Goal: Information Seeking & Learning: Learn about a topic

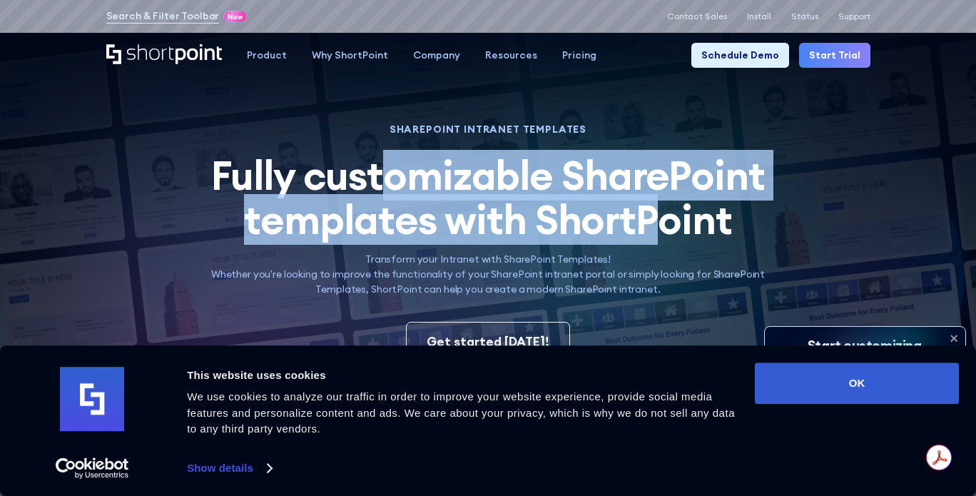
drag, startPoint x: 411, startPoint y: 171, endPoint x: 622, endPoint y: 213, distance: 215.2
click at [658, 205] on span "Fully customizable SharePoint templates with ShortPoint" at bounding box center [488, 197] width 554 height 95
click at [609, 213] on span "Fully customizable SharePoint templates with ShortPoint" at bounding box center [488, 197] width 554 height 95
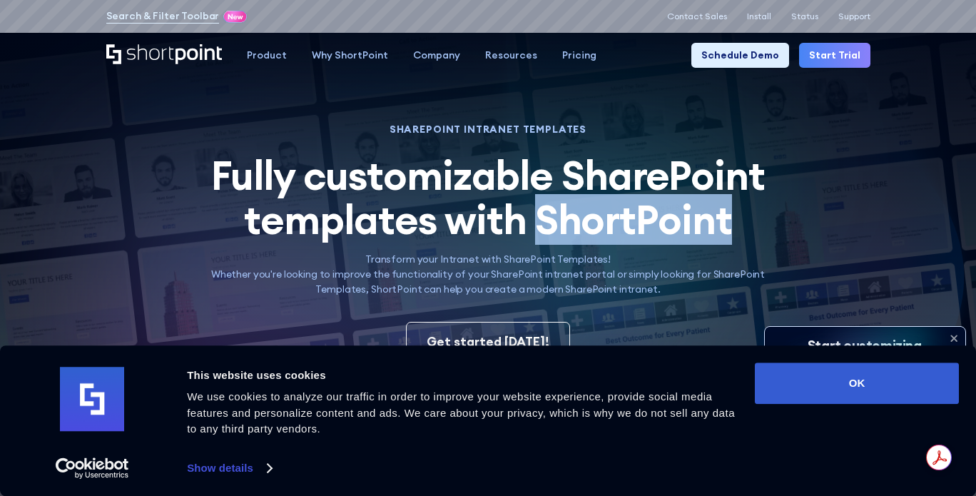
click at [609, 213] on span "Fully customizable SharePoint templates with ShortPoint" at bounding box center [488, 197] width 554 height 95
click at [651, 187] on span "Fully customizable SharePoint templates with ShortPoint" at bounding box center [488, 197] width 554 height 95
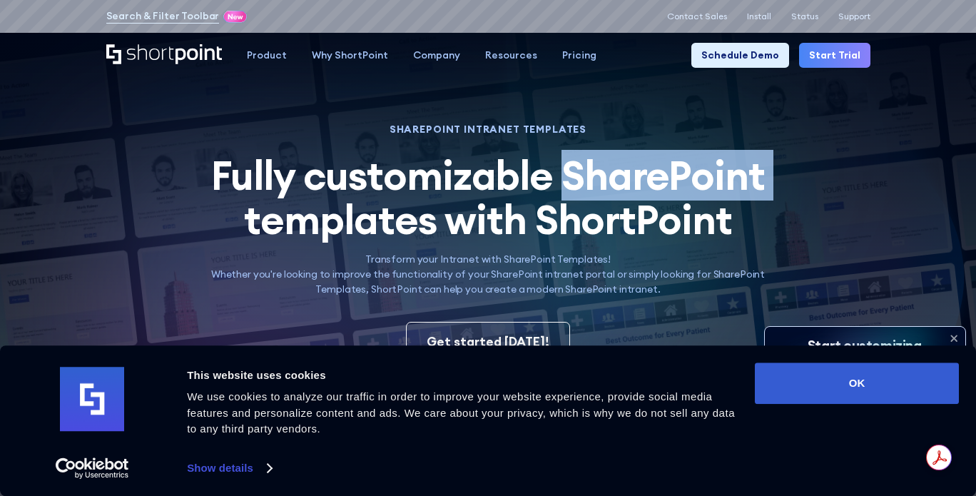
click at [651, 187] on span "Fully customizable SharePoint templates with ShortPoint" at bounding box center [488, 197] width 554 height 95
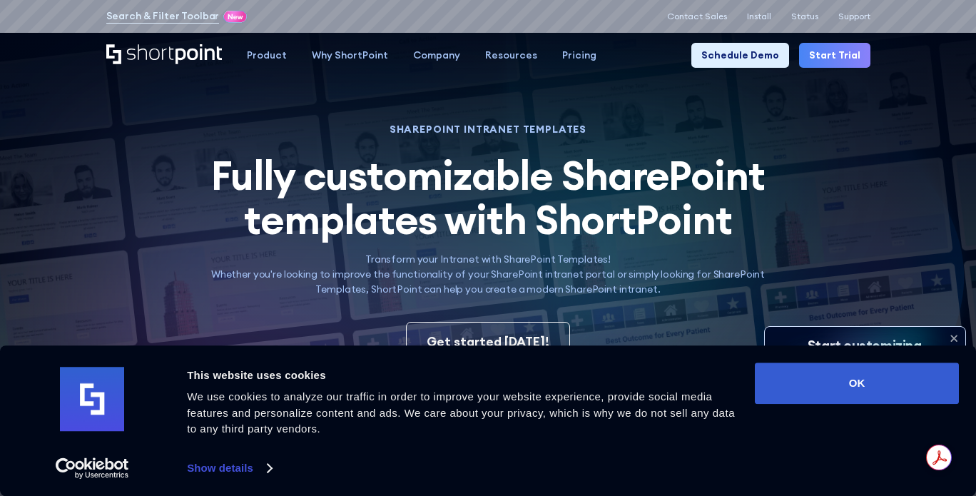
click at [380, 176] on span "Fully customizable SharePoint templates with ShortPoint" at bounding box center [488, 197] width 554 height 95
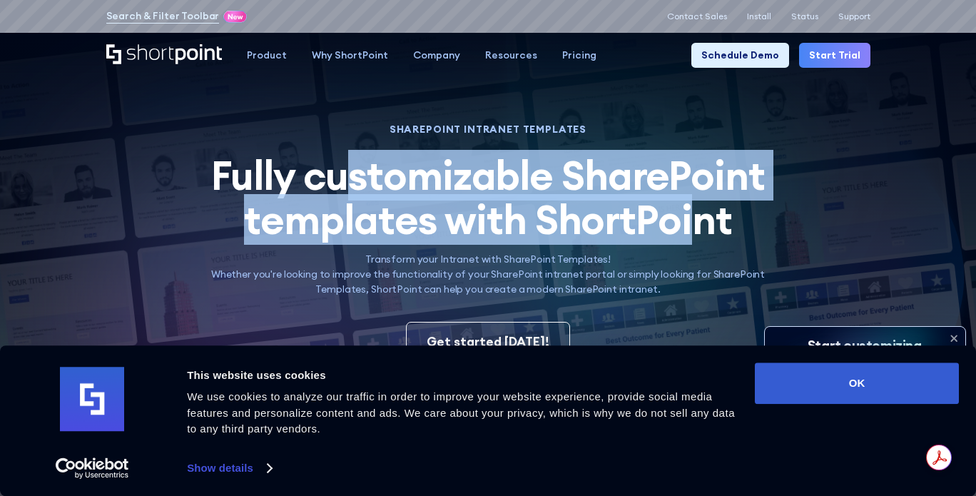
drag, startPoint x: 452, startPoint y: 169, endPoint x: 686, endPoint y: 219, distance: 240.0
click at [686, 219] on span "Fully customizable SharePoint templates with ShortPoint" at bounding box center [488, 197] width 554 height 95
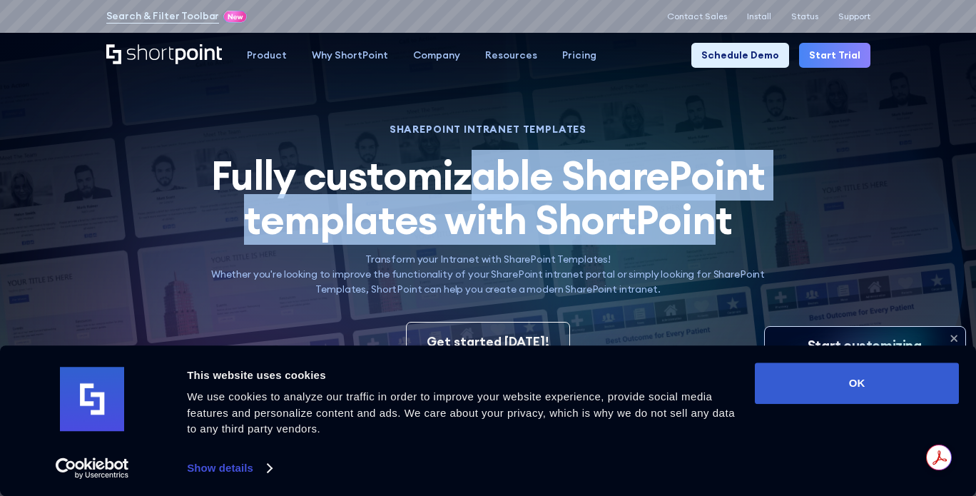
drag, startPoint x: 715, startPoint y: 225, endPoint x: 472, endPoint y: 198, distance: 244.7
click at [472, 198] on span "Fully customizable SharePoint templates with ShortPoint" at bounding box center [488, 197] width 554 height 95
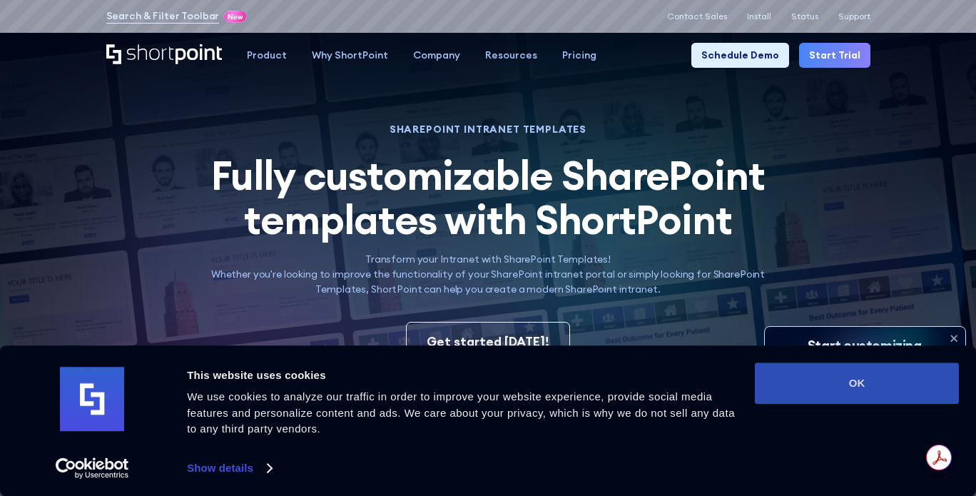
click at [828, 378] on button "OK" at bounding box center [857, 382] width 204 height 41
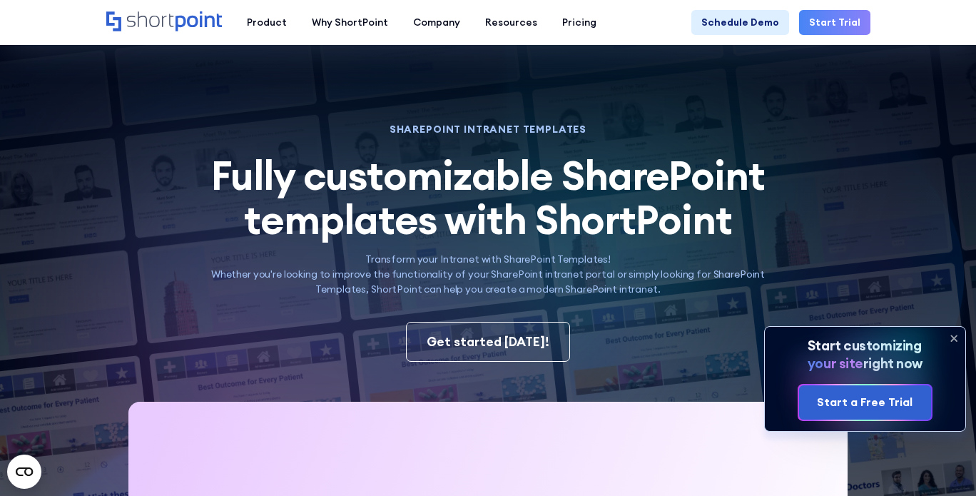
scroll to position [143, 0]
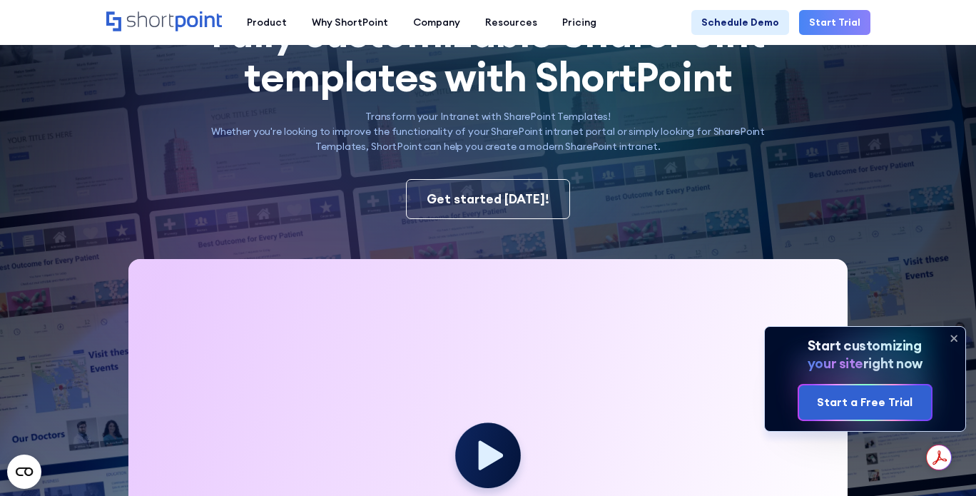
click at [955, 339] on icon at bounding box center [954, 338] width 6 height 6
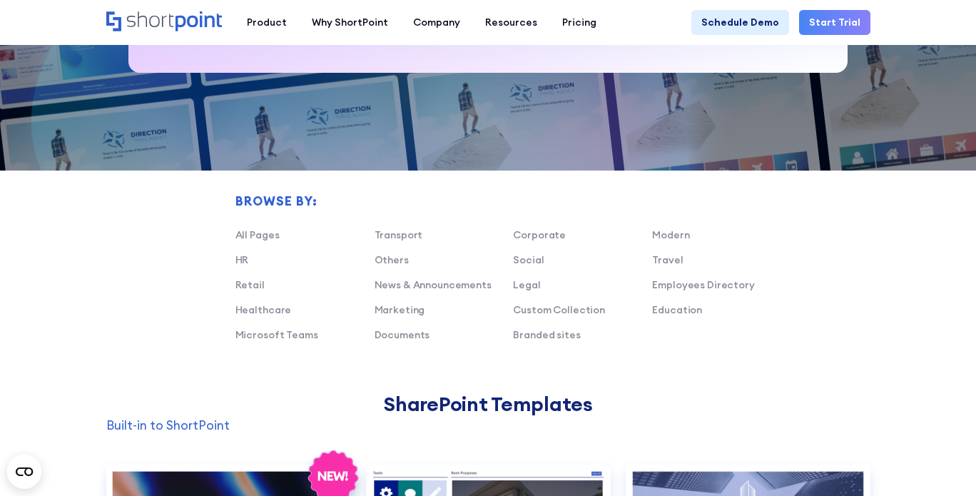
scroll to position [785, 0]
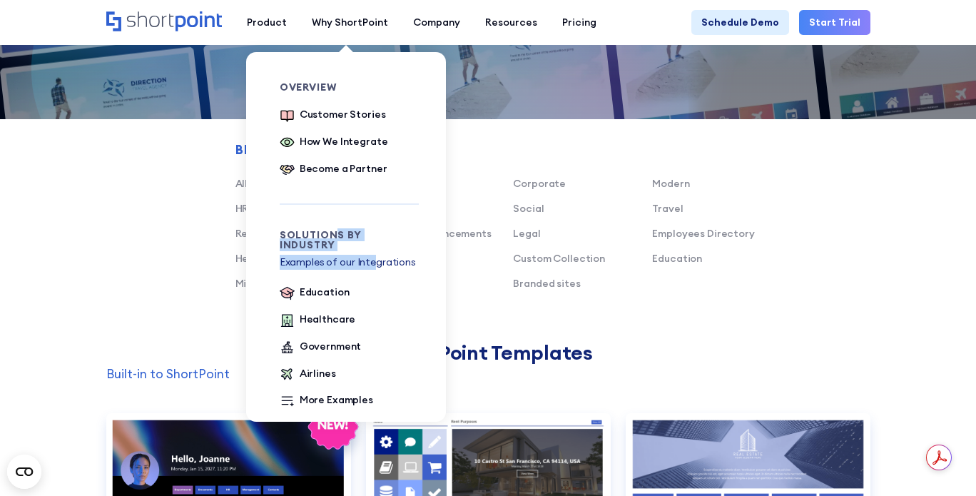
drag, startPoint x: 341, startPoint y: 231, endPoint x: 387, endPoint y: 252, distance: 50.1
click at [384, 252] on div "Solutions by Industry Examples of our Integrations Education Healthcare Governm…" at bounding box center [349, 320] width 139 height 180
click at [387, 255] on p "Examples of our Integrations" at bounding box center [349, 262] width 139 height 15
click at [330, 255] on p "Examples of our Integrations" at bounding box center [349, 262] width 139 height 15
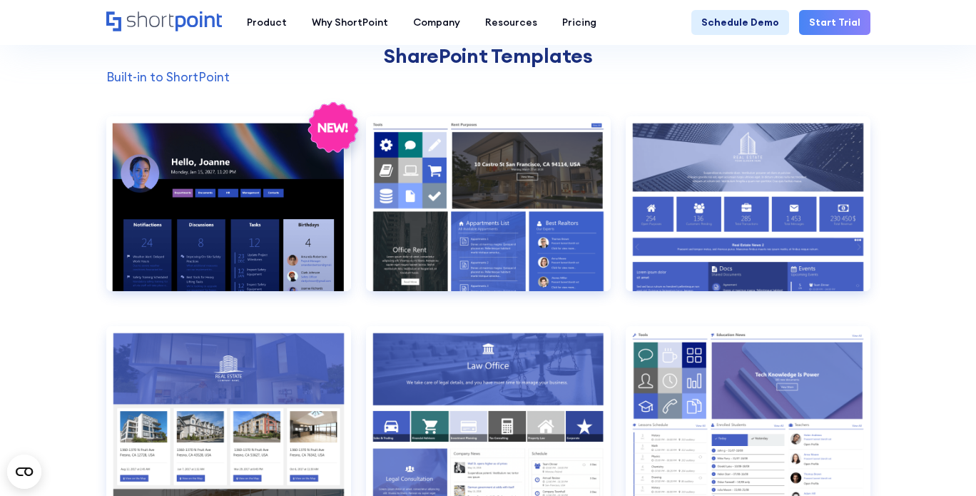
scroll to position [1070, 0]
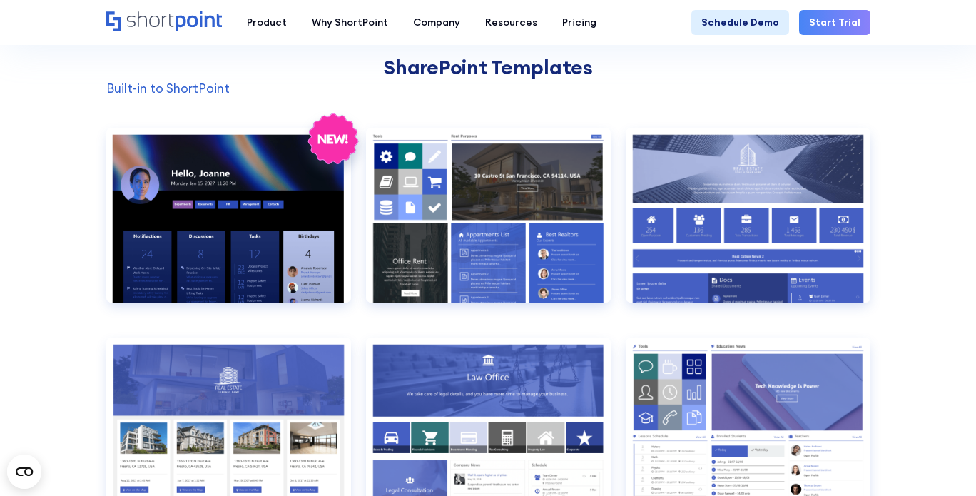
click at [197, 91] on p "Built-in to ShortPoint" at bounding box center [488, 88] width 764 height 19
click at [133, 86] on p "Built-in to ShortPoint" at bounding box center [488, 88] width 764 height 19
drag, startPoint x: 140, startPoint y: 89, endPoint x: 232, endPoint y: 93, distance: 92.1
click at [231, 93] on p "Built-in to ShortPoint" at bounding box center [488, 88] width 764 height 19
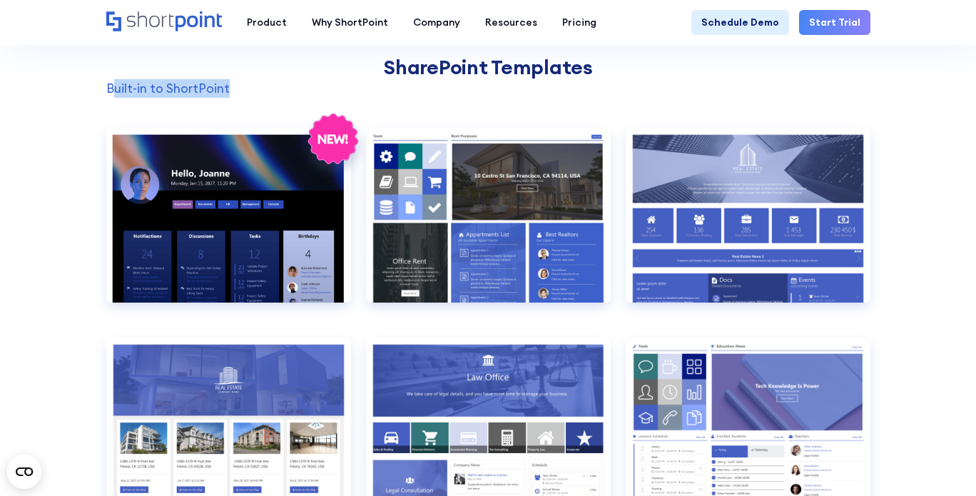
click at [176, 86] on p "Built-in to ShortPoint" at bounding box center [488, 88] width 764 height 19
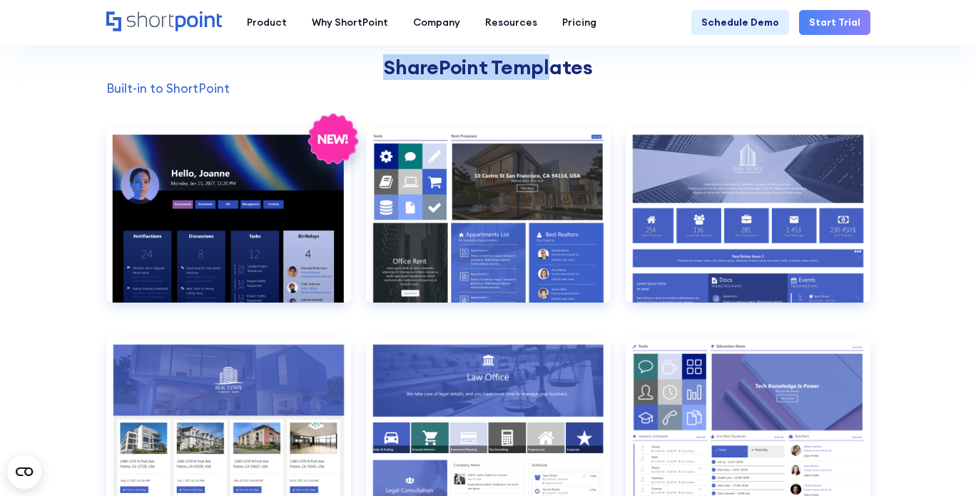
drag, startPoint x: 381, startPoint y: 64, endPoint x: 554, endPoint y: 71, distance: 173.5
click at [554, 71] on h2 "SharePoint Templates" at bounding box center [488, 67] width 764 height 23
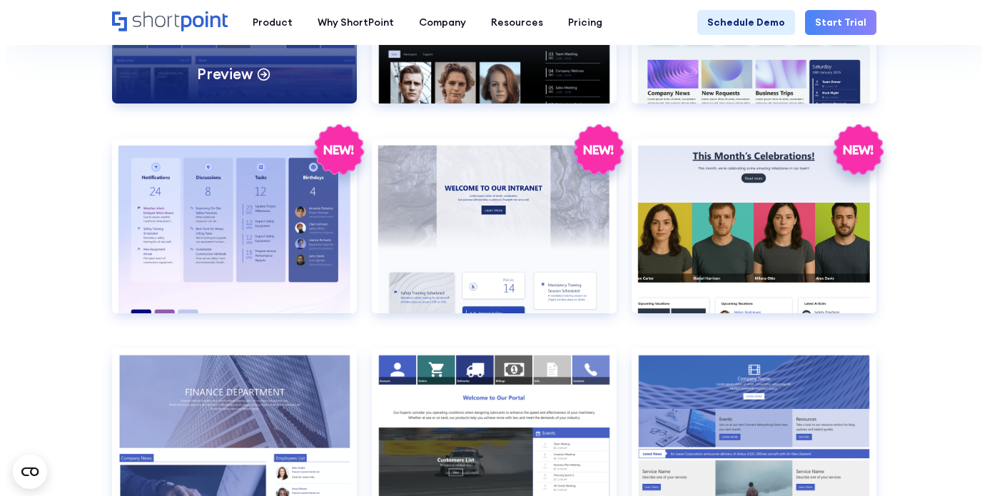
scroll to position [2140, 0]
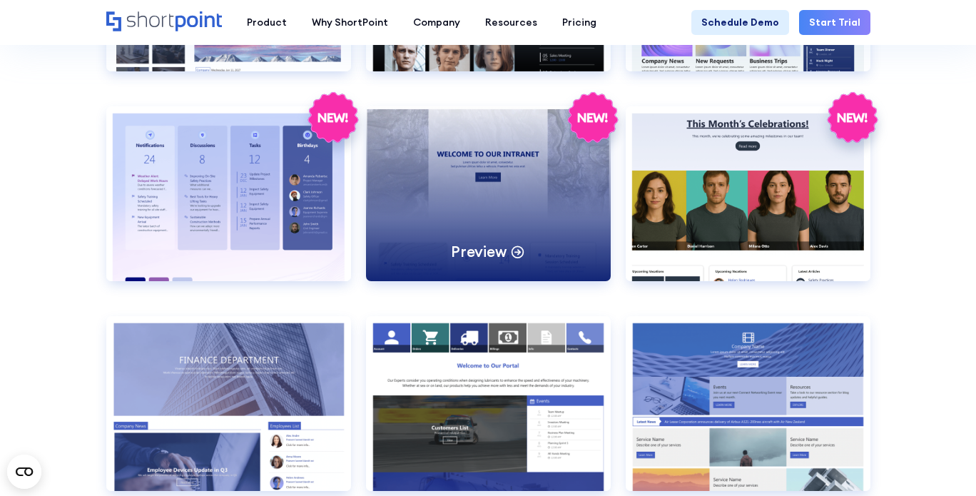
click at [529, 176] on div "Preview" at bounding box center [488, 193] width 245 height 175
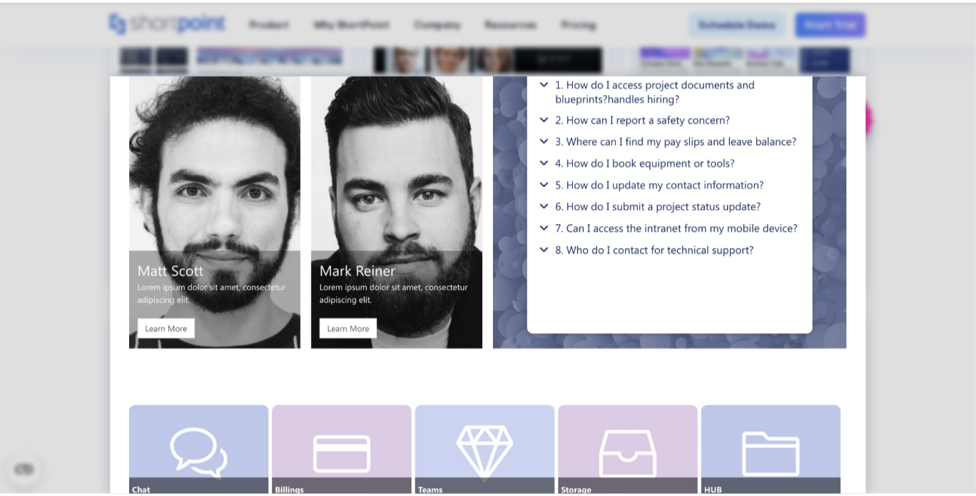
scroll to position [1428, 0]
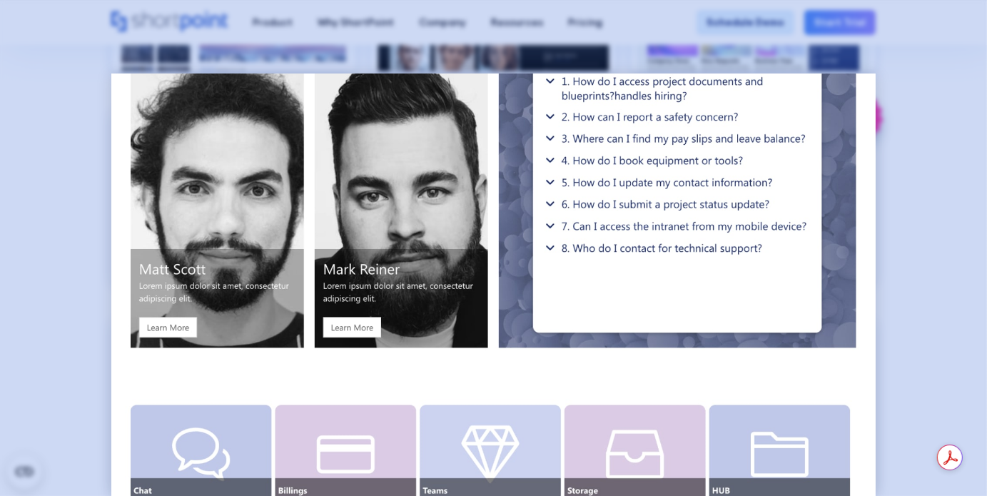
click at [42, 214] on div at bounding box center [493, 248] width 987 height 496
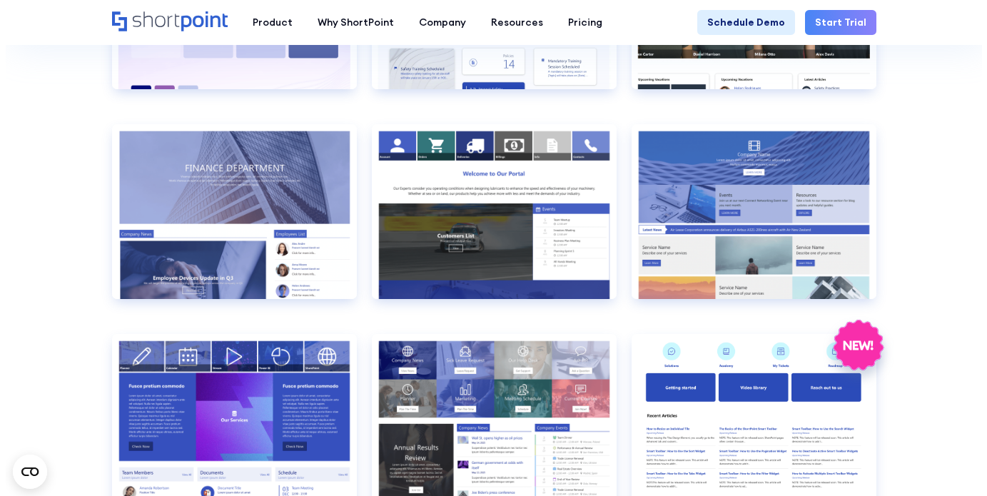
scroll to position [2426, 0]
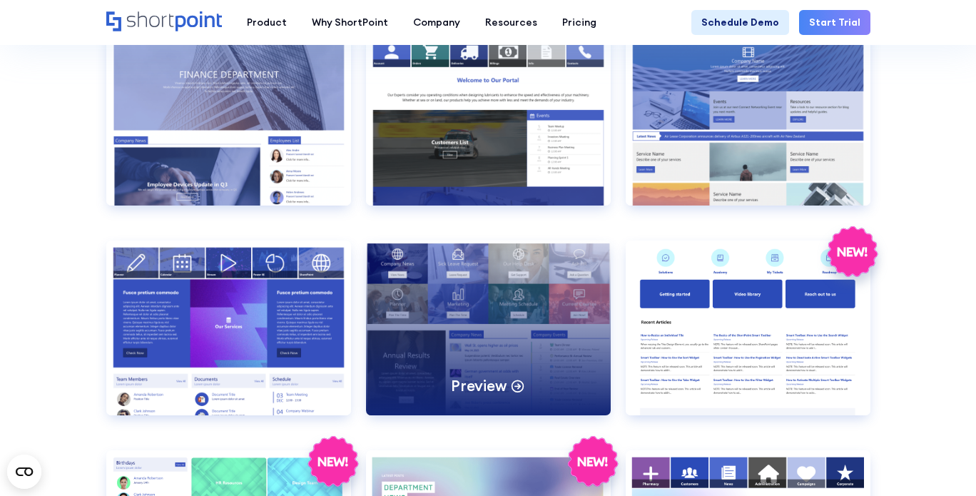
click at [447, 292] on div "Preview" at bounding box center [488, 327] width 245 height 175
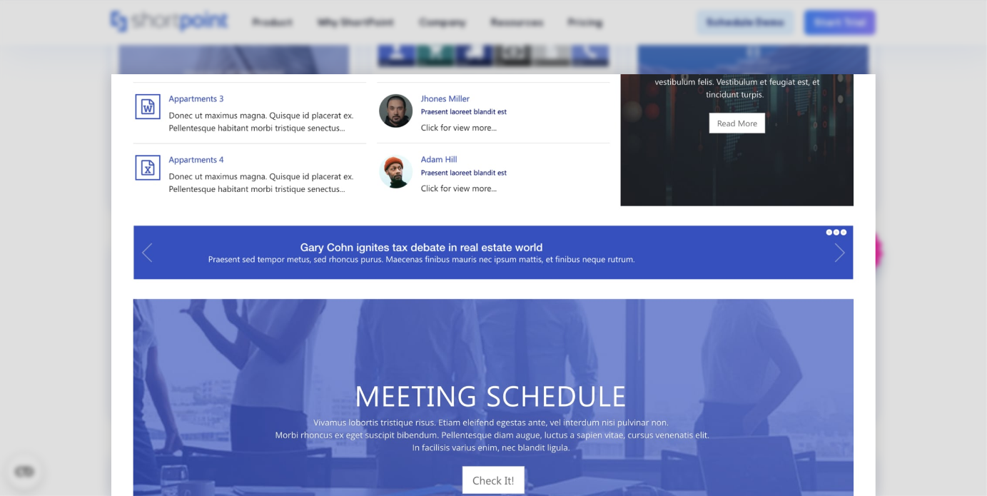
scroll to position [847, 0]
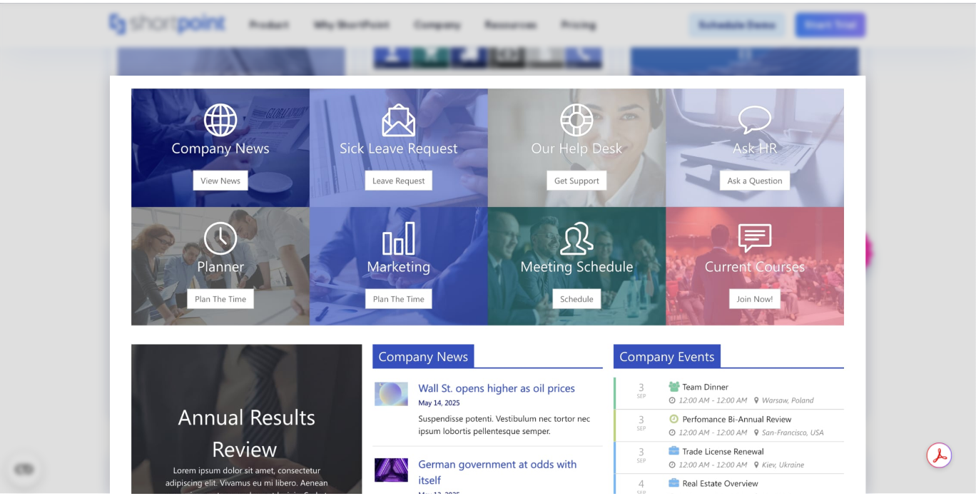
scroll to position [0, 0]
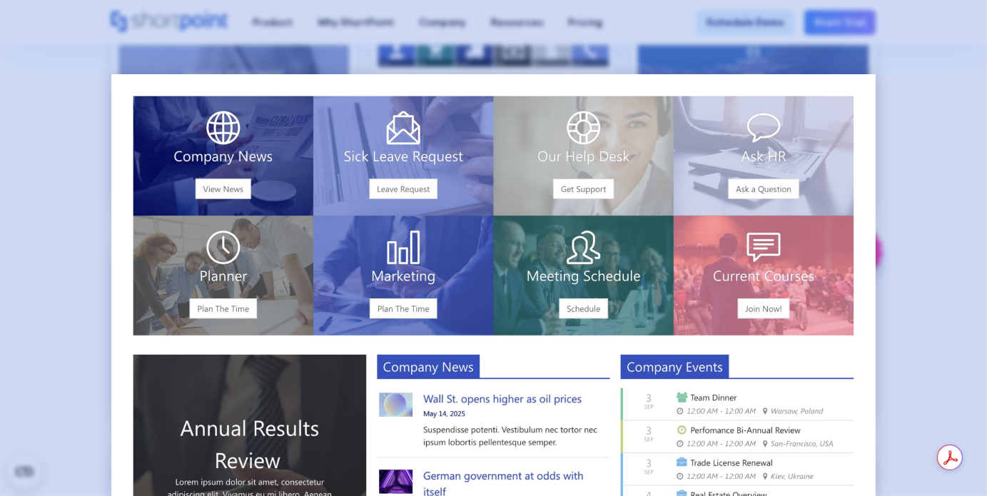
click at [81, 178] on div at bounding box center [493, 248] width 987 height 496
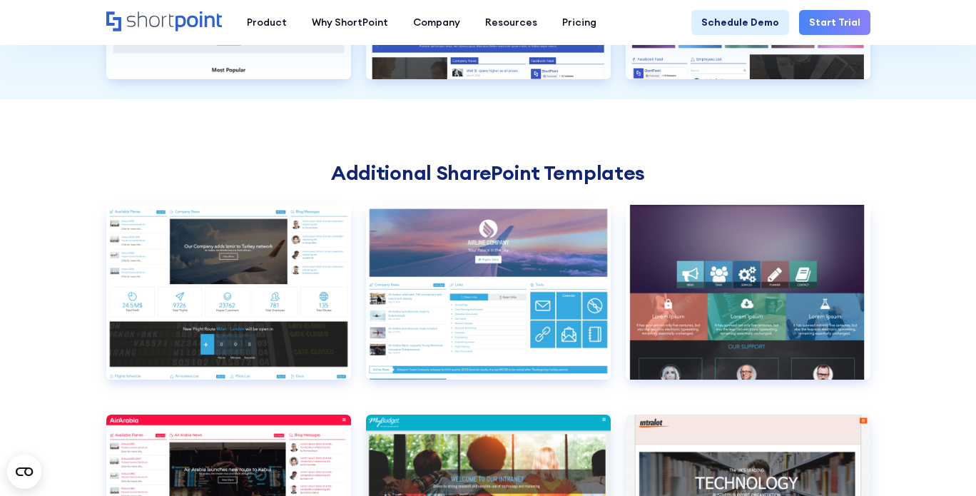
scroll to position [3567, 0]
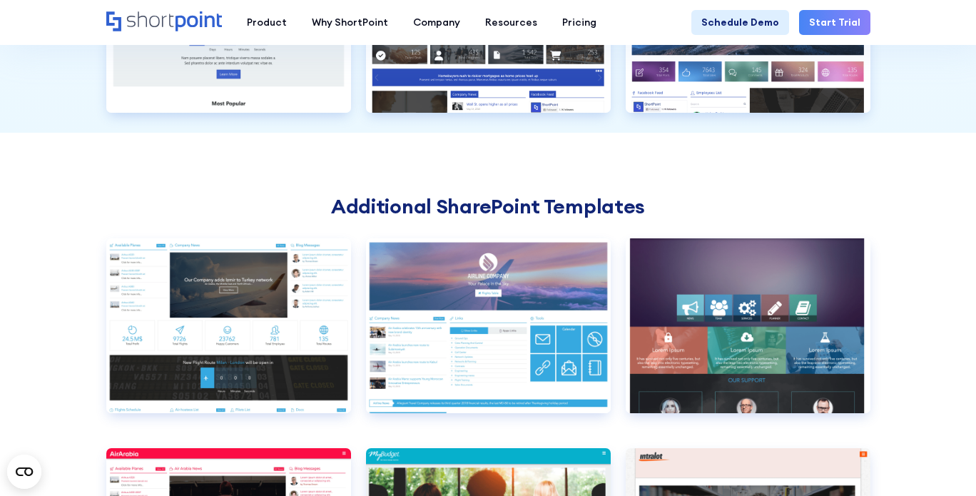
click at [584, 206] on h2 "Additional SharePoint Templates" at bounding box center [488, 206] width 764 height 23
click at [496, 208] on h2 "Additional SharePoint Templates" at bounding box center [488, 206] width 764 height 23
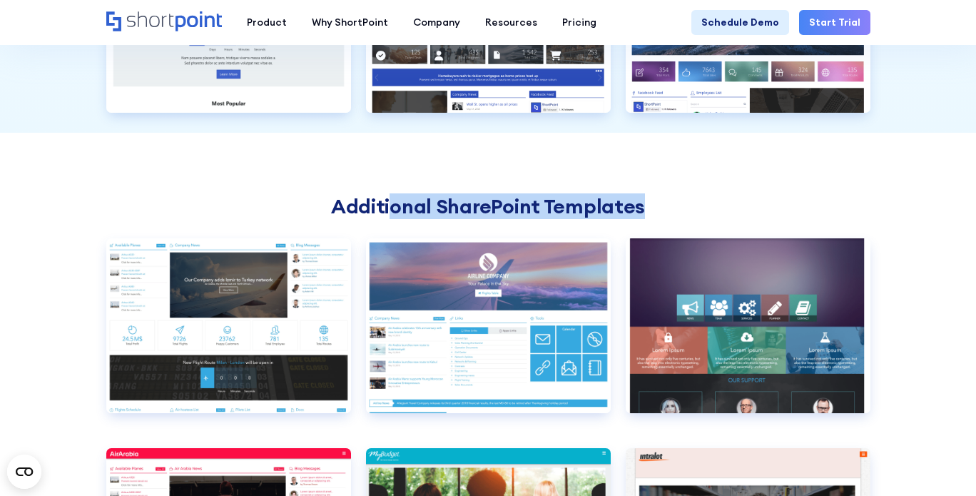
drag, startPoint x: 432, startPoint y: 210, endPoint x: 712, endPoint y: 210, distance: 280.4
click at [712, 210] on h2 "Additional SharePoint Templates" at bounding box center [488, 206] width 764 height 23
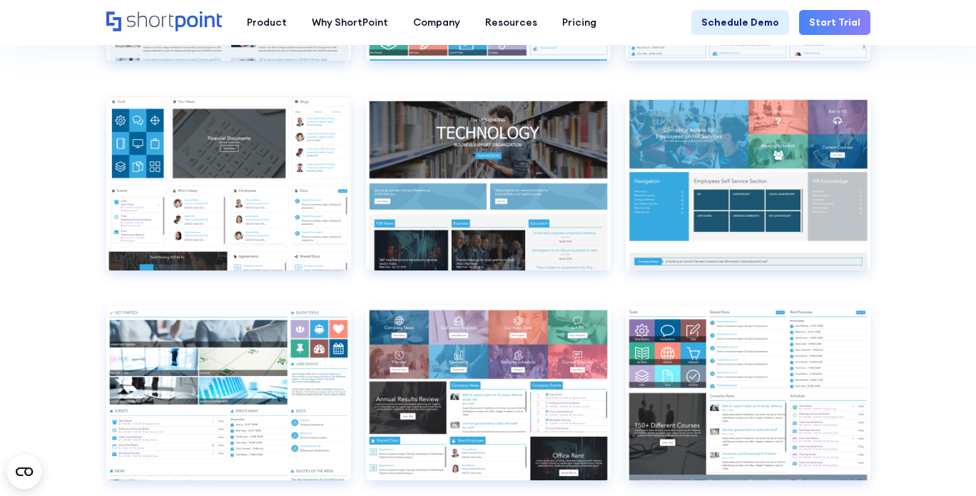
scroll to position [6248, 0]
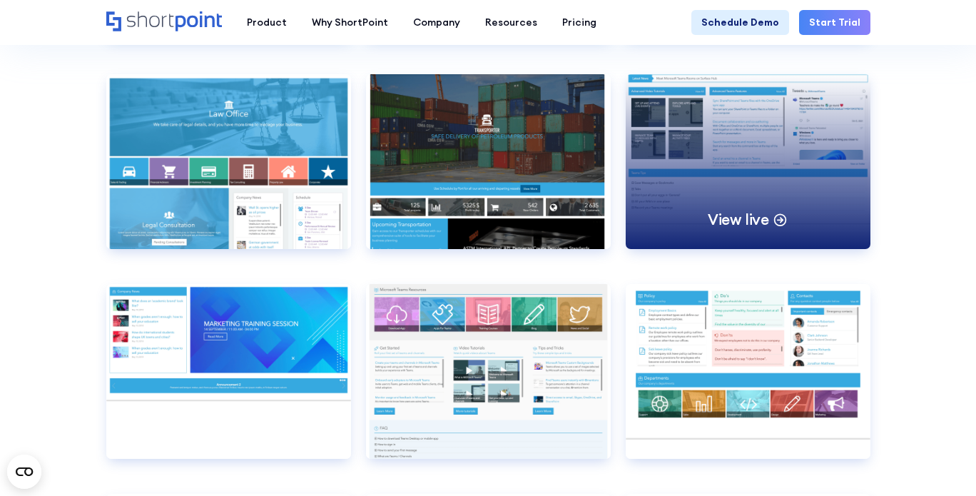
click at [724, 150] on div "View live" at bounding box center [748, 161] width 245 height 175
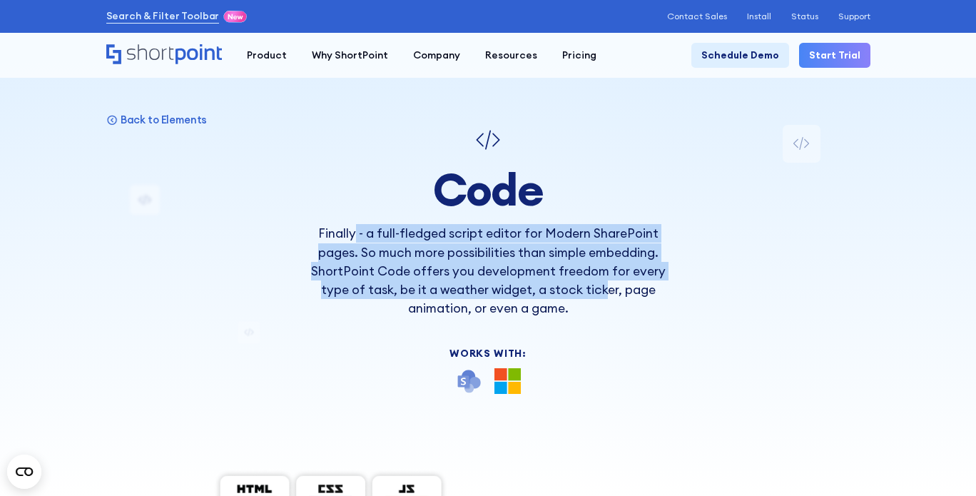
drag, startPoint x: 380, startPoint y: 230, endPoint x: 604, endPoint y: 285, distance: 230.5
click at [604, 284] on p "Finally - a full-fledged script editor for Modern SharePoint pages. So much mor…" at bounding box center [488, 270] width 375 height 93
click at [604, 285] on p "Finally - a full-fledged script editor for Modern SharePoint pages. So much mor…" at bounding box center [488, 270] width 375 height 93
drag, startPoint x: 578, startPoint y: 300, endPoint x: 354, endPoint y: 243, distance: 231.3
click at [354, 243] on p "Finally - a full-fledged script editor for Modern SharePoint pages. So much mor…" at bounding box center [488, 270] width 375 height 93
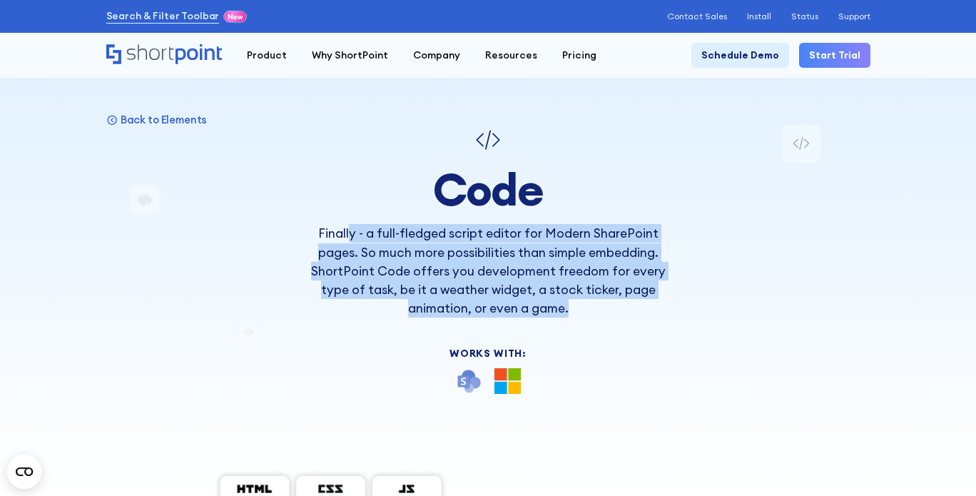
click at [354, 243] on p "Finally - a full-fledged script editor for Modern SharePoint pages. So much mor…" at bounding box center [488, 270] width 375 height 93
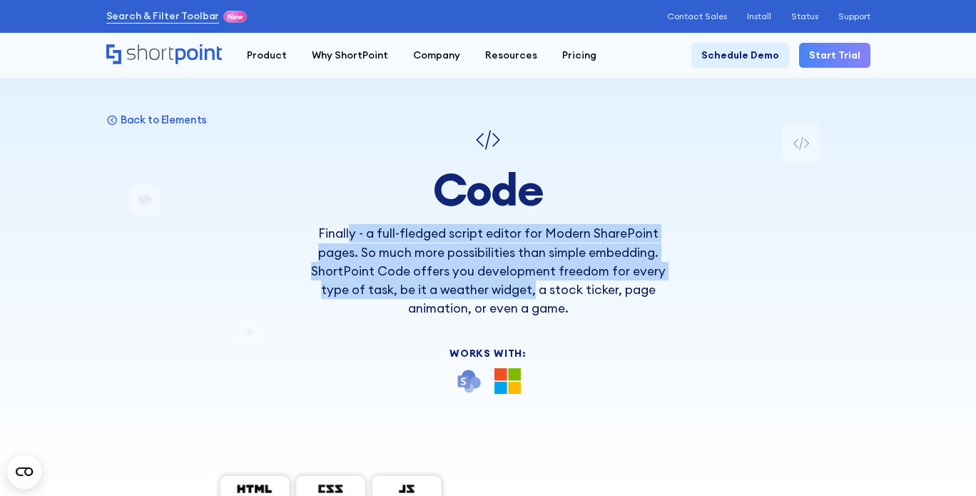
drag, startPoint x: 364, startPoint y: 245, endPoint x: 605, endPoint y: 297, distance: 246.8
click at [605, 297] on p "Finally - a full-fledged script editor for Modern SharePoint pages. So much mor…" at bounding box center [488, 270] width 375 height 93
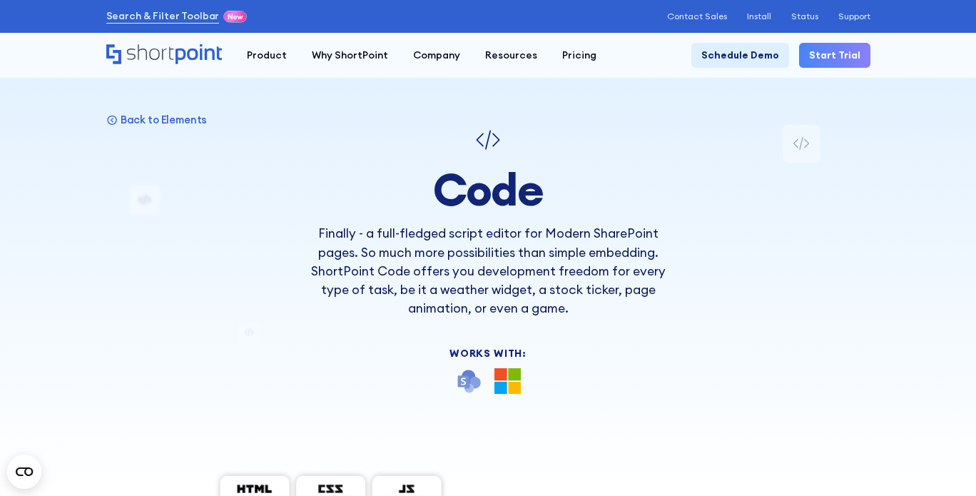
click at [569, 232] on p "Finally - a full-fledged script editor for Modern SharePoint pages. So much mor…" at bounding box center [488, 270] width 375 height 93
click at [626, 234] on p "Finally - a full-fledged script editor for Modern SharePoint pages. So much mor…" at bounding box center [488, 270] width 375 height 93
click at [404, 254] on p "Finally - a full-fledged script editor for Modern SharePoint pages. So much mor…" at bounding box center [488, 270] width 375 height 93
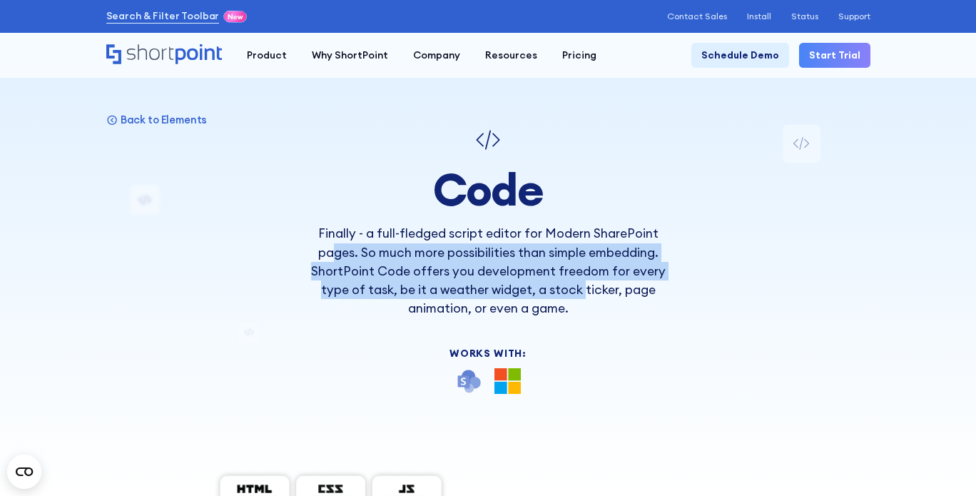
drag, startPoint x: 335, startPoint y: 250, endPoint x: 583, endPoint y: 296, distance: 252.4
click at [583, 296] on p "Finally - a full-fledged script editor for Modern SharePoint pages. So much mor…" at bounding box center [488, 270] width 375 height 93
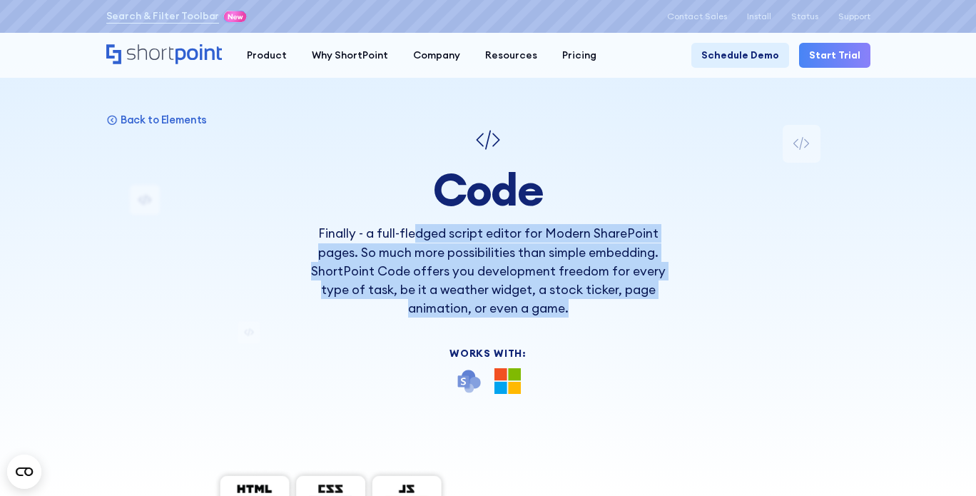
drag, startPoint x: 609, startPoint y: 315, endPoint x: 415, endPoint y: 237, distance: 209.1
click at [415, 237] on p "Finally - a full-fledged script editor for Modern SharePoint pages. So much mor…" at bounding box center [488, 270] width 375 height 93
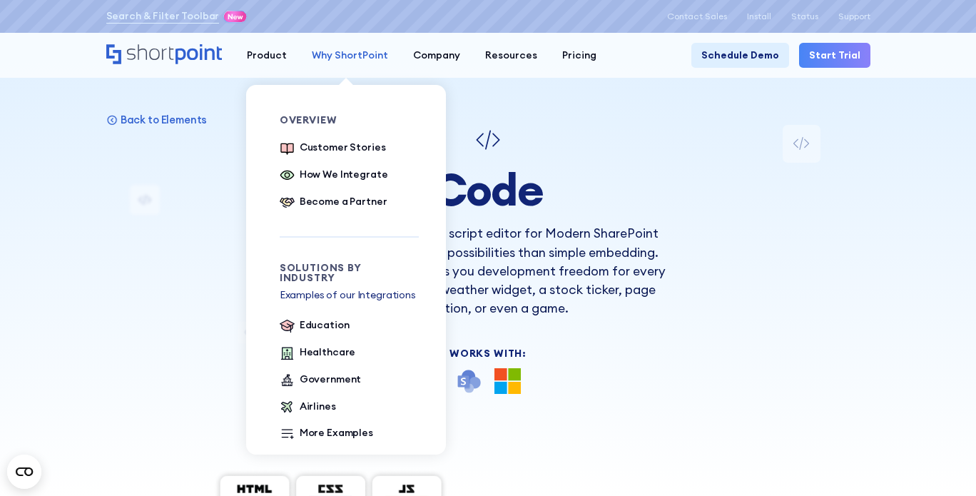
click at [355, 61] on div "Why ShortPoint" at bounding box center [350, 55] width 76 height 15
click at [360, 171] on div "How We Integrate" at bounding box center [344, 174] width 88 height 15
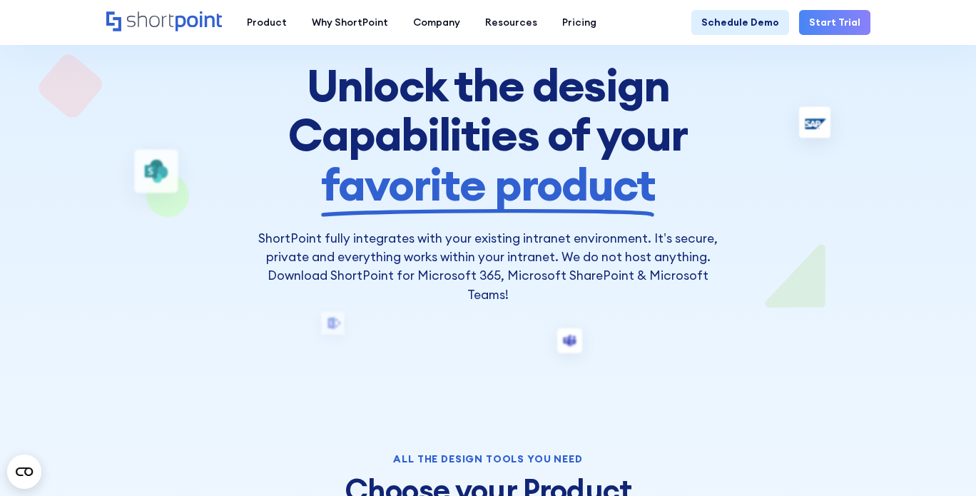
scroll to position [143, 0]
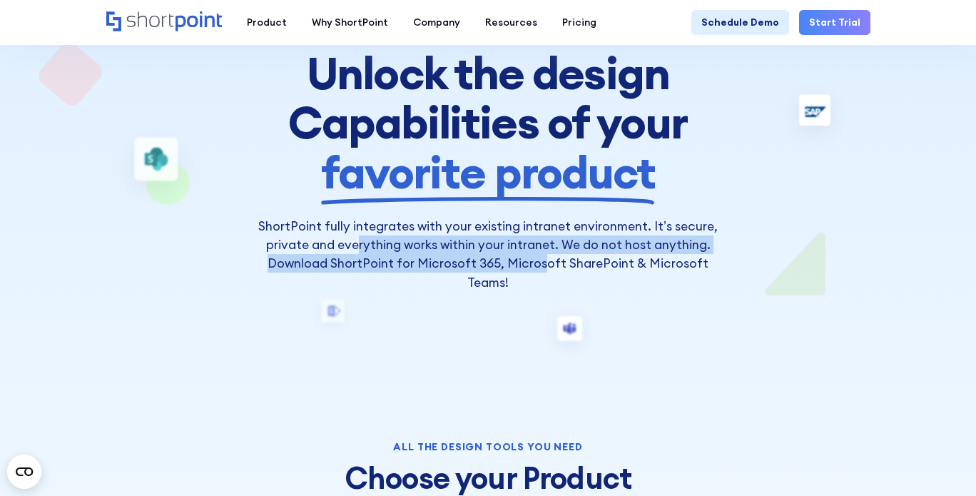
drag, startPoint x: 367, startPoint y: 246, endPoint x: 581, endPoint y: 277, distance: 216.2
click at [579, 277] on p "ShortPoint fully integrates with your existing intranet environment. It’s secur…" at bounding box center [488, 254] width 468 height 75
click at [581, 277] on p "ShortPoint fully integrates with your existing intranet environment. It’s secur…" at bounding box center [488, 254] width 468 height 75
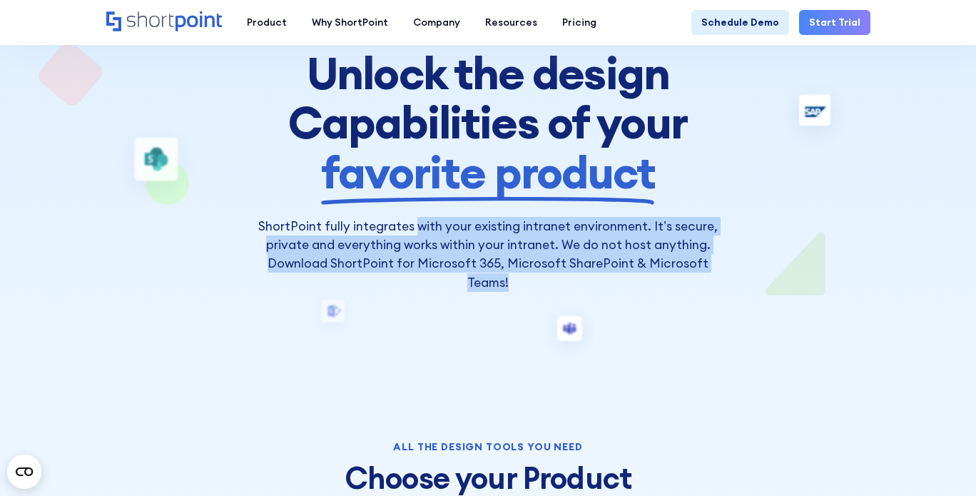
drag, startPoint x: 519, startPoint y: 273, endPoint x: 415, endPoint y: 220, distance: 116.1
click at [415, 220] on p "ShortPoint fully integrates with your existing intranet environment. It’s secur…" at bounding box center [488, 254] width 468 height 75
drag, startPoint x: 443, startPoint y: 238, endPoint x: 568, endPoint y: 266, distance: 128.1
click at [568, 266] on p "ShortPoint fully integrates with your existing intranet environment. It’s secur…" at bounding box center [488, 254] width 468 height 75
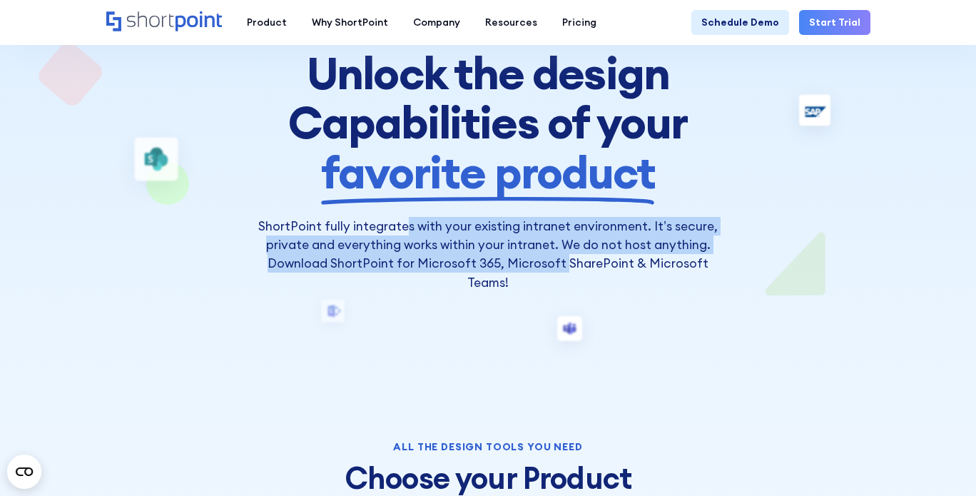
click at [569, 266] on p "ShortPoint fully integrates with your existing intranet environment. It’s secur…" at bounding box center [488, 254] width 468 height 75
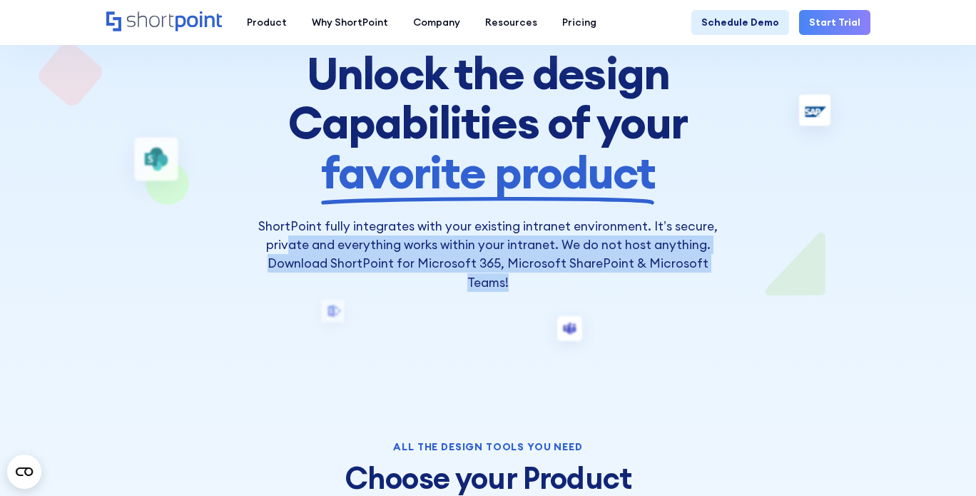
drag, startPoint x: 288, startPoint y: 242, endPoint x: 589, endPoint y: 285, distance: 303.4
click at [586, 285] on p "ShortPoint fully integrates with your existing intranet environment. It’s secur…" at bounding box center [488, 254] width 468 height 75
click at [588, 275] on p "ShortPoint fully integrates with your existing intranet environment. It’s secur…" at bounding box center [488, 254] width 468 height 75
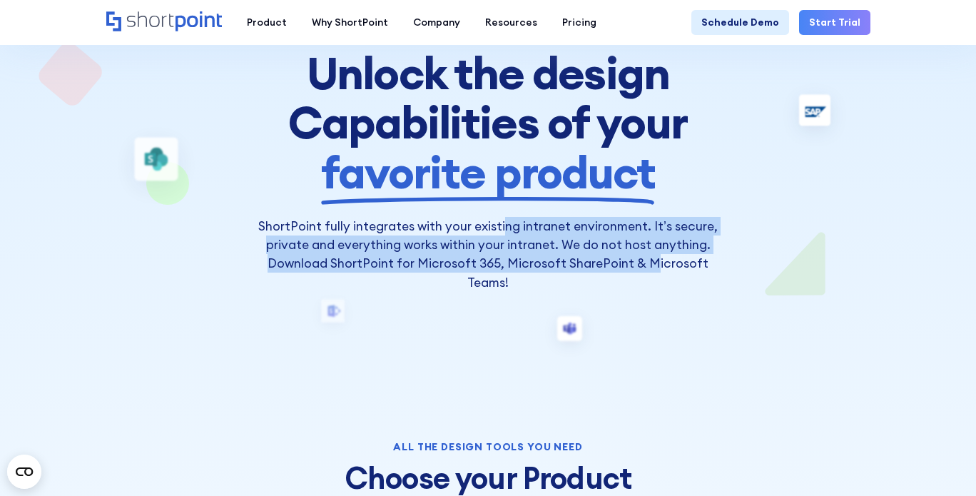
drag, startPoint x: 649, startPoint y: 269, endPoint x: 656, endPoint y: 273, distance: 8.3
click at [656, 273] on p "ShortPoint fully integrates with your existing intranet environment. It’s secur…" at bounding box center [488, 254] width 468 height 75
click at [285, 263] on p "ShortPoint fully integrates with your existing intranet environment. It’s secur…" at bounding box center [488, 254] width 468 height 75
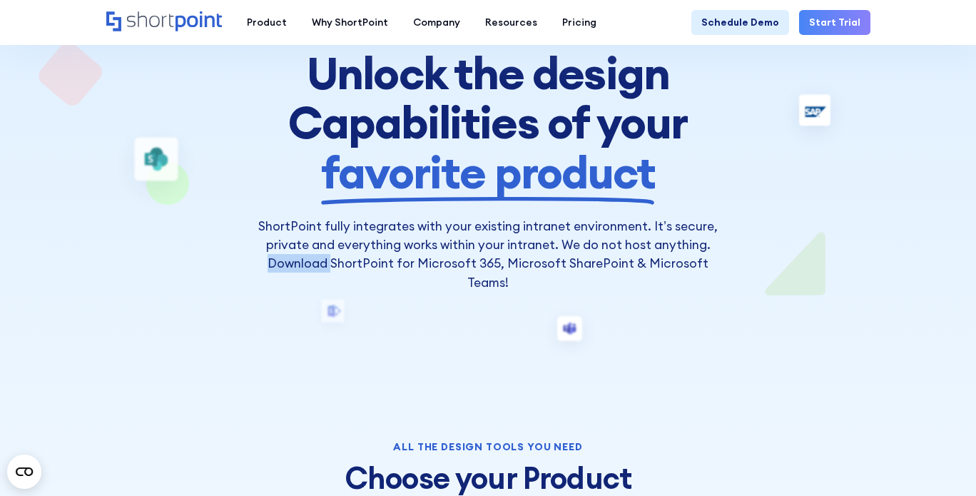
click at [285, 263] on p "ShortPoint fully integrates with your existing intranet environment. It’s secur…" at bounding box center [488, 254] width 468 height 75
click at [452, 259] on p "ShortPoint fully integrates with your existing intranet environment. It’s secur…" at bounding box center [488, 254] width 468 height 75
click at [546, 258] on p "ShortPoint fully integrates with your existing intranet environment. It’s secur…" at bounding box center [488, 254] width 468 height 75
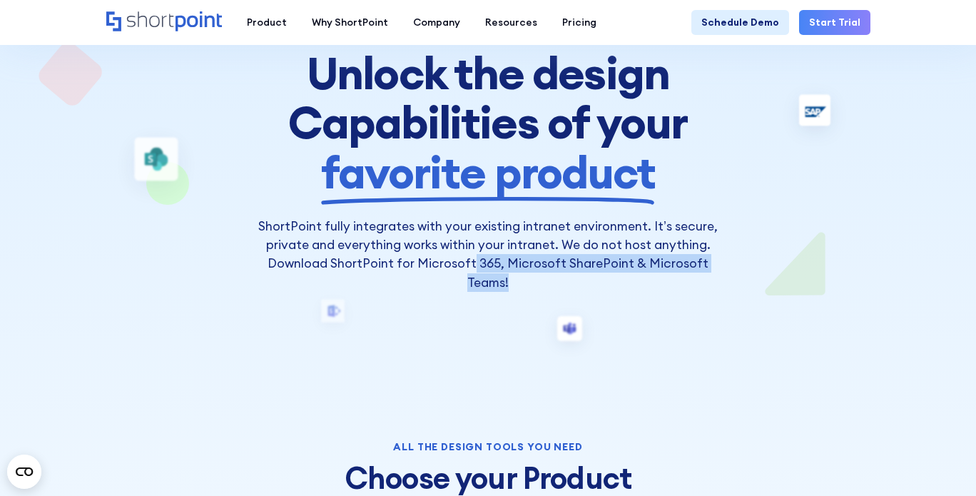
drag, startPoint x: 489, startPoint y: 260, endPoint x: 697, endPoint y: 276, distance: 208.9
click at [697, 276] on p "ShortPoint fully integrates with your existing intranet environment. It’s secur…" at bounding box center [488, 254] width 468 height 75
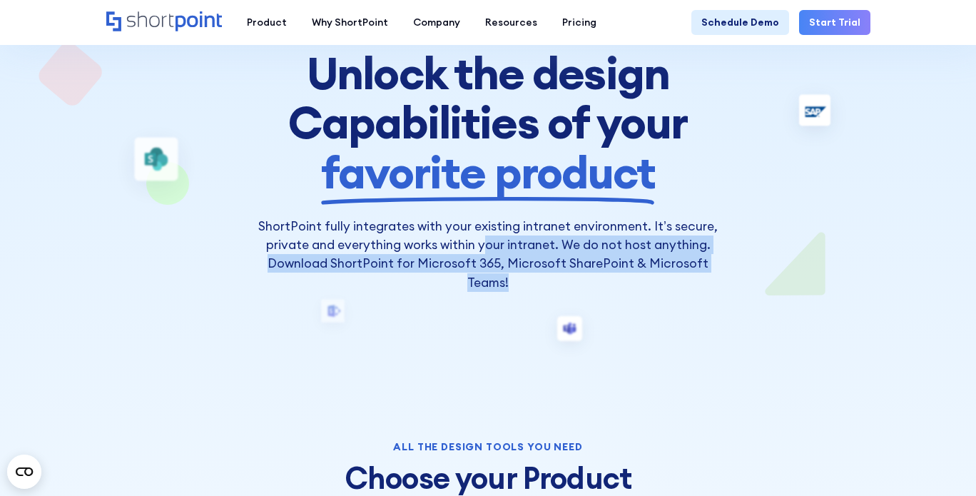
drag, startPoint x: 628, startPoint y: 278, endPoint x: 484, endPoint y: 243, distance: 148.1
click at [484, 243] on p "ShortPoint fully integrates with your existing intranet environment. It’s secur…" at bounding box center [488, 254] width 468 height 75
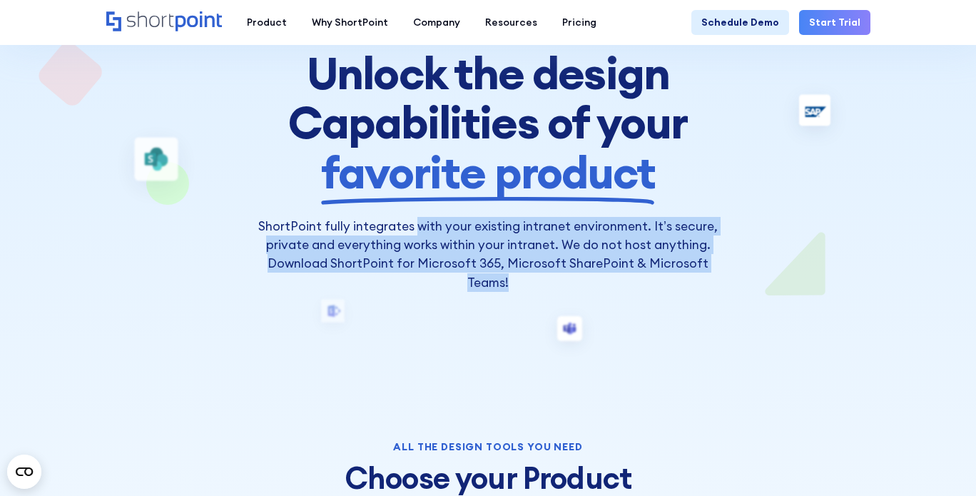
drag, startPoint x: 574, startPoint y: 288, endPoint x: 583, endPoint y: 285, distance: 9.5
click at [579, 287] on p "ShortPoint fully integrates with your existing intranet environment. It’s secur…" at bounding box center [488, 254] width 468 height 75
click at [583, 285] on p "ShortPoint fully integrates with your existing intranet environment. It’s secur…" at bounding box center [488, 254] width 468 height 75
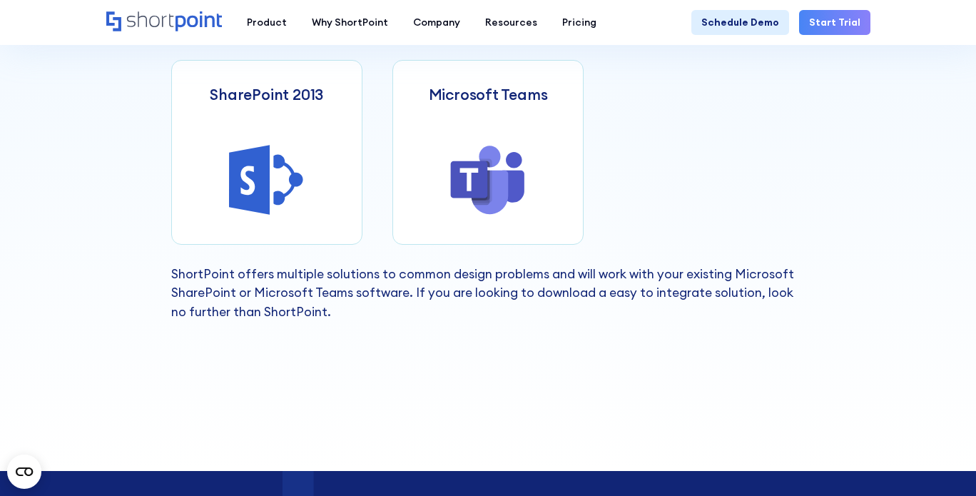
scroll to position [856, 0]
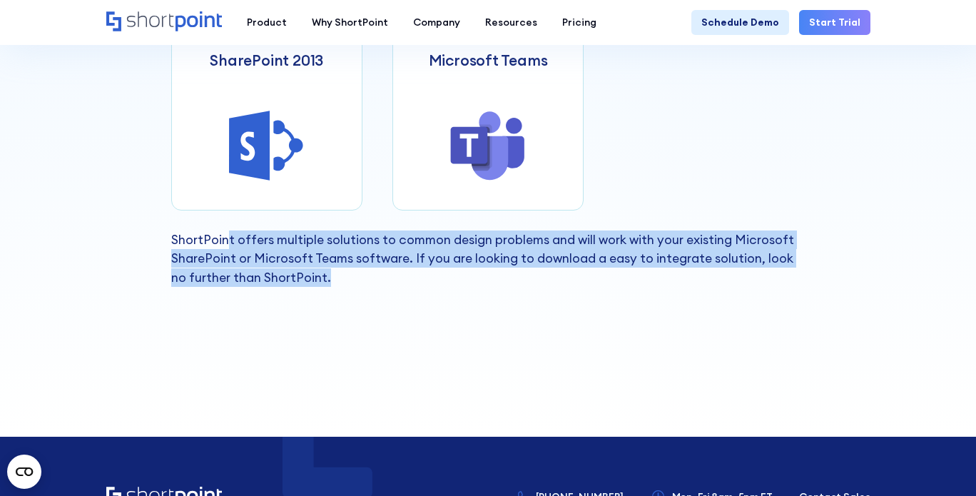
drag, startPoint x: 268, startPoint y: 247, endPoint x: 369, endPoint y: 280, distance: 106.7
click at [365, 280] on p "ShortPoint offers multiple solutions to common design problems and will work wi…" at bounding box center [488, 258] width 634 height 56
click at [370, 280] on p "ShortPoint offers multiple solutions to common design problems and will work wi…" at bounding box center [488, 258] width 634 height 56
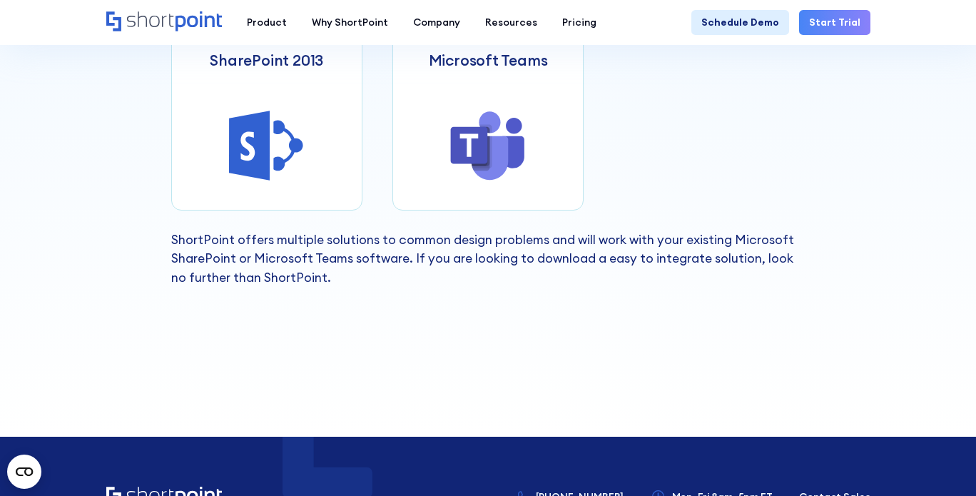
click at [405, 238] on p "ShortPoint offers multiple solutions to common design problems and will work wi…" at bounding box center [488, 258] width 634 height 56
click at [488, 238] on p "ShortPoint offers multiple solutions to common design problems and will work wi…" at bounding box center [488, 258] width 634 height 56
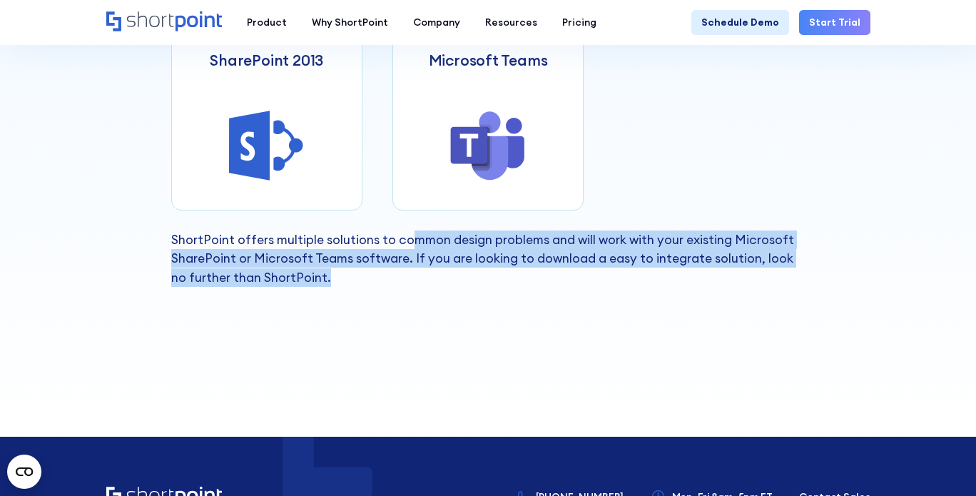
drag, startPoint x: 410, startPoint y: 245, endPoint x: 703, endPoint y: 270, distance: 295.0
click at [703, 270] on p "ShortPoint offers multiple solutions to common design problems and will work wi…" at bounding box center [488, 258] width 634 height 56
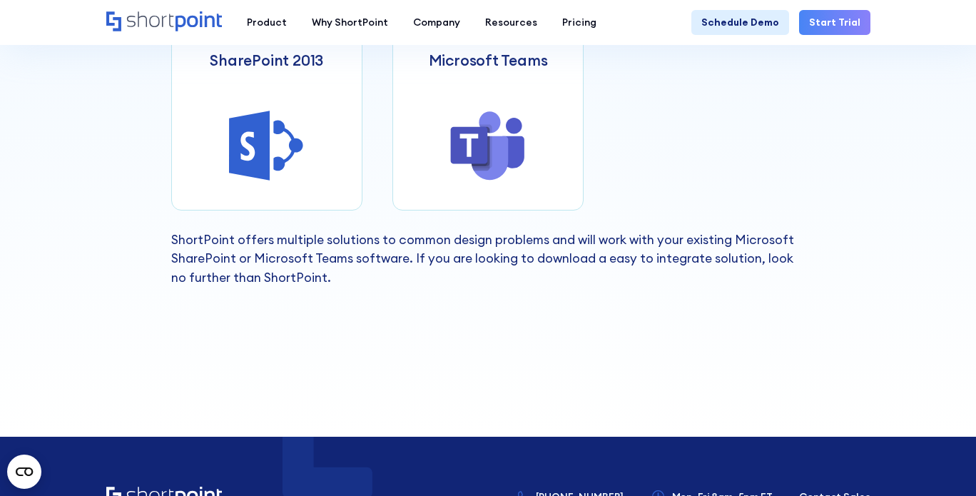
click at [665, 233] on p "ShortPoint offers multiple solutions to common design problems and will work wi…" at bounding box center [488, 258] width 634 height 56
drag, startPoint x: 665, startPoint y: 233, endPoint x: 696, endPoint y: 232, distance: 30.7
click at [667, 233] on p "ShortPoint offers multiple solutions to common design problems and will work wi…" at bounding box center [488, 258] width 634 height 56
click at [696, 232] on p "ShortPoint offers multiple solutions to common design problems and will work wi…" at bounding box center [488, 258] width 634 height 56
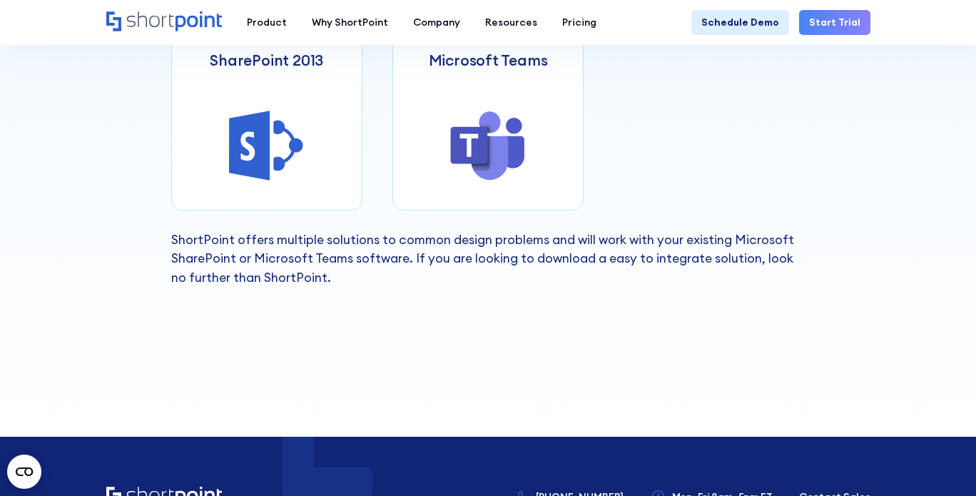
drag, startPoint x: 634, startPoint y: 237, endPoint x: 614, endPoint y: 239, distance: 19.4
click at [634, 238] on p "ShortPoint offers multiple solutions to common design problems and will work wi…" at bounding box center [488, 258] width 634 height 56
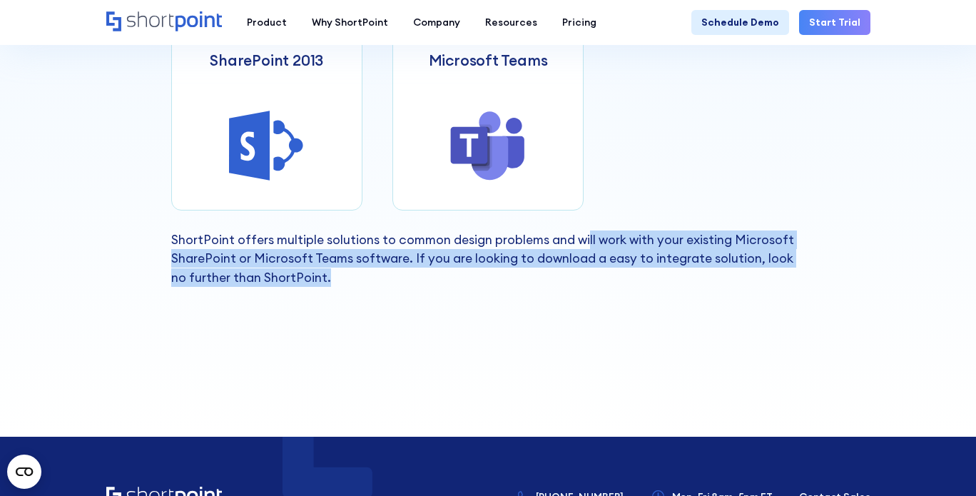
drag, startPoint x: 714, startPoint y: 243, endPoint x: 796, endPoint y: 283, distance: 91.3
click at [796, 283] on p "ShortPoint offers multiple solutions to common design problems and will work wi…" at bounding box center [488, 258] width 634 height 56
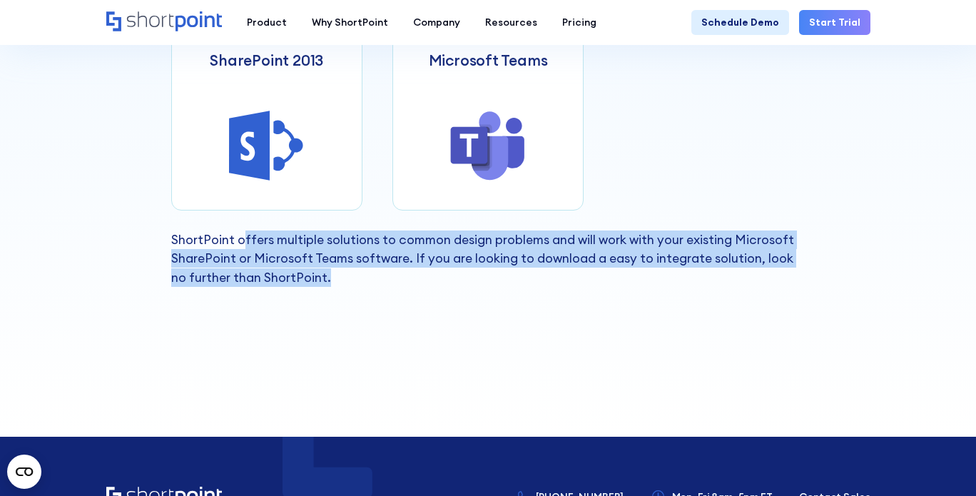
drag, startPoint x: 528, startPoint y: 288, endPoint x: 241, endPoint y: 238, distance: 291.1
click at [241, 238] on div "All the design tools you need Choose your Product Microsoft 365 SharePoint 2019…" at bounding box center [488, 7] width 976 height 858
click at [241, 238] on p "ShortPoint offers multiple solutions to common design problems and will work wi…" at bounding box center [488, 258] width 634 height 56
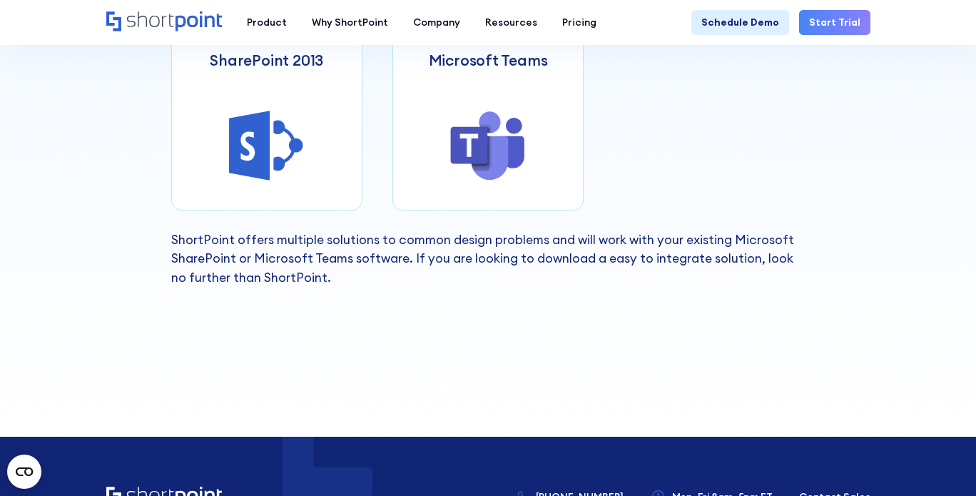
scroll to position [571, 0]
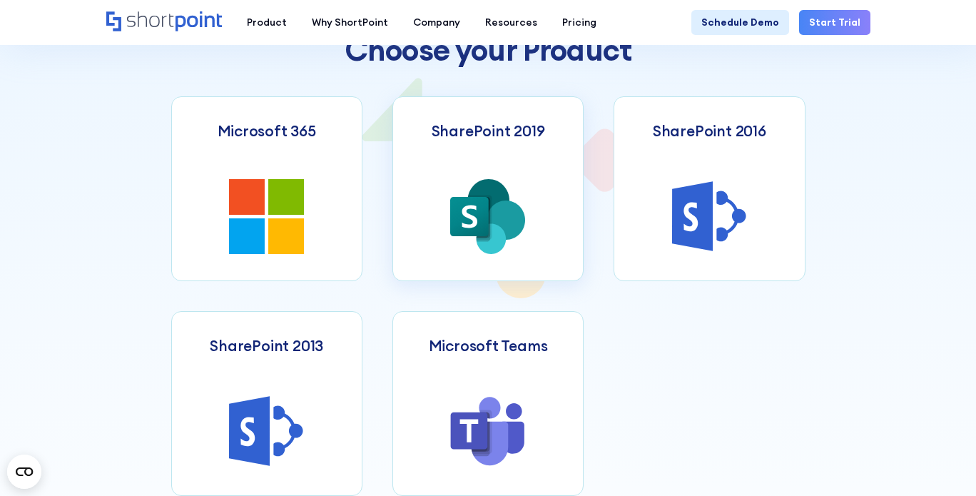
click at [486, 190] on icon at bounding box center [489, 200] width 42 height 43
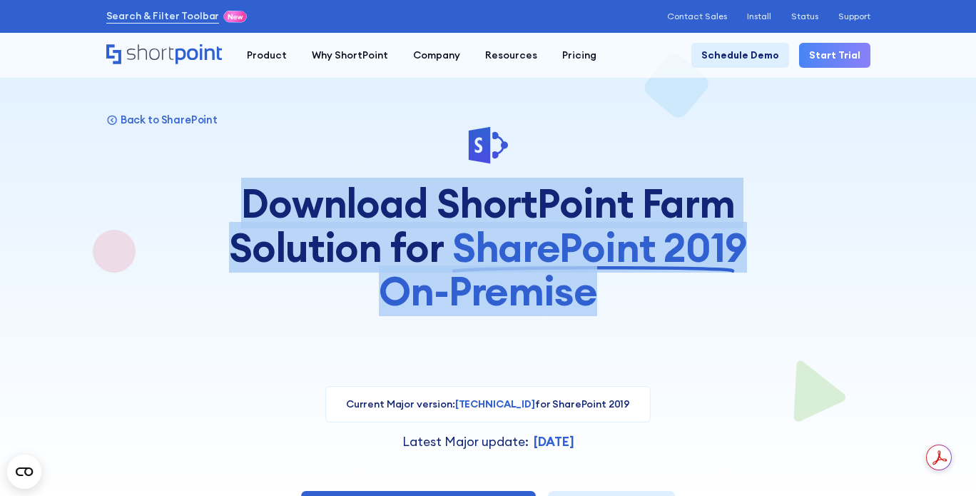
drag, startPoint x: 204, startPoint y: 193, endPoint x: 762, endPoint y: 315, distance: 570.9
click at [760, 315] on div "Back to SharePoint Download ShortPoint Farm Solution for SharePoint 2019 On-Pre…" at bounding box center [488, 369] width 764 height 489
click at [561, 211] on h1 "Download ShortPoint Farm Solution for SharePoint 2019 On-Premise" at bounding box center [488, 247] width 524 height 132
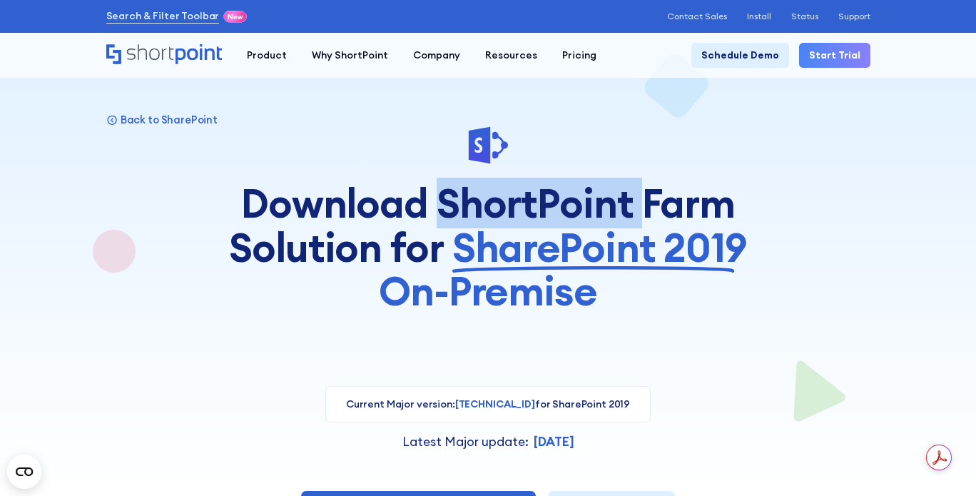
click at [561, 211] on h1 "Download ShortPoint Farm Solution for SharePoint 2019 On-Premise" at bounding box center [488, 247] width 524 height 132
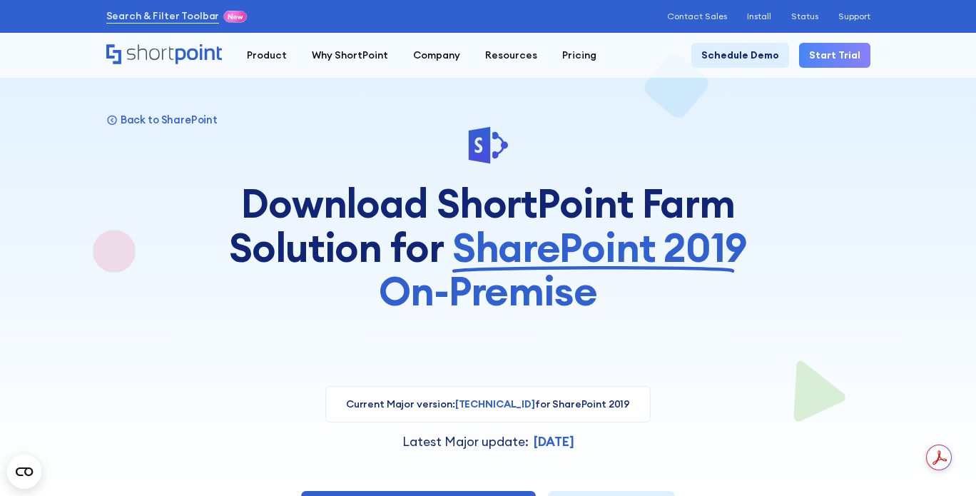
click at [688, 202] on h1 "Download ShortPoint Farm Solution for SharePoint 2019 On-Premise" at bounding box center [488, 247] width 524 height 132
click at [250, 210] on h1 "Download ShortPoint Farm Solution for SharePoint 2019 On-Premise" at bounding box center [488, 247] width 524 height 132
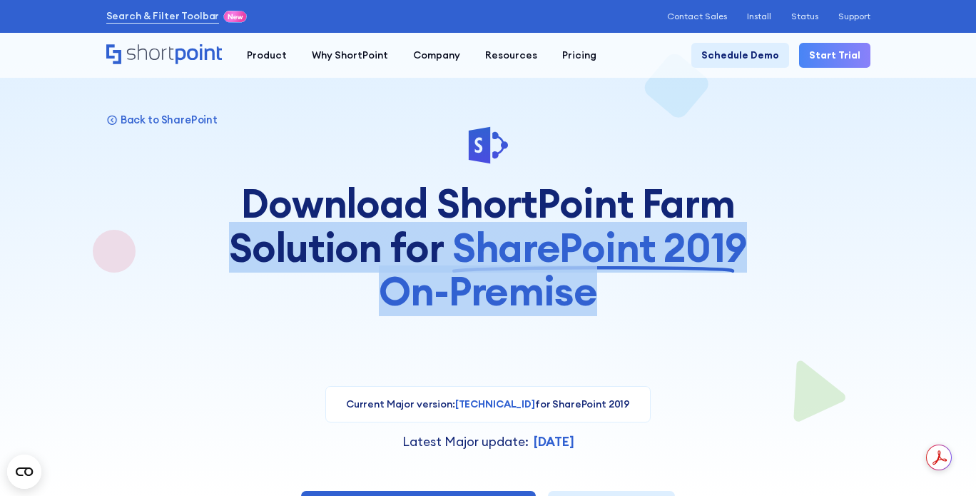
drag, startPoint x: 265, startPoint y: 245, endPoint x: 639, endPoint y: 306, distance: 378.1
click at [626, 306] on div "Back to SharePoint Download ShortPoint Farm Solution for SharePoint 2019 On-Pre…" at bounding box center [488, 369] width 764 height 489
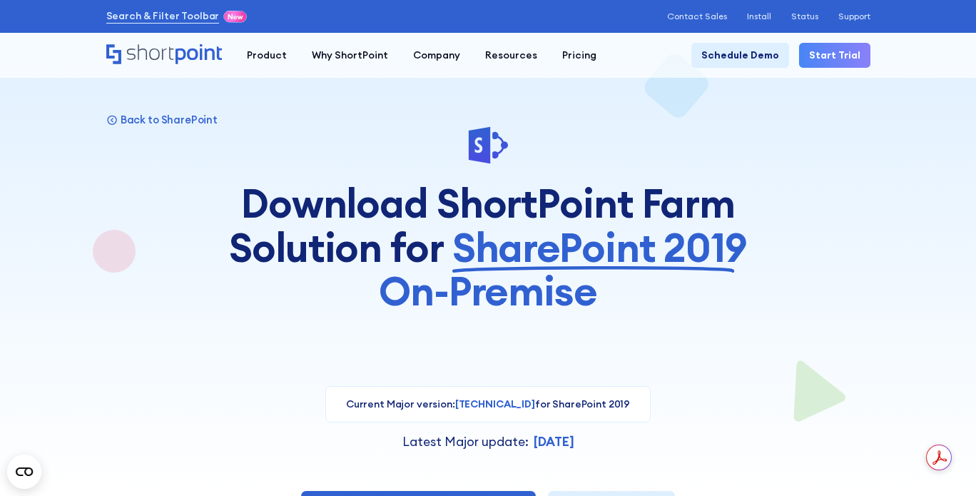
click at [640, 306] on h1 "Download ShortPoint Farm Solution for SharePoint 2019 On-Premise" at bounding box center [488, 247] width 524 height 132
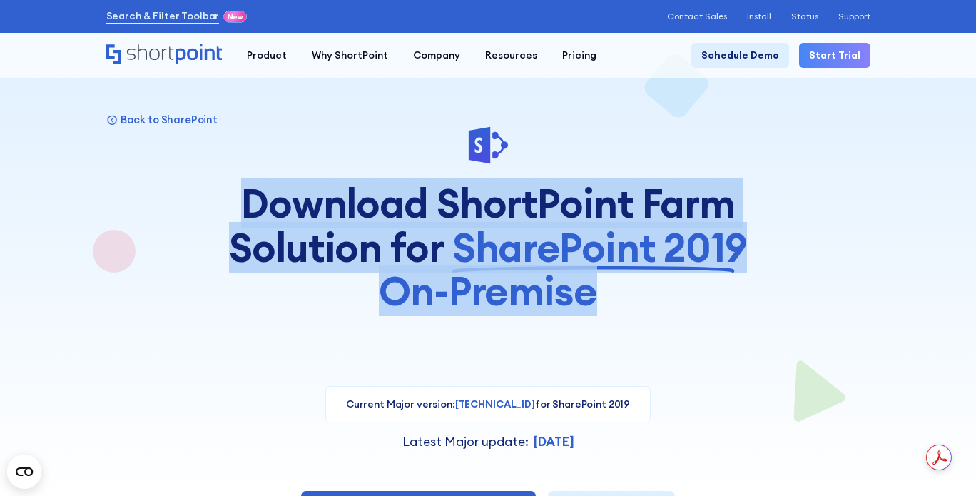
drag, startPoint x: 668, startPoint y: 302, endPoint x: 238, endPoint y: 207, distance: 439.8
click at [238, 207] on h1 "Download ShortPoint Farm Solution for SharePoint 2019 On-Premise" at bounding box center [488, 247] width 524 height 132
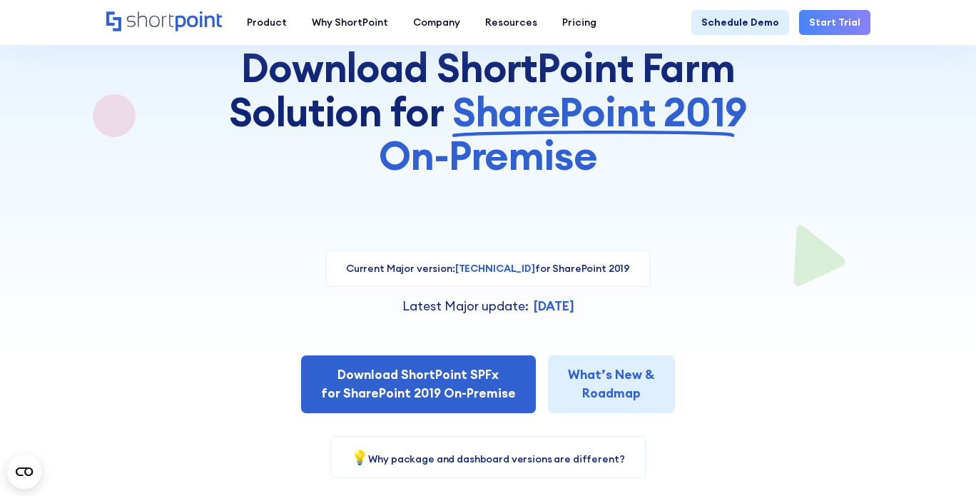
scroll to position [143, 0]
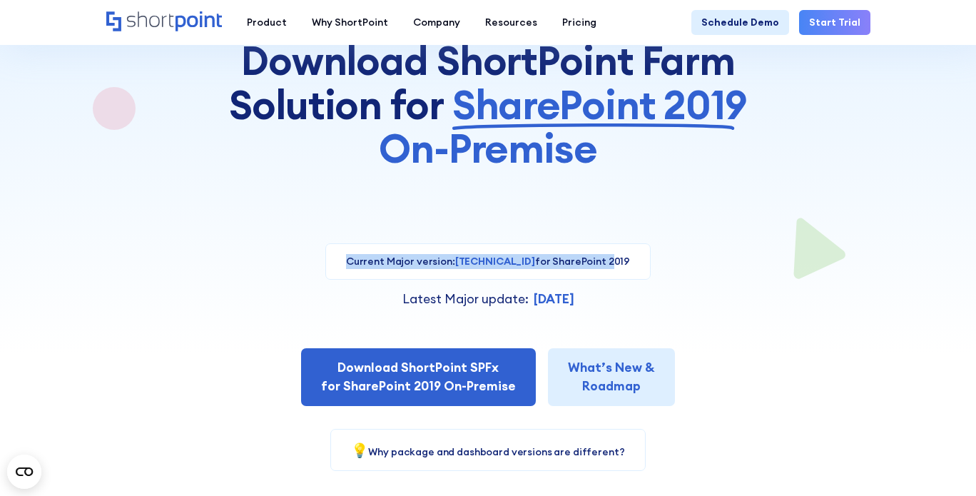
drag, startPoint x: 377, startPoint y: 256, endPoint x: 589, endPoint y: 262, distance: 212.0
click at [589, 262] on p "Current Major version: 8.5.3.1 for SharePoint 2019" at bounding box center [488, 261] width 284 height 15
drag, startPoint x: 604, startPoint y: 261, endPoint x: 327, endPoint y: 266, distance: 276.1
click at [327, 266] on div "Current version: 7.5.5.7 for SharePoint 2019 Current Major version: 8.5.3.1 for…" at bounding box center [488, 345] width 764 height 250
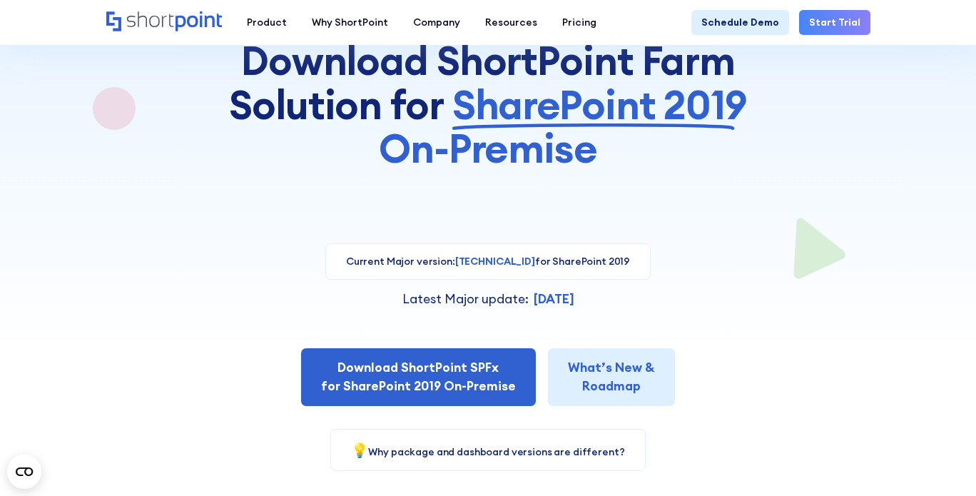
click at [327, 266] on div "Current version: 7.5.5.7 for SharePoint 2019 Current Major version: 8.5.3.1 for…" at bounding box center [488, 345] width 764 height 250
drag, startPoint x: 561, startPoint y: 295, endPoint x: 687, endPoint y: 292, distance: 126.3
click at [686, 293] on div "Latest Major update: October 14, 2024" at bounding box center [488, 299] width 764 height 19
click at [687, 292] on div "Latest Major update: October 14, 2024" at bounding box center [488, 299] width 764 height 19
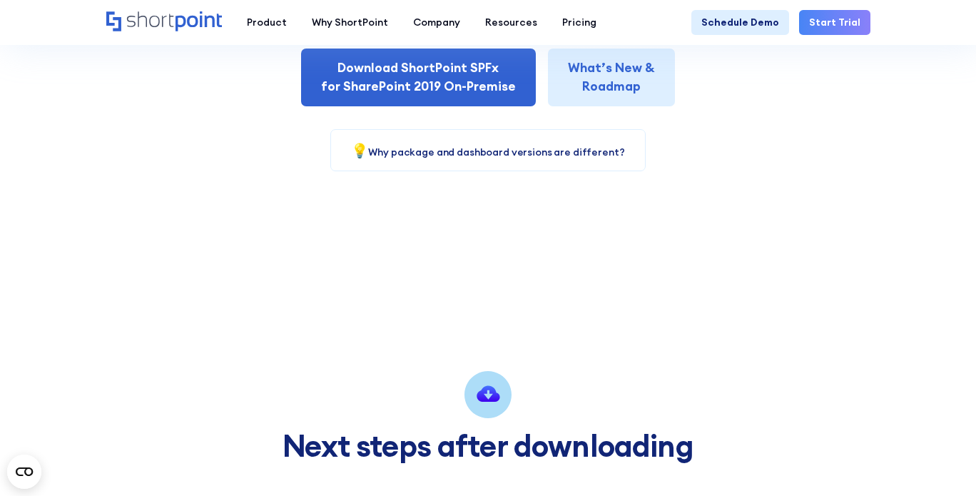
scroll to position [499, 0]
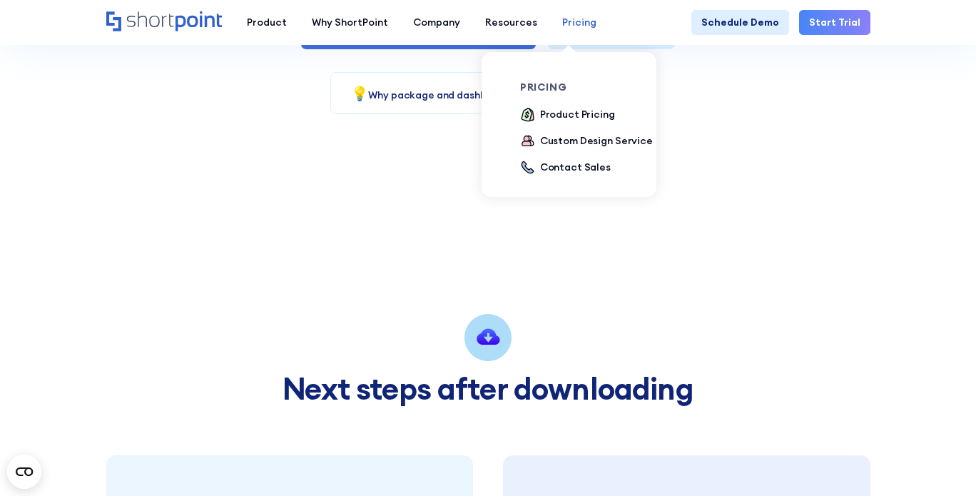
click at [570, 20] on div "Pricing" at bounding box center [579, 22] width 34 height 15
click at [549, 113] on div "Product Pricing" at bounding box center [577, 114] width 75 height 15
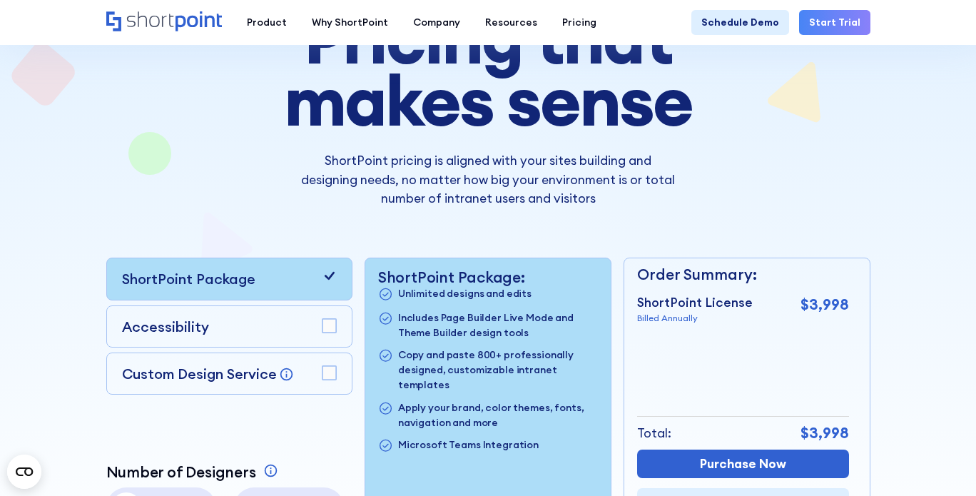
scroll to position [285, 0]
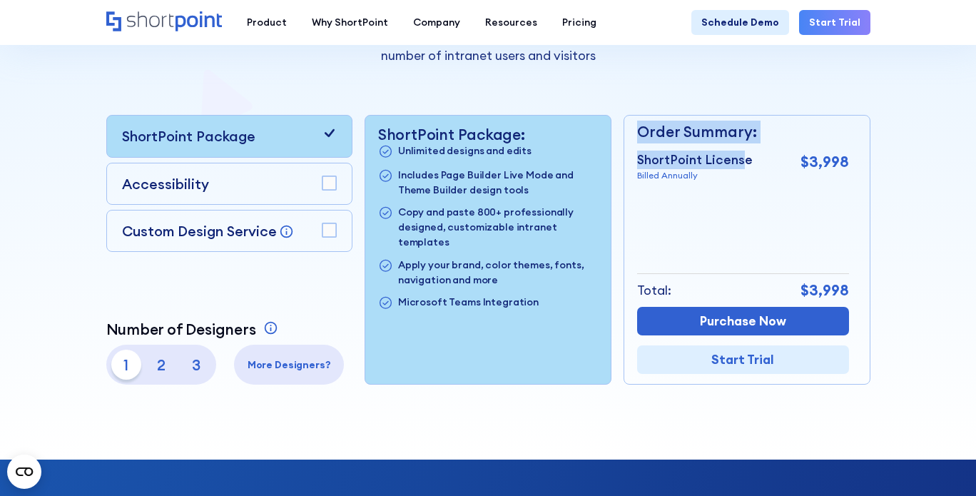
drag, startPoint x: 624, startPoint y: 121, endPoint x: 732, endPoint y: 166, distance: 116.7
click at [754, 171] on div "Order Summary: ShortPoint License Billed Annually $3,998 + Custom Design Servic…" at bounding box center [747, 250] width 246 height 270
click at [673, 157] on p "ShortPoint License" at bounding box center [695, 160] width 116 height 19
click at [721, 159] on p "ShortPoint License" at bounding box center [695, 160] width 116 height 19
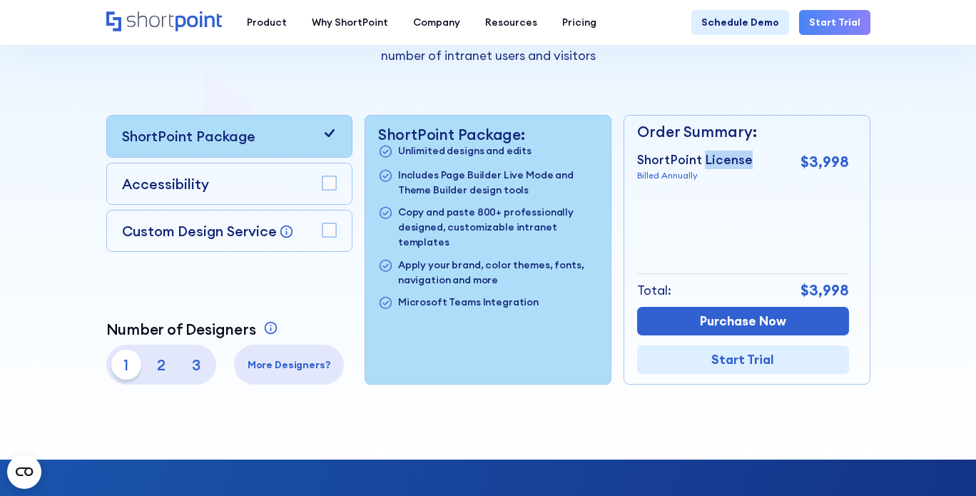
click at [721, 159] on p "ShortPoint License" at bounding box center [695, 160] width 116 height 19
click at [659, 156] on p "ShortPoint License" at bounding box center [695, 160] width 116 height 19
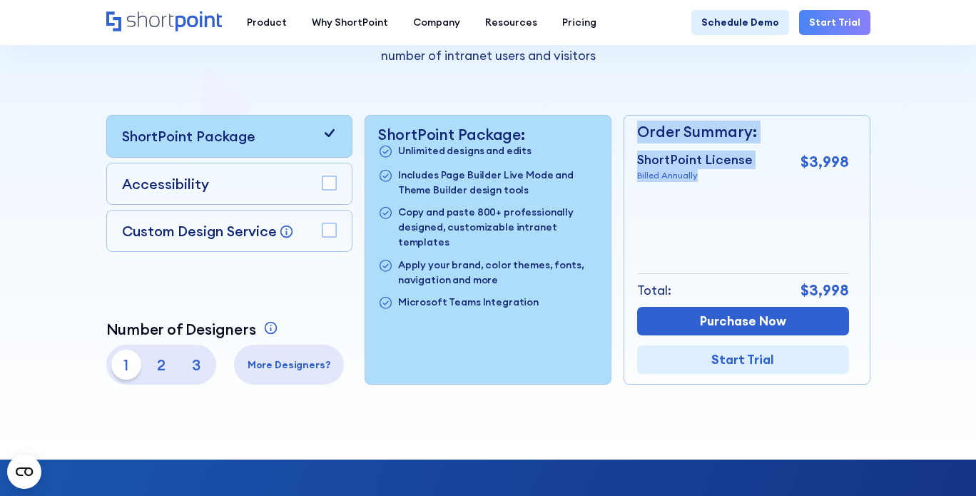
drag, startPoint x: 625, startPoint y: 155, endPoint x: 746, endPoint y: 187, distance: 124.8
click at [745, 187] on div "Order Summary: ShortPoint License Billed Annually $3,998 + Custom Design Servic…" at bounding box center [747, 250] width 246 height 270
click at [746, 187] on div "Order Summary: ShortPoint License Billed Annually $3,998 + Custom Design Servic…" at bounding box center [743, 250] width 212 height 268
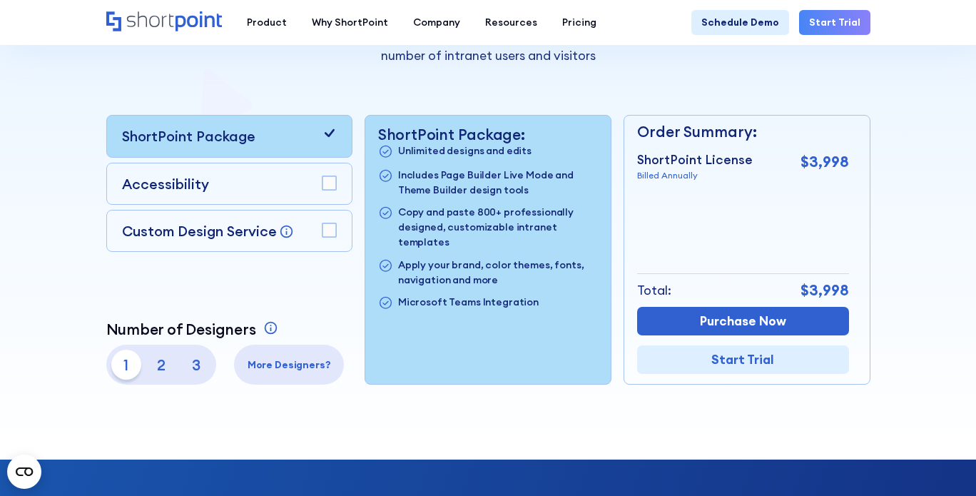
click at [827, 159] on p "$3,998" at bounding box center [824, 162] width 49 height 23
click at [783, 161] on div "ShortPoint License Billed Annually $3,998" at bounding box center [743, 167] width 212 height 32
drag, startPoint x: 621, startPoint y: 157, endPoint x: 859, endPoint y: 171, distance: 238.7
click at [859, 171] on div "ShortPoint Package Accessibility Custom Design Service Bring your dream design …" at bounding box center [488, 250] width 764 height 270
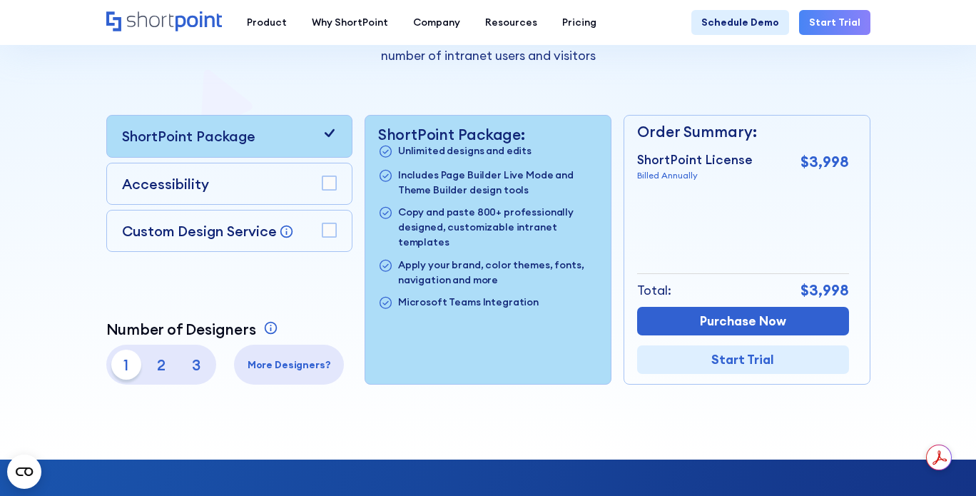
click at [859, 171] on div "Order Summary: ShortPoint License Billed Annually $3,998 + Custom Design Servic…" at bounding box center [747, 250] width 246 height 270
drag, startPoint x: 389, startPoint y: 151, endPoint x: 541, endPoint y: 155, distance: 152.0
click at [541, 155] on li "Unlimited designs and edits" at bounding box center [488, 151] width 220 height 16
click at [470, 153] on p "Unlimited designs and edits" at bounding box center [464, 151] width 133 height 16
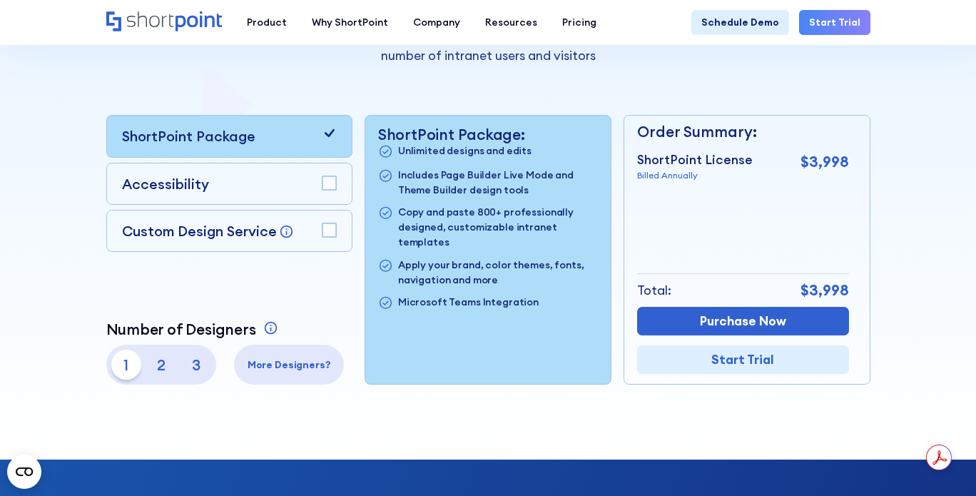
click at [518, 150] on p "Unlimited designs and edits" at bounding box center [464, 151] width 133 height 16
click at [421, 175] on p "Includes Page Builder Live Mode and Theme Builder design tools" at bounding box center [498, 183] width 200 height 30
drag, startPoint x: 457, startPoint y: 175, endPoint x: 536, endPoint y: 190, distance: 80.0
click at [536, 190] on li "Includes Page Builder Live Mode and Theme Builder design tools" at bounding box center [488, 183] width 220 height 30
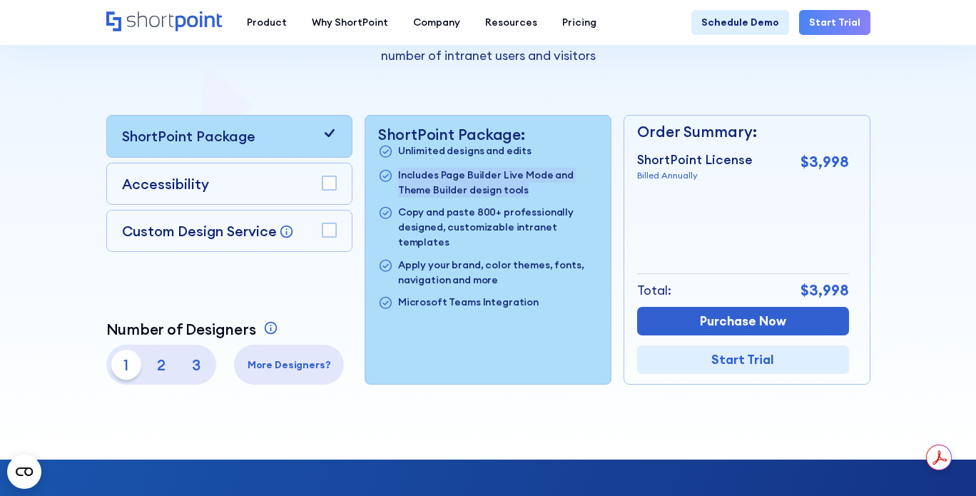
click at [545, 190] on p "Includes Page Builder Live Mode and Theme Builder design tools" at bounding box center [498, 183] width 200 height 30
drag, startPoint x: 582, startPoint y: 189, endPoint x: 380, endPoint y: 126, distance: 212.1
click at [380, 126] on div "ShortPoint Package: Unlimited designs and edits Includes Page Builder Live Mode…" at bounding box center [488, 218] width 220 height 185
click at [380, 126] on p "ShortPoint Package:" at bounding box center [488, 135] width 220 height 18
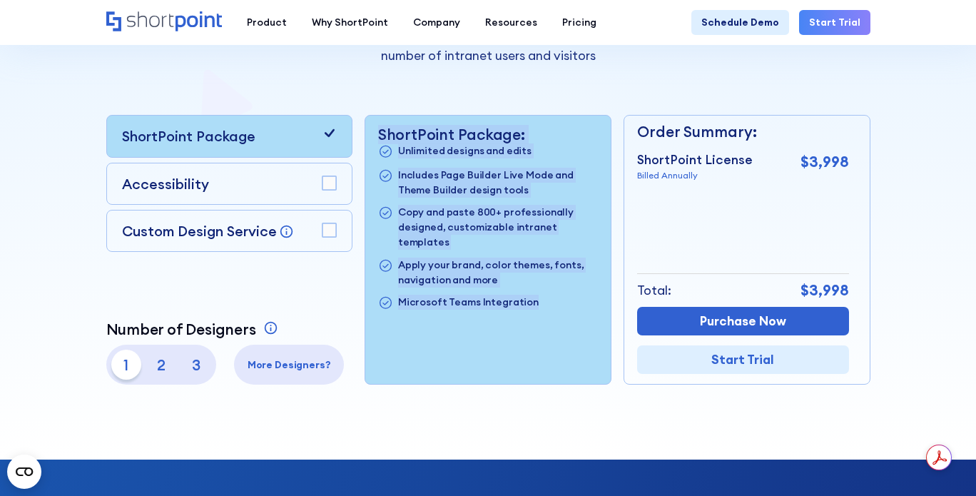
drag, startPoint x: 377, startPoint y: 128, endPoint x: 547, endPoint y: 288, distance: 233.7
click at [547, 288] on div "ShortPoint Package: Unlimited designs and edits Includes Page Builder Live Mode…" at bounding box center [487, 250] width 245 height 268
click at [547, 295] on li "Microsoft Teams Integration" at bounding box center [488, 303] width 220 height 16
drag, startPoint x: 539, startPoint y: 282, endPoint x: 360, endPoint y: 133, distance: 233.6
click at [375, 130] on div "ShortPoint Package: Unlimited designs and edits Includes Page Builder Live Mode…" at bounding box center [487, 250] width 245 height 268
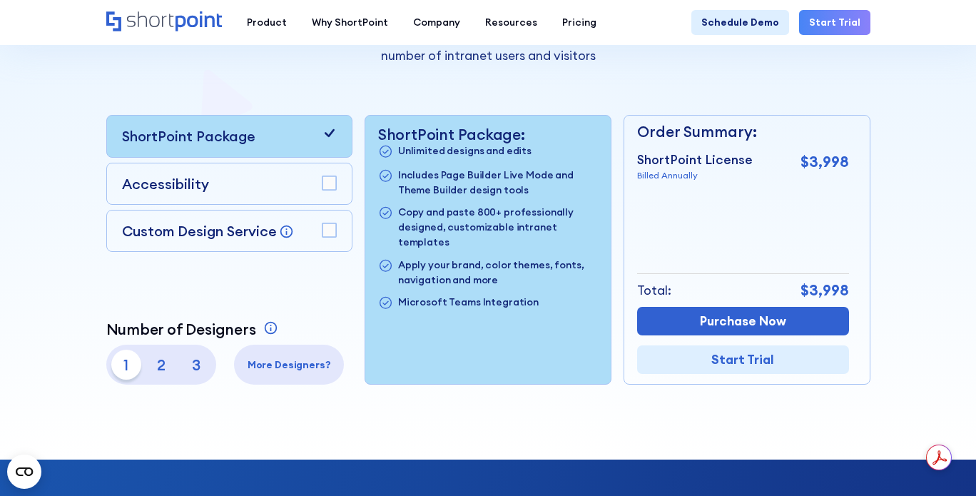
click at [335, 180] on rect at bounding box center [329, 183] width 14 height 14
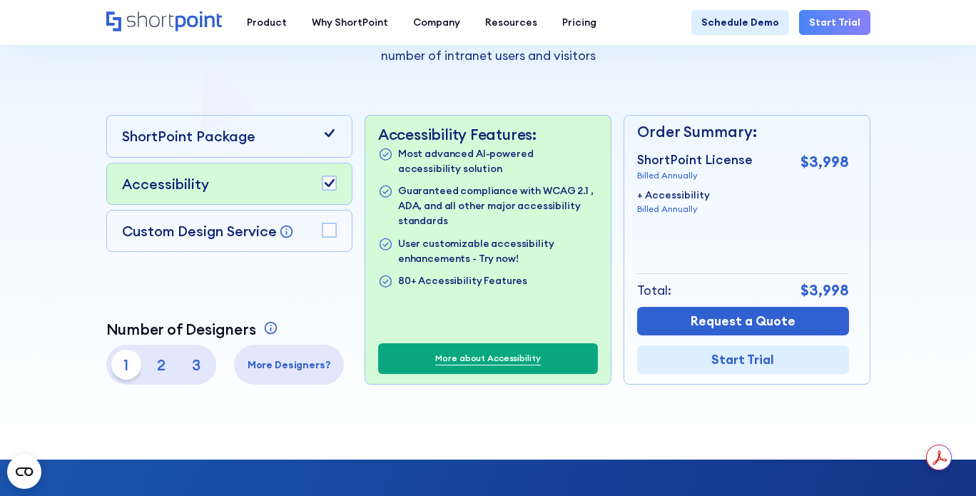
drag, startPoint x: 475, startPoint y: 155, endPoint x: 532, endPoint y: 156, distance: 57.1
click at [532, 156] on p "Most advanced AI-powered accessibility solution" at bounding box center [498, 161] width 200 height 30
click at [512, 150] on p "Most advanced AI-powered accessibility solution" at bounding box center [498, 161] width 200 height 30
click at [549, 142] on p "Accessibility Features:" at bounding box center [488, 135] width 220 height 18
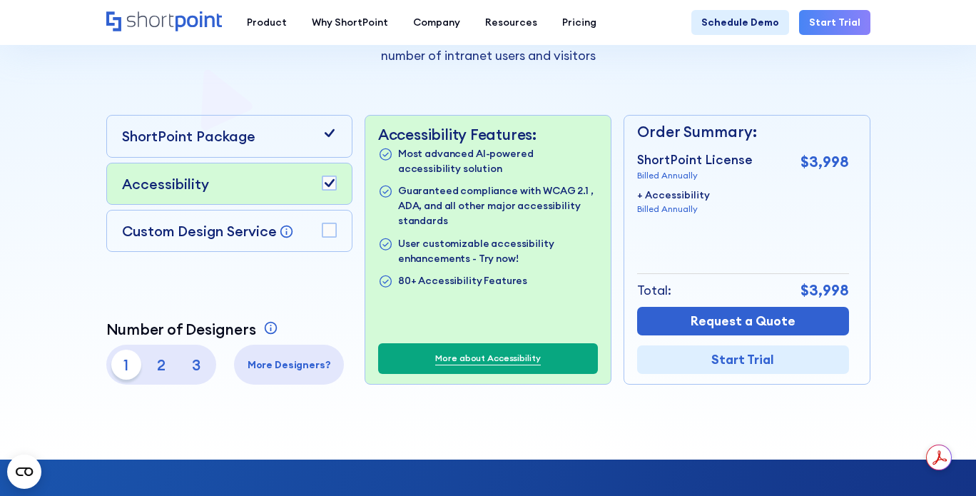
click at [549, 142] on p "Accessibility Features:" at bounding box center [488, 135] width 220 height 18
click at [442, 150] on p "Most advanced AI-powered accessibility solution" at bounding box center [498, 161] width 200 height 30
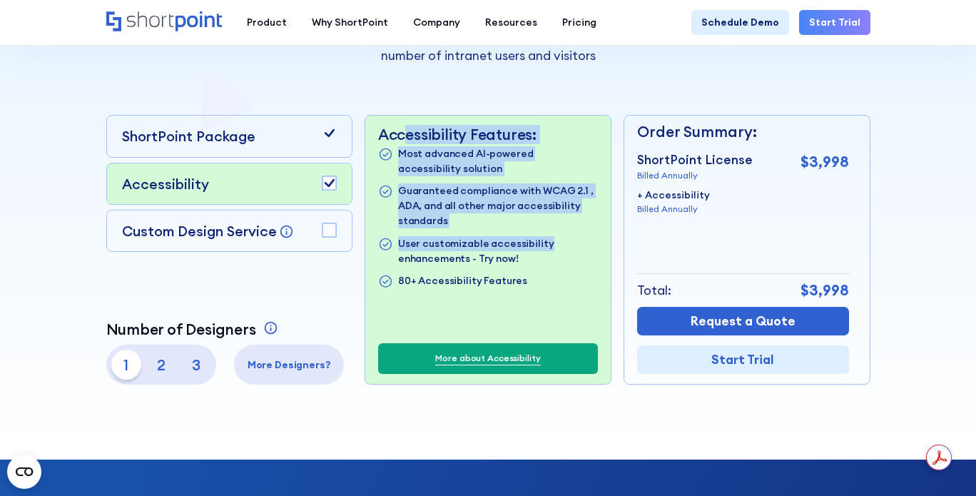
drag, startPoint x: 402, startPoint y: 139, endPoint x: 547, endPoint y: 235, distance: 174.5
click at [546, 235] on div "Accessibility Features: Most advanced AI-powered accessibility solution Guarant…" at bounding box center [488, 208] width 220 height 164
click at [548, 235] on ul "Most advanced AI-powered accessibility solution Guaranteed compliance with WCAG…" at bounding box center [488, 218] width 220 height 144
drag, startPoint x: 480, startPoint y: 233, endPoint x: 392, endPoint y: 148, distance: 122.1
click at [394, 149] on ul "Most advanced AI-powered accessibility solution Guaranteed compliance with WCAG…" at bounding box center [488, 218] width 220 height 144
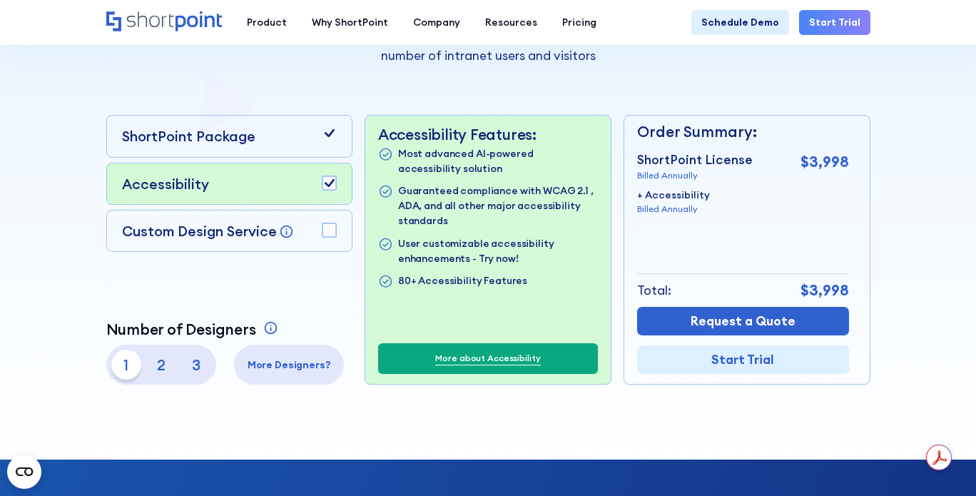
click at [392, 148] on li "Most advanced AI-powered accessibility solution" at bounding box center [488, 161] width 220 height 30
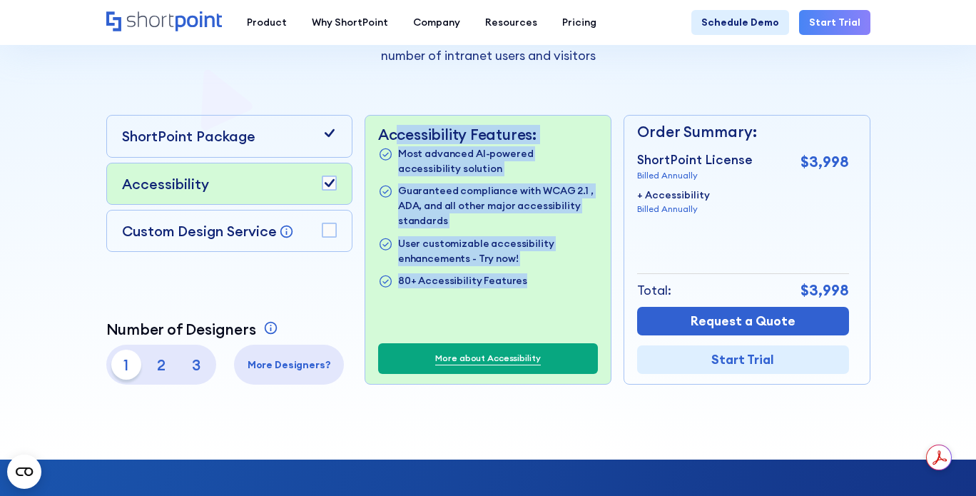
drag, startPoint x: 393, startPoint y: 134, endPoint x: 546, endPoint y: 290, distance: 218.9
click at [546, 290] on div "Accessibility Features: Most advanced AI-powered accessibility solution Guarant…" at bounding box center [487, 250] width 245 height 268
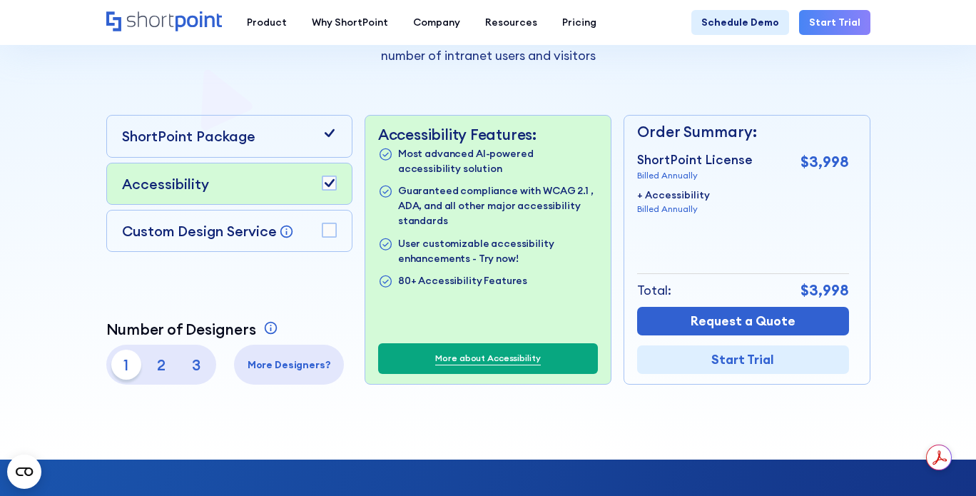
click at [332, 225] on rect at bounding box center [329, 230] width 14 height 14
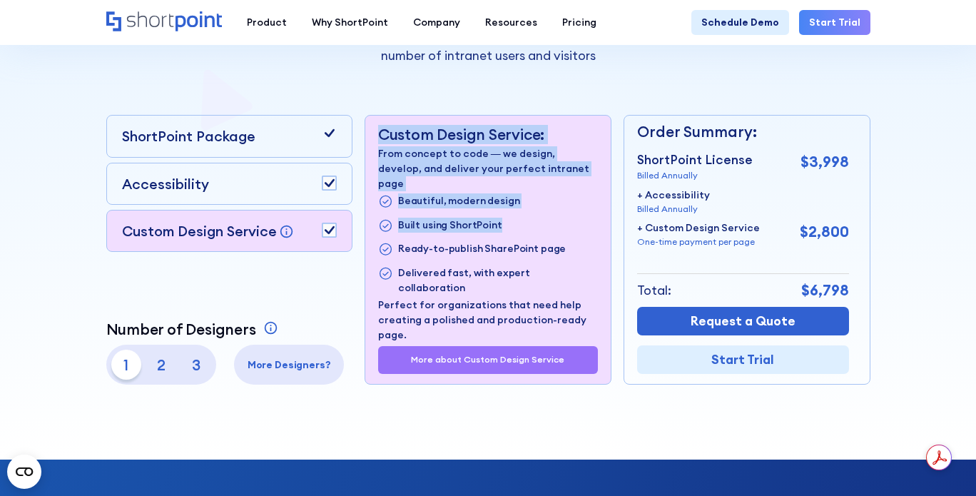
drag, startPoint x: 370, startPoint y: 133, endPoint x: 525, endPoint y: 212, distance: 173.6
click at [525, 212] on div "Custom Design Service: From concept to code — we design, develop, and deliver y…" at bounding box center [487, 250] width 245 height 268
click at [526, 218] on li "Built using ShortPoint" at bounding box center [488, 226] width 220 height 16
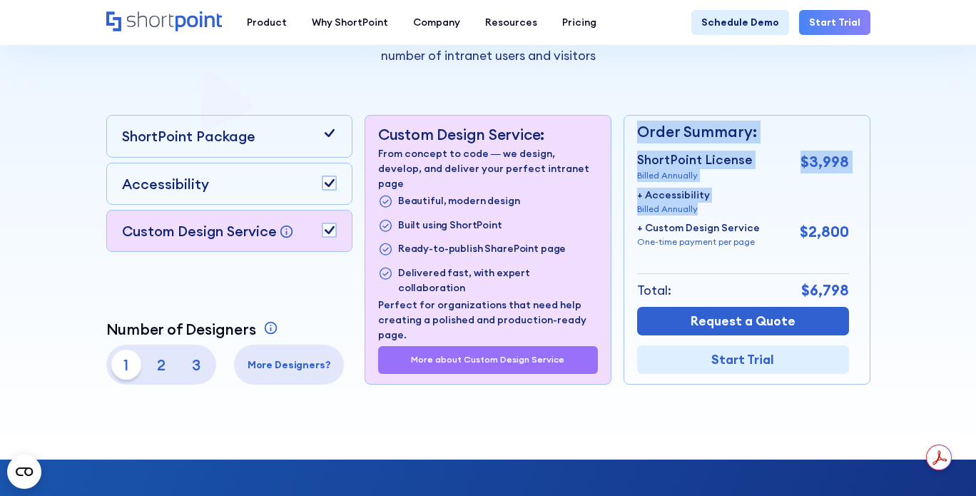
drag, startPoint x: 629, startPoint y: 208, endPoint x: 705, endPoint y: 210, distance: 75.7
click at [705, 210] on div "Order Summary: ShortPoint License Billed Annually $3,998 + Accessibility Billed…" at bounding box center [747, 250] width 246 height 270
click at [705, 210] on div "+ Accessibility Billed Annually" at bounding box center [743, 202] width 212 height 28
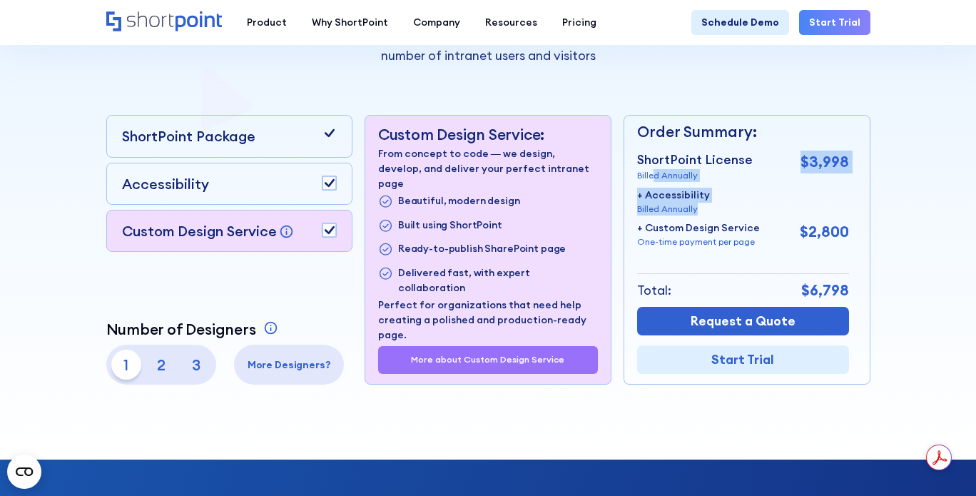
drag, startPoint x: 726, startPoint y: 213, endPoint x: 655, endPoint y: 179, distance: 78.8
click at [652, 178] on div "ShortPoint License Billed Annually $3,998 + Accessibility Billed Annually + Cus…" at bounding box center [743, 200] width 212 height 98
click at [669, 184] on div "ShortPoint License Billed Annually $3,998 + Accessibility Billed Annually + Cus…" at bounding box center [743, 200] width 212 height 98
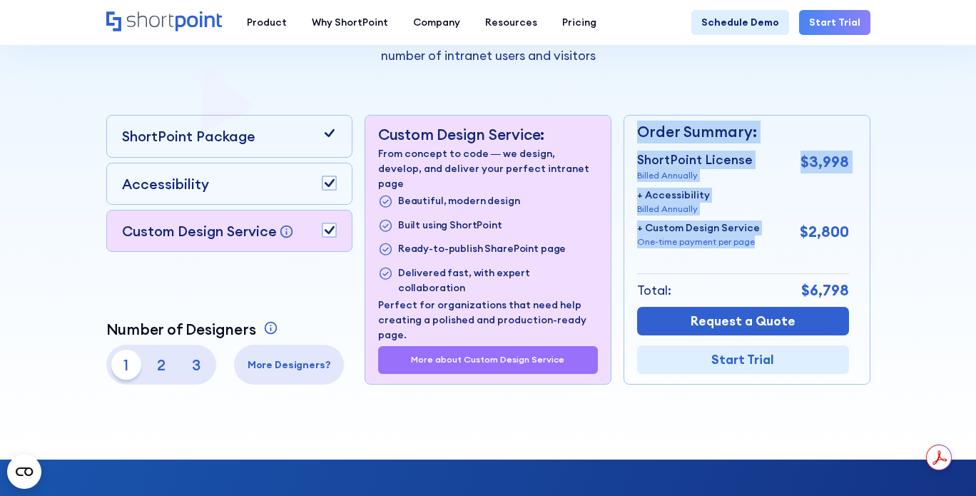
drag, startPoint x: 652, startPoint y: 228, endPoint x: 787, endPoint y: 255, distance: 137.5
click at [783, 255] on div "Order Summary: ShortPoint License Billed Annually $3,998 + Accessibility Billed…" at bounding box center [747, 250] width 246 height 270
click at [708, 243] on p "One-time payment per page" at bounding box center [698, 241] width 123 height 13
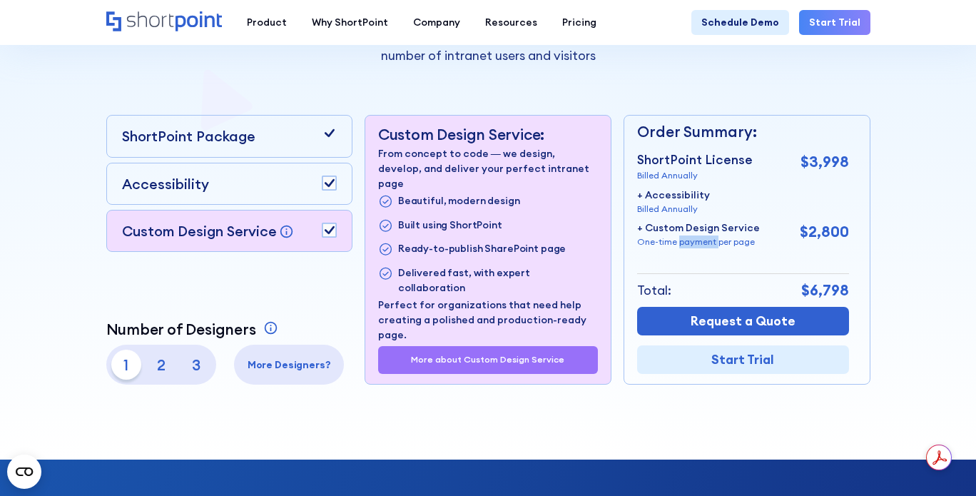
click at [708, 243] on p "One-time payment per page" at bounding box center [698, 241] width 123 height 13
click at [743, 245] on p "One-time payment per page" at bounding box center [698, 241] width 123 height 13
click at [818, 242] on p "$2,800" at bounding box center [824, 231] width 49 height 23
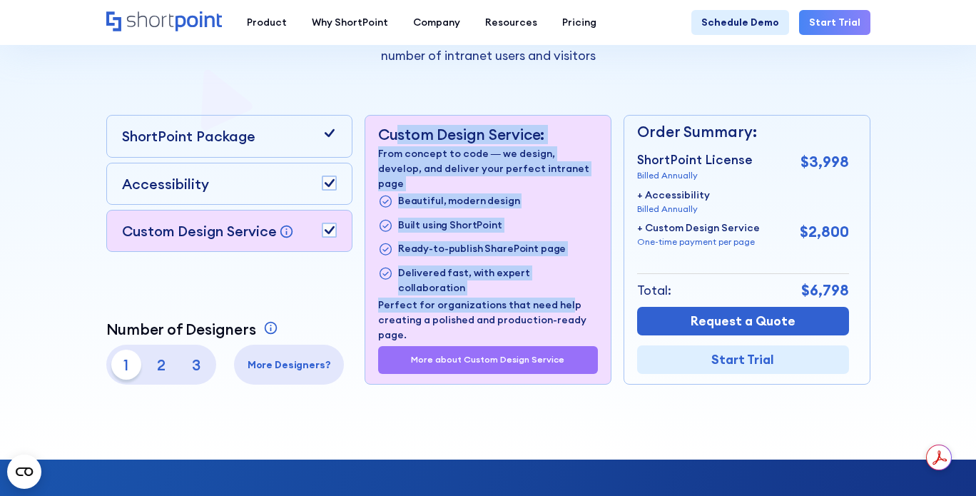
drag, startPoint x: 395, startPoint y: 129, endPoint x: 563, endPoint y: 281, distance: 226.3
click at [563, 279] on div "Custom Design Service: From concept to code — we design, develop, and deliver y…" at bounding box center [488, 234] width 220 height 217
click at [563, 297] on p "Perfect for organizations that need help creating a polished and production-rea…" at bounding box center [488, 319] width 220 height 45
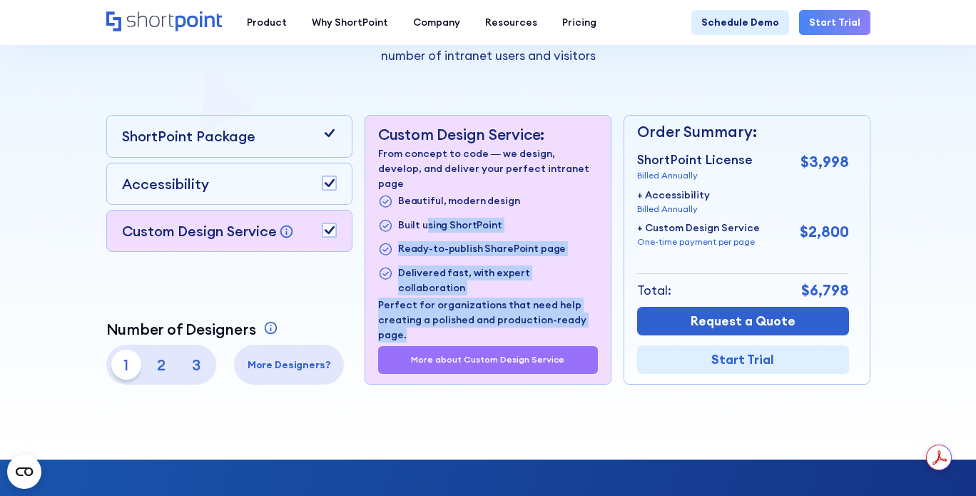
drag, startPoint x: 539, startPoint y: 322, endPoint x: 421, endPoint y: 195, distance: 173.6
click at [421, 195] on div "Custom Design Service: From concept to code — we design, develop, and deliver y…" at bounding box center [487, 250] width 245 height 268
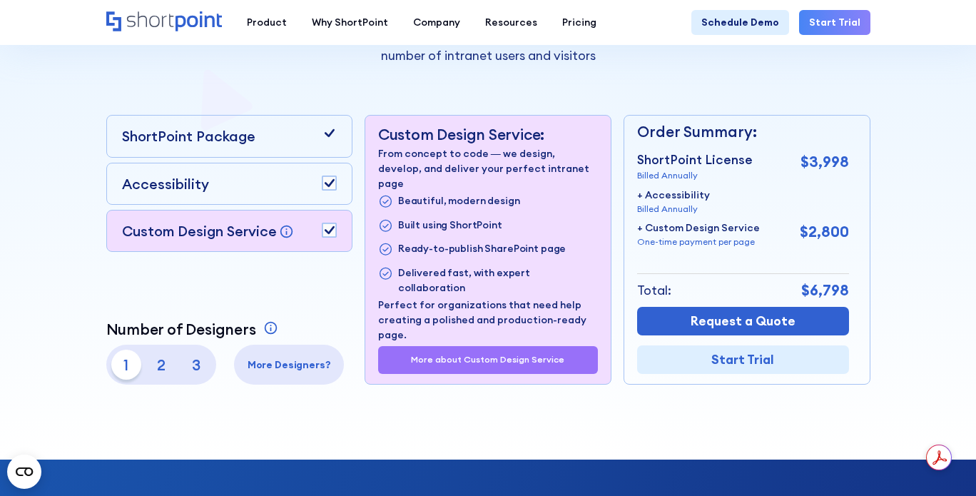
click at [418, 193] on p "Beautiful, modern design" at bounding box center [459, 201] width 122 height 16
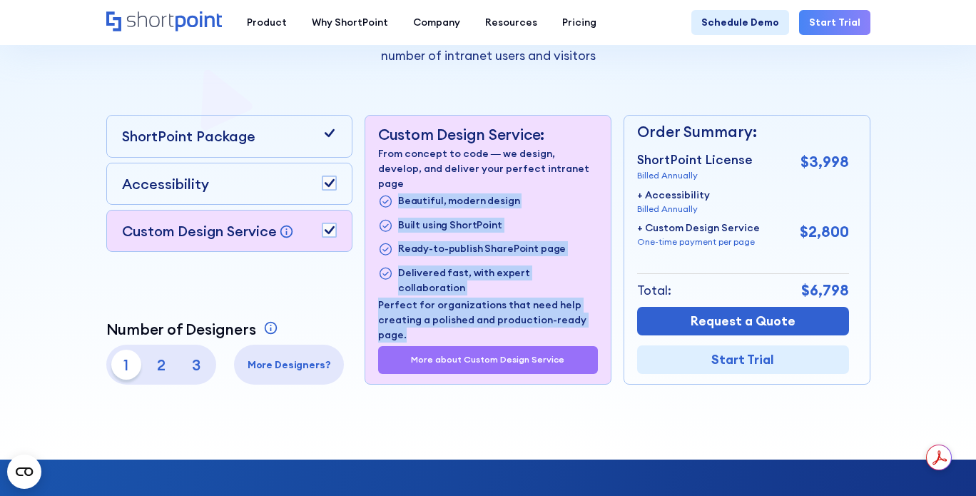
drag, startPoint x: 398, startPoint y: 186, endPoint x: 561, endPoint y: 322, distance: 212.2
click at [561, 322] on div "Custom Design Service: From concept to code — we design, develop, and deliver y…" at bounding box center [487, 250] width 245 height 268
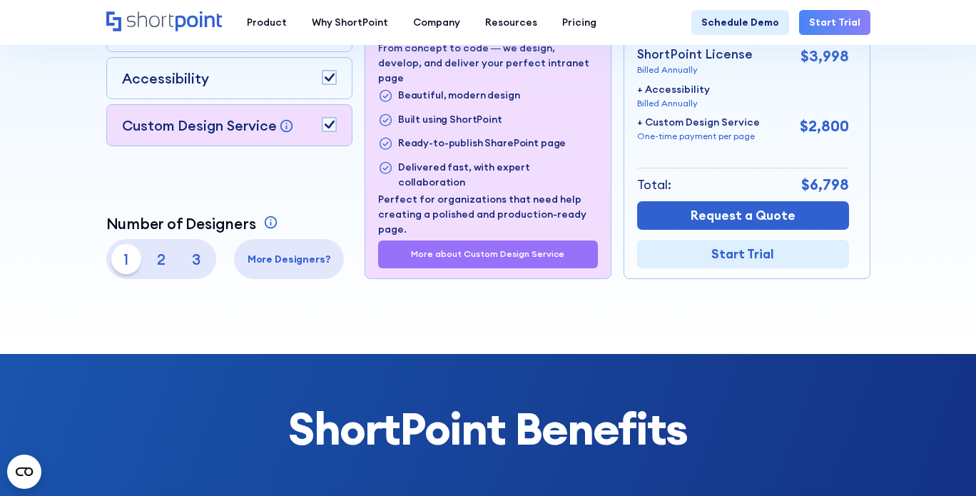
scroll to position [357, 0]
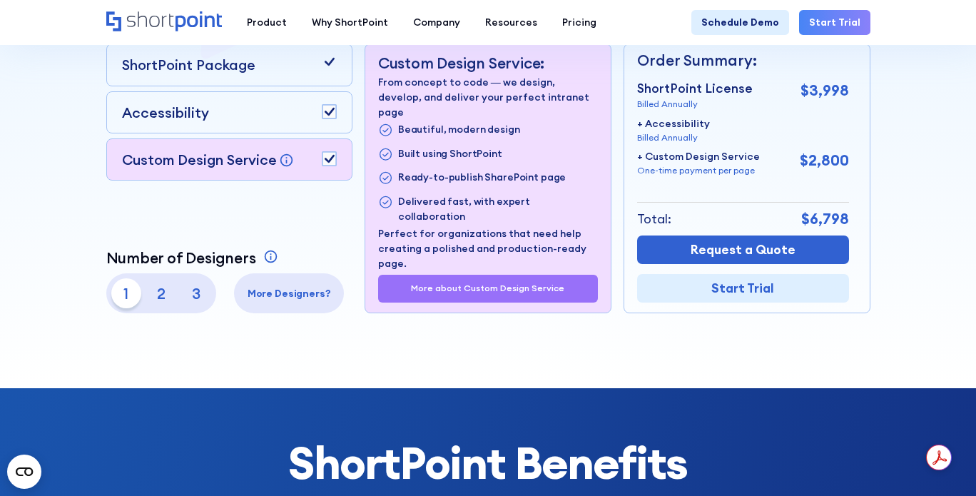
click at [164, 285] on p "2" at bounding box center [161, 293] width 30 height 30
click at [193, 289] on p "3" at bounding box center [196, 293] width 30 height 30
click at [131, 288] on p "1" at bounding box center [126, 293] width 30 height 30
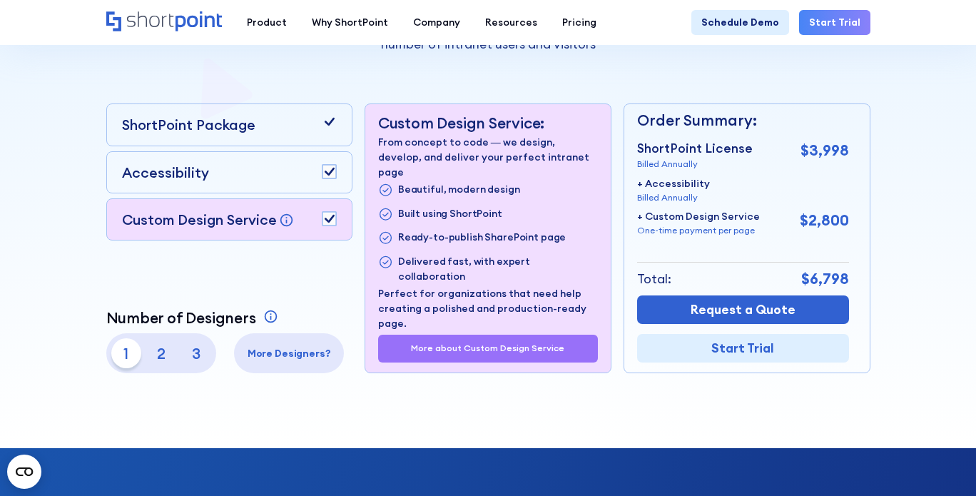
scroll to position [285, 0]
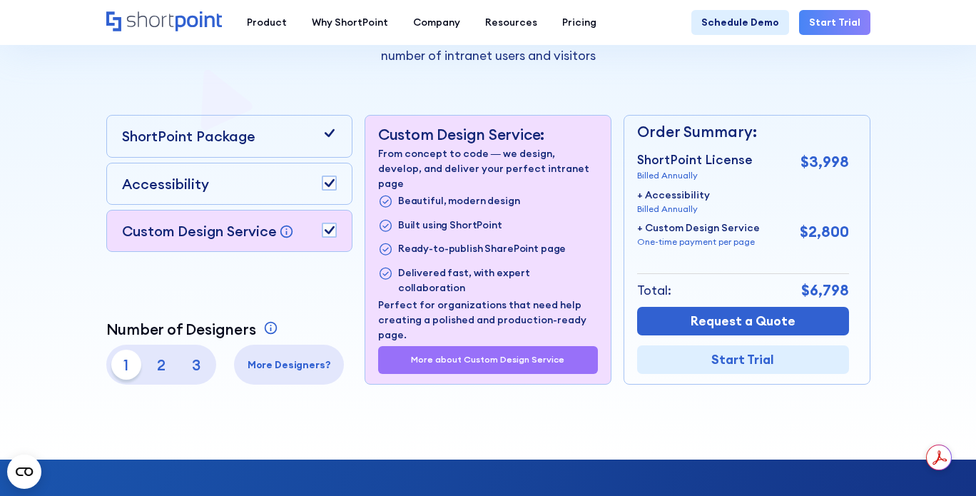
click at [193, 363] on p "3" at bounding box center [196, 365] width 30 height 30
click at [130, 361] on p "1" at bounding box center [126, 365] width 30 height 30
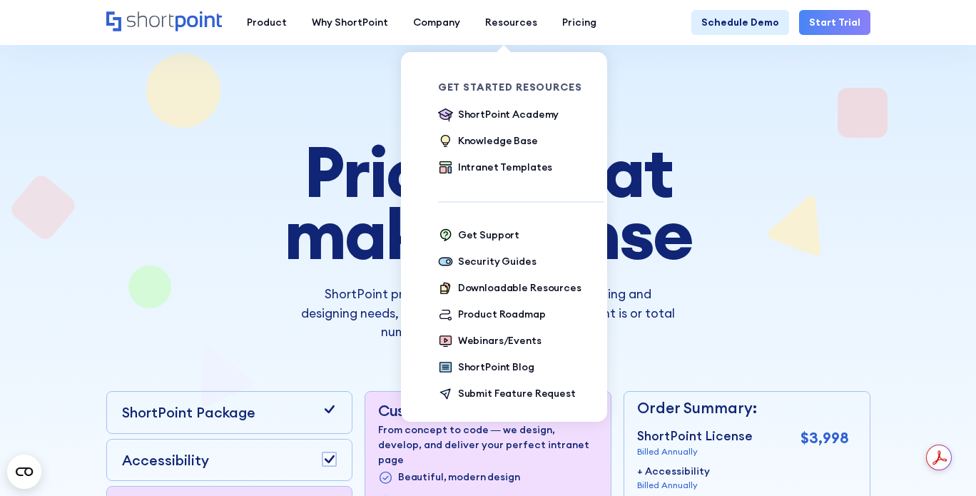
scroll to position [0, 0]
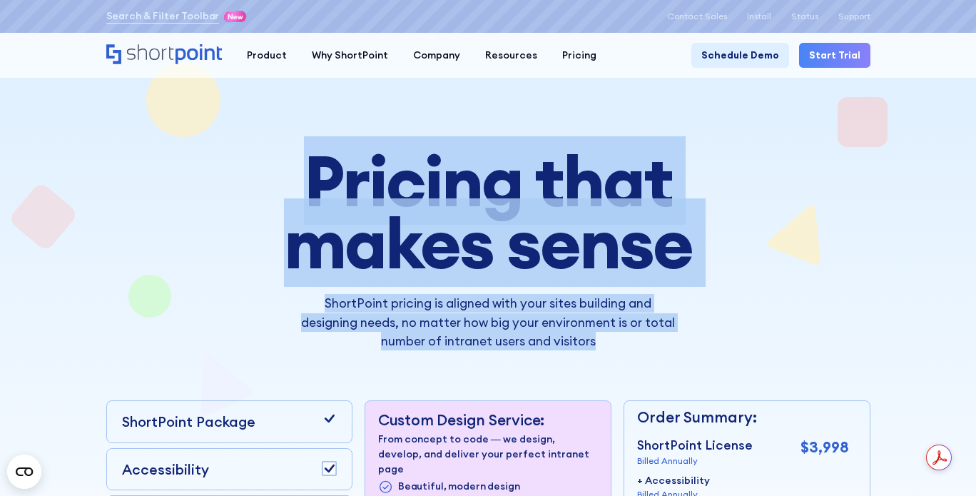
drag, startPoint x: 412, startPoint y: 255, endPoint x: 659, endPoint y: 350, distance: 265.1
click at [659, 350] on div "Pricing that makes sense ShortPoint pricing is aligned with your sites building…" at bounding box center [488, 250] width 562 height 200
click at [659, 350] on p "ShortPoint pricing is aligned with your sites building and designing needs, no …" at bounding box center [488, 322] width 375 height 56
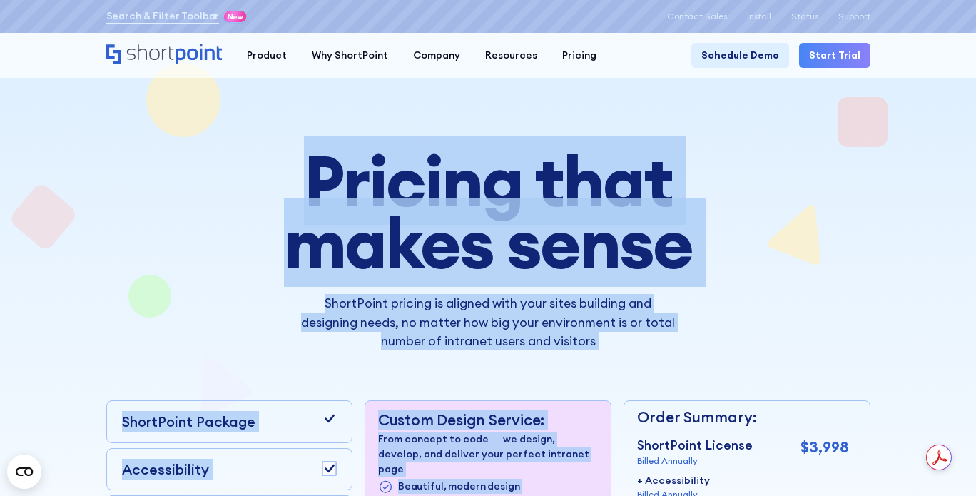
drag, startPoint x: 606, startPoint y: 347, endPoint x: 278, endPoint y: 190, distance: 362.8
click at [278, 190] on div "Pricing that makes sense ShortPoint pricing is aligned with your sites building…" at bounding box center [488, 410] width 764 height 520
click at [278, 190] on h1 "Pricing that makes sense" at bounding box center [488, 212] width 562 height 124
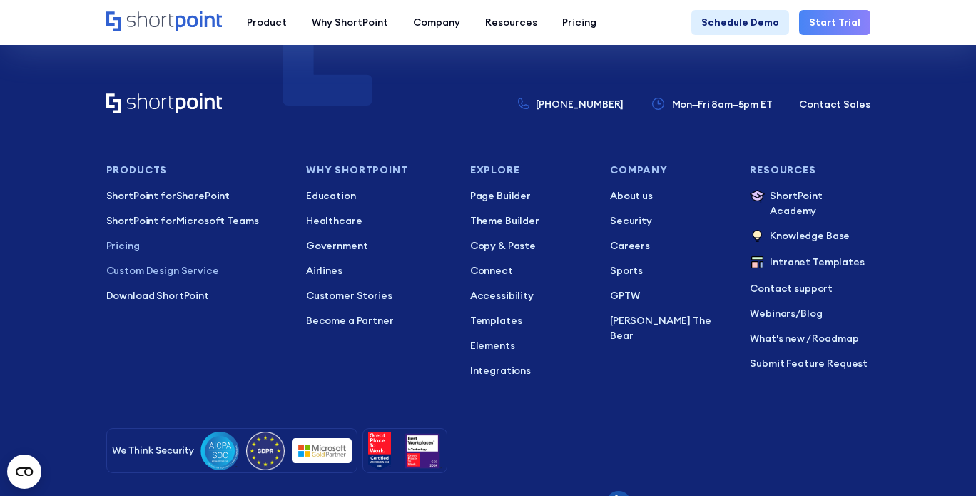
scroll to position [3114, 0]
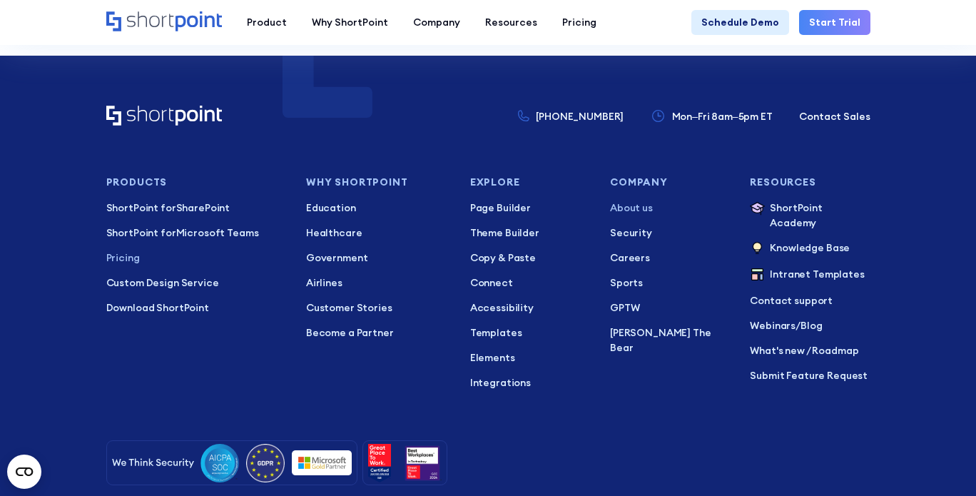
click at [635, 200] on p "About us" at bounding box center [670, 207] width 120 height 15
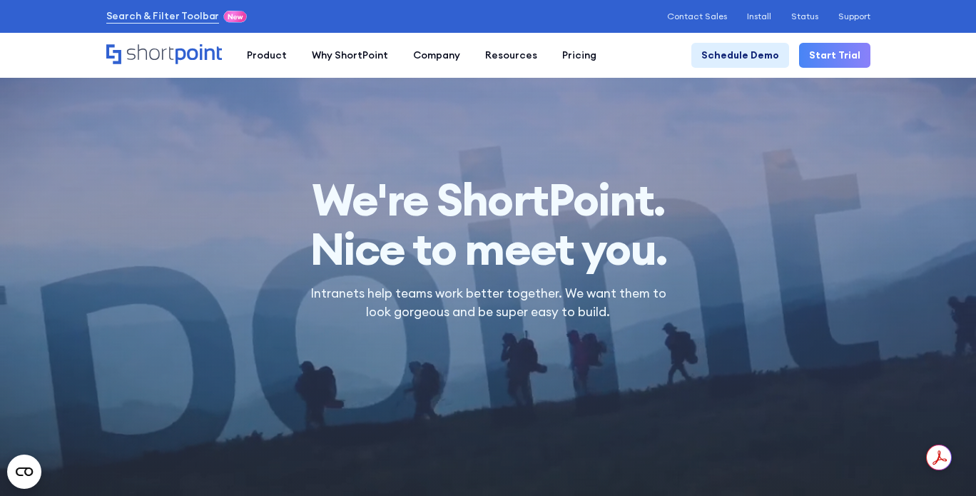
drag, startPoint x: 294, startPoint y: 190, endPoint x: 742, endPoint y: 260, distance: 453.4
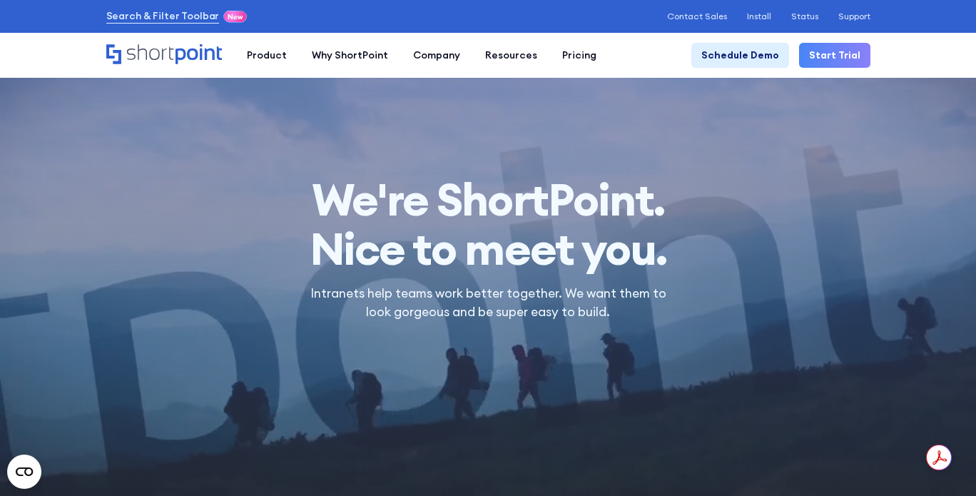
click at [742, 260] on div at bounding box center [488, 248] width 976 height 496
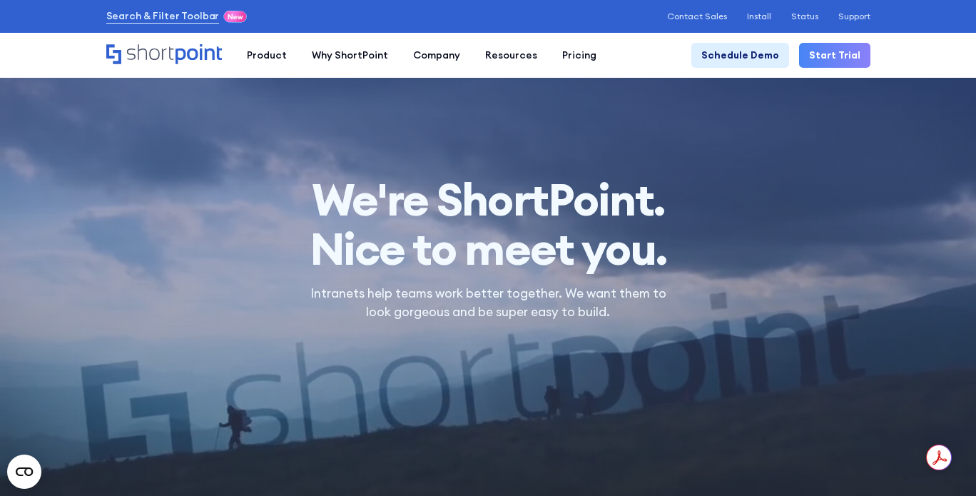
click at [681, 254] on div at bounding box center [488, 248] width 976 height 496
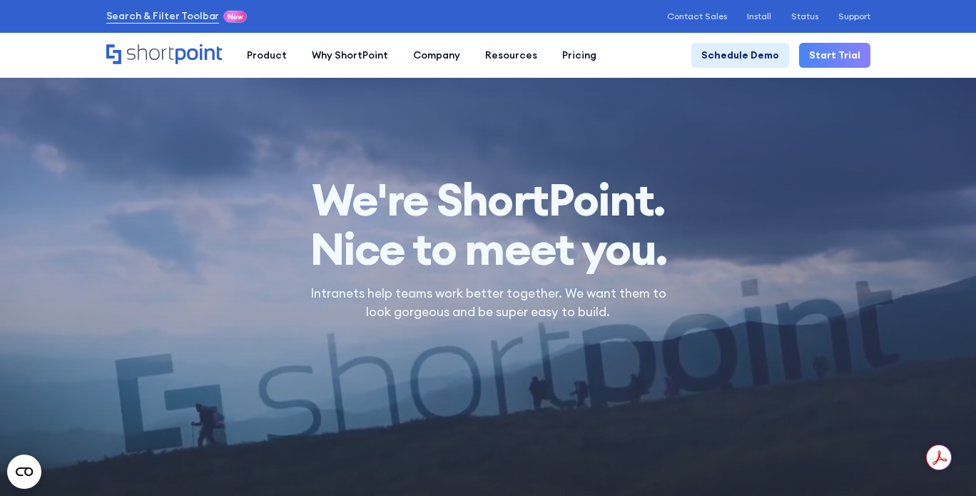
drag, startPoint x: 696, startPoint y: 258, endPoint x: 305, endPoint y: 187, distance: 397.4
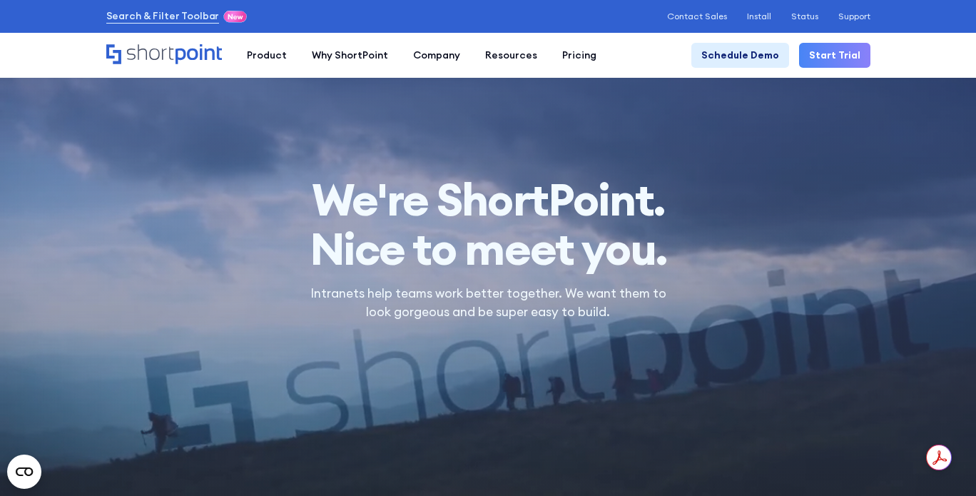
click at [305, 187] on section "We're ShortPoint. Nice to meet you. Intranets help teams work better together. …" at bounding box center [488, 248] width 976 height 496
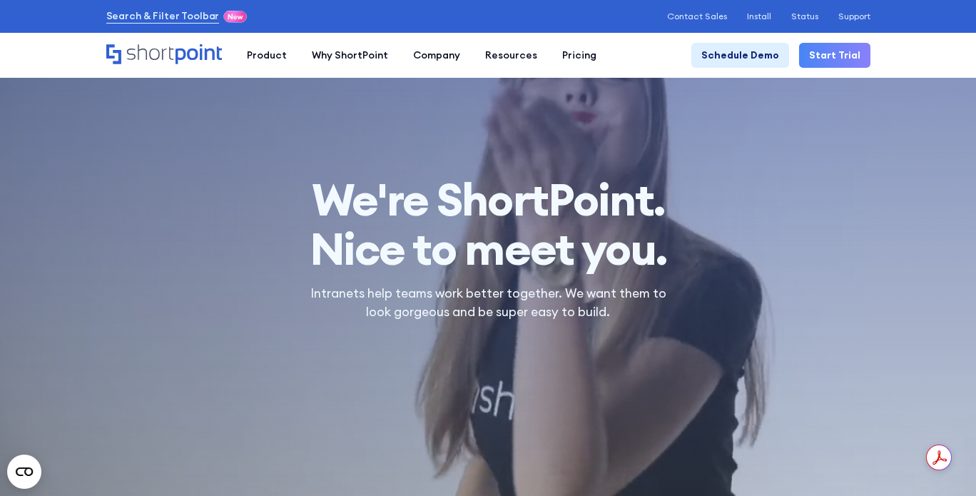
click at [305, 187] on span "We're ShortPoint." at bounding box center [487, 199] width 371 height 49
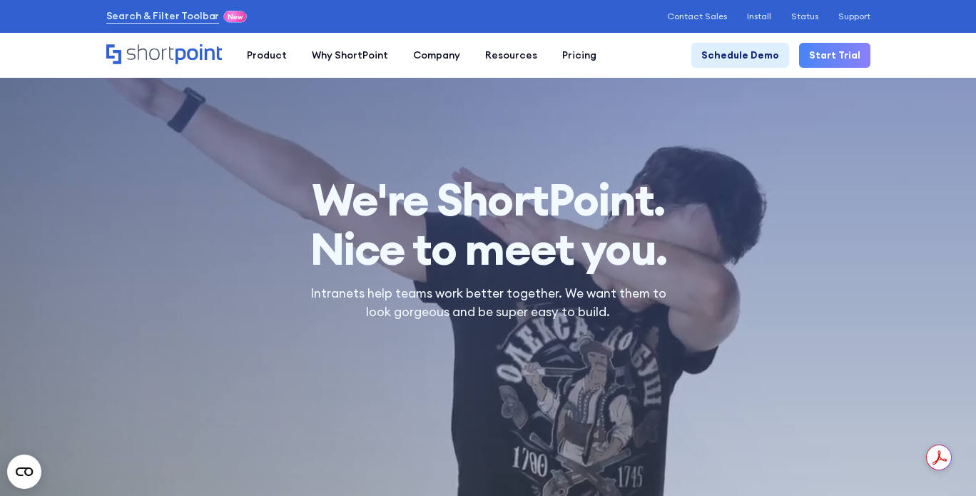
click at [496, 263] on h1 "We're ShortPoint. Nice to meet you." at bounding box center [487, 224] width 371 height 99
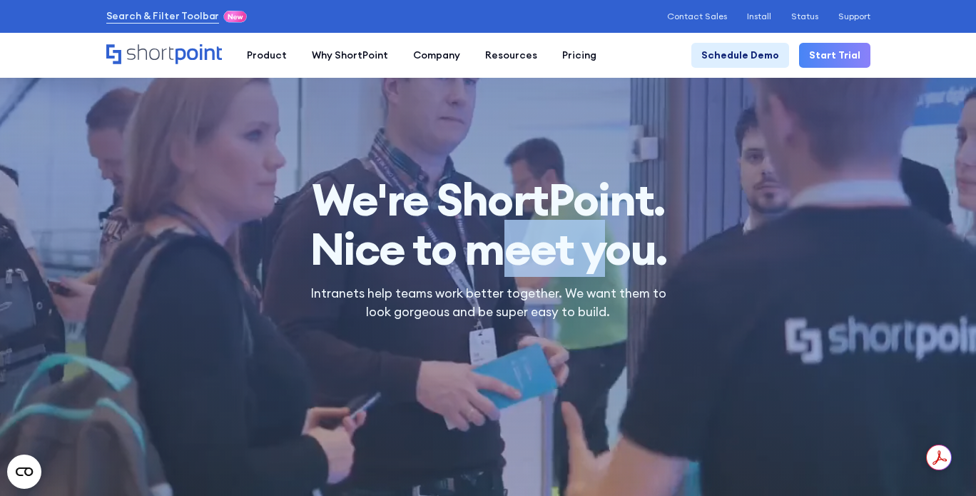
click at [496, 263] on h1 "We're ShortPoint. Nice to meet you." at bounding box center [487, 224] width 371 height 99
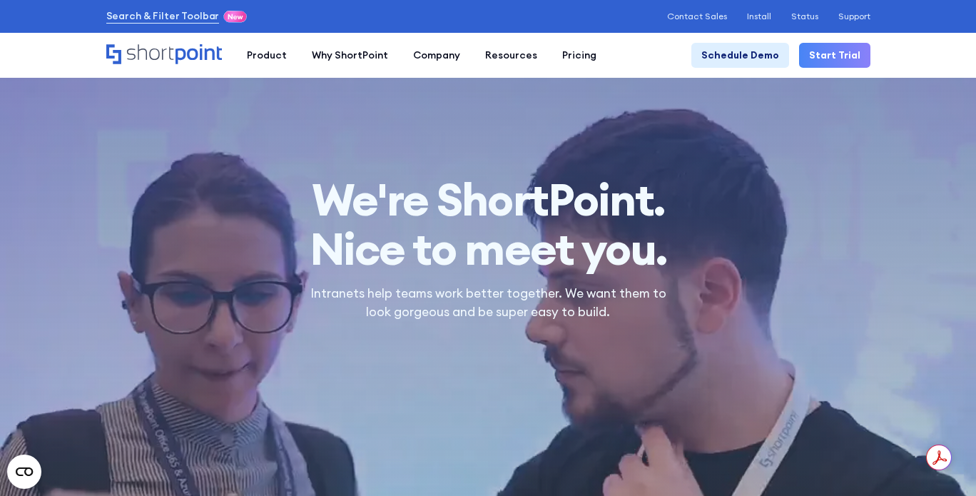
click at [375, 265] on h1 "We're ShortPoint. Nice to meet you." at bounding box center [487, 224] width 371 height 99
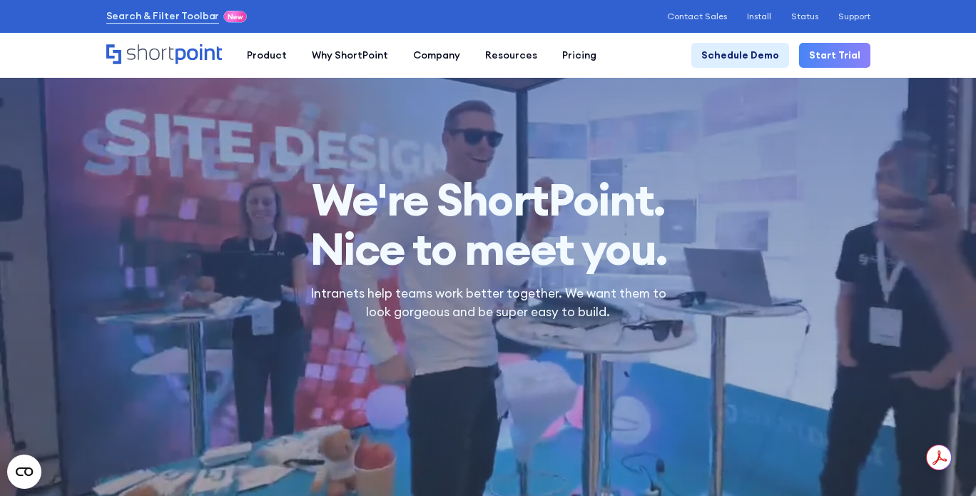
drag, startPoint x: 315, startPoint y: 280, endPoint x: 683, endPoint y: 339, distance: 372.9
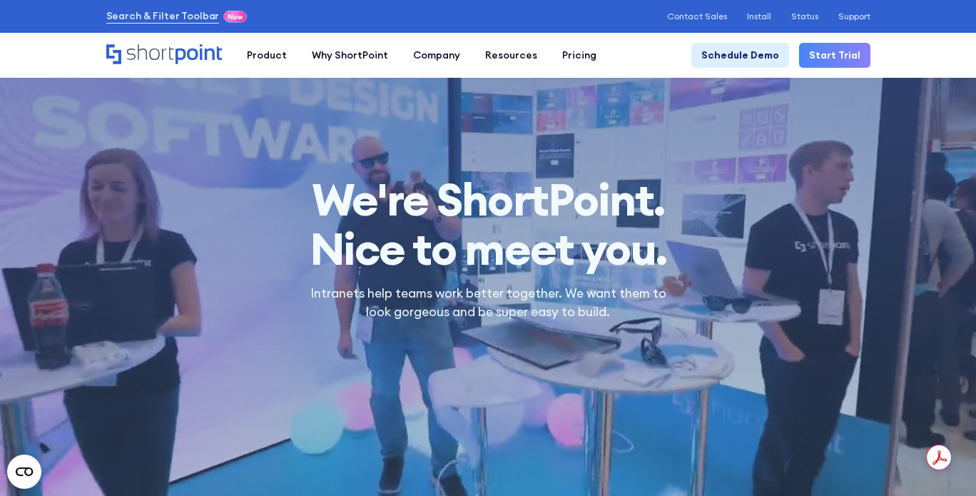
click at [683, 339] on section "We're ShortPoint. Nice to meet you. Intranets help teams work better together. …" at bounding box center [488, 248] width 976 height 496
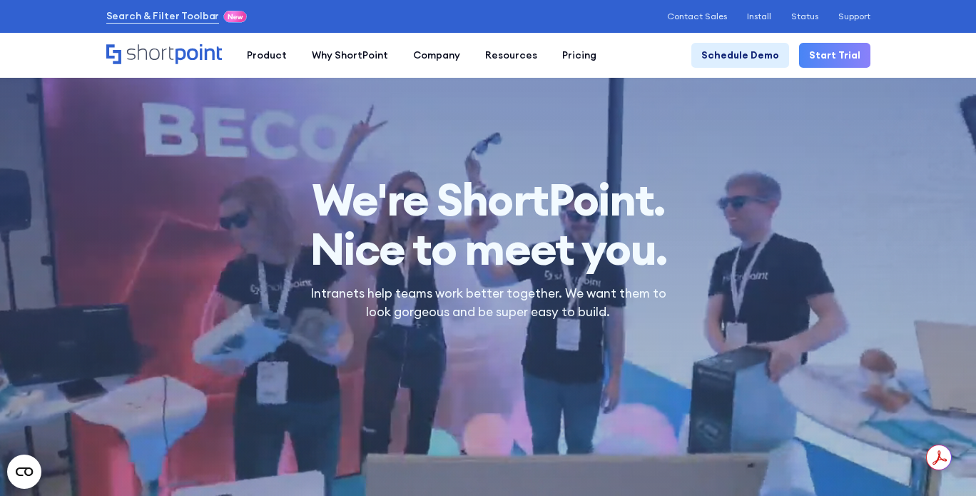
click at [604, 315] on p "Intranets help teams work better together. We want them to look gorgeous and be…" at bounding box center [487, 303] width 371 height 38
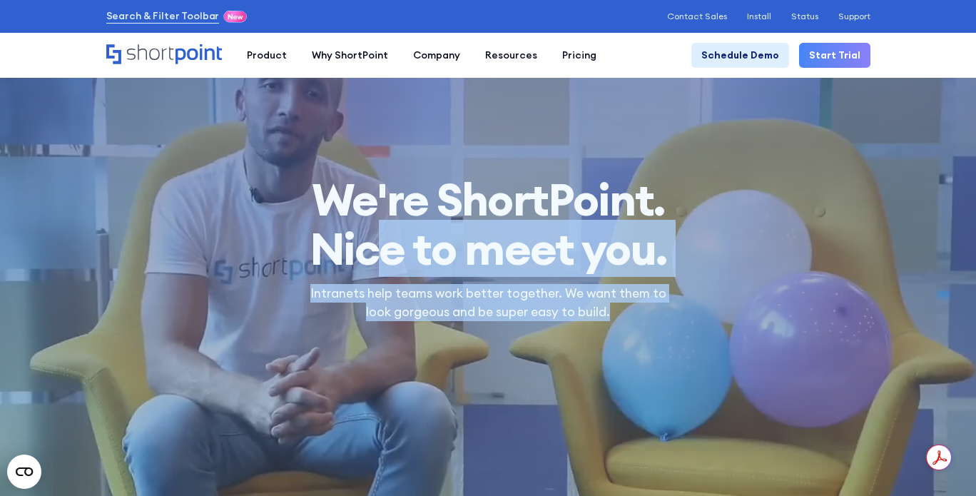
drag, startPoint x: 624, startPoint y: 314, endPoint x: 364, endPoint y: 238, distance: 270.5
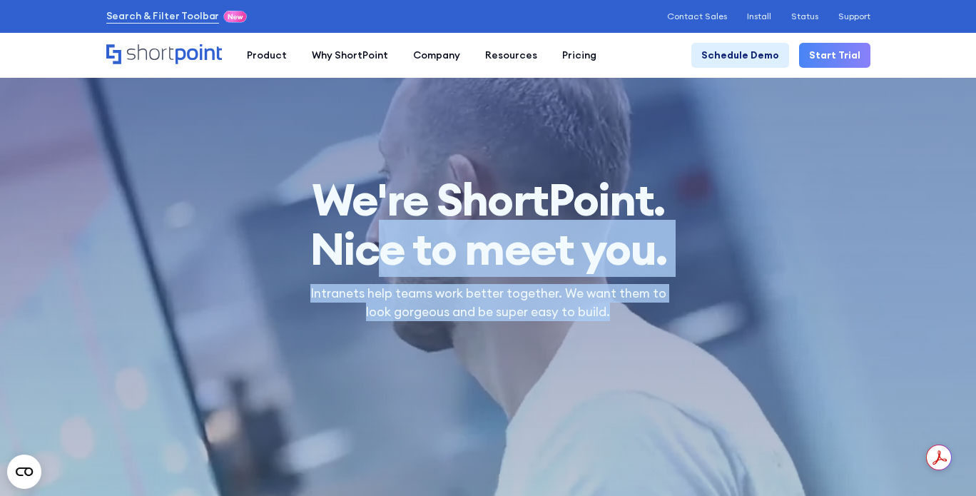
click at [364, 238] on div "We're ShortPoint. Nice to meet you. Intranets help teams work better together. …" at bounding box center [487, 248] width 371 height 146
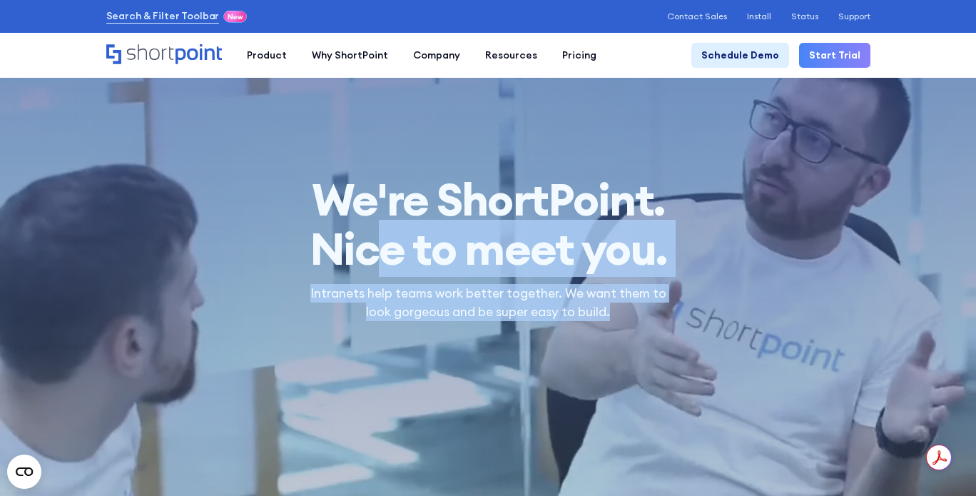
click at [364, 238] on h1 "We're ShortPoint. Nice to meet you." at bounding box center [487, 224] width 371 height 99
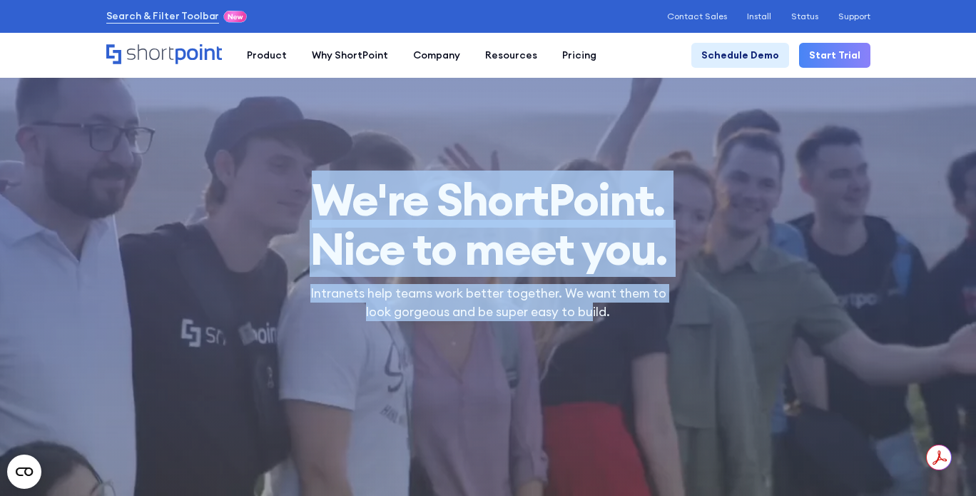
drag, startPoint x: 317, startPoint y: 210, endPoint x: 596, endPoint y: 308, distance: 294.9
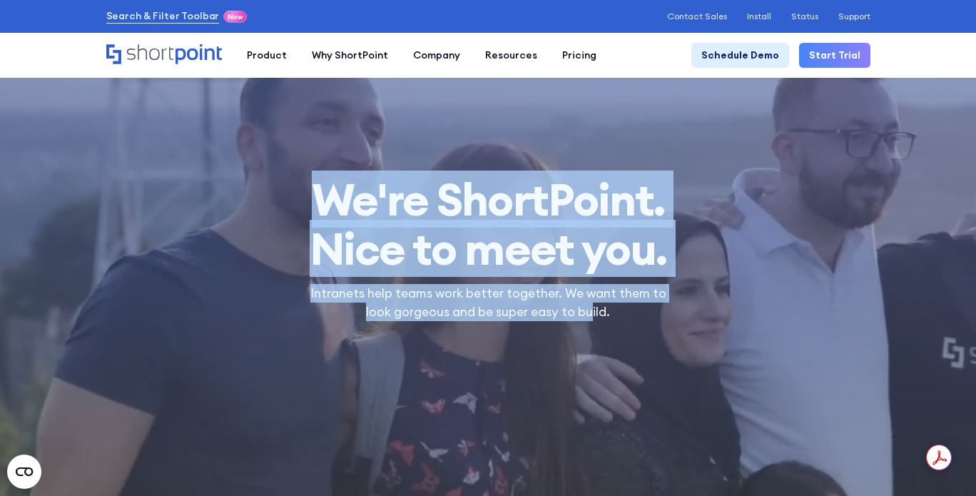
click at [596, 308] on div "We're ShortPoint. Nice to meet you. Intranets help teams work better together. …" at bounding box center [487, 248] width 371 height 146
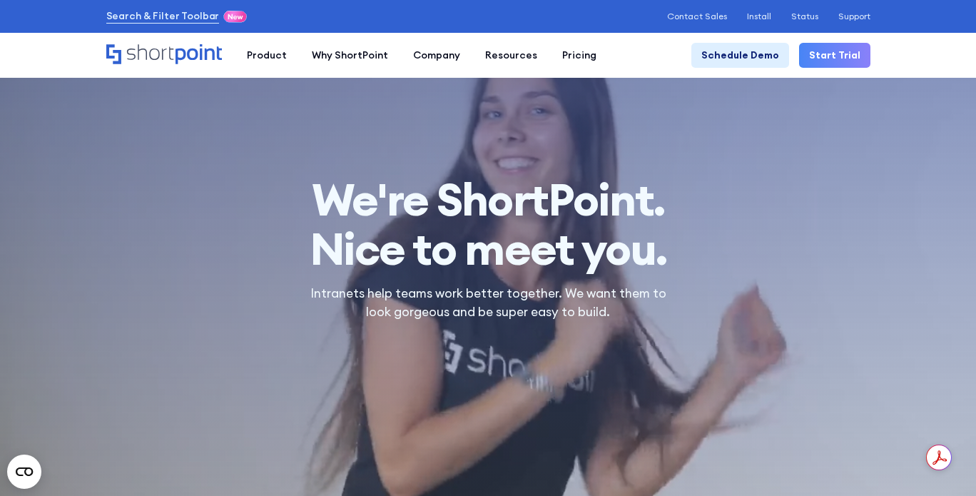
click at [614, 307] on p "Intranets help teams work better together. We want them to look gorgeous and be…" at bounding box center [487, 303] width 371 height 38
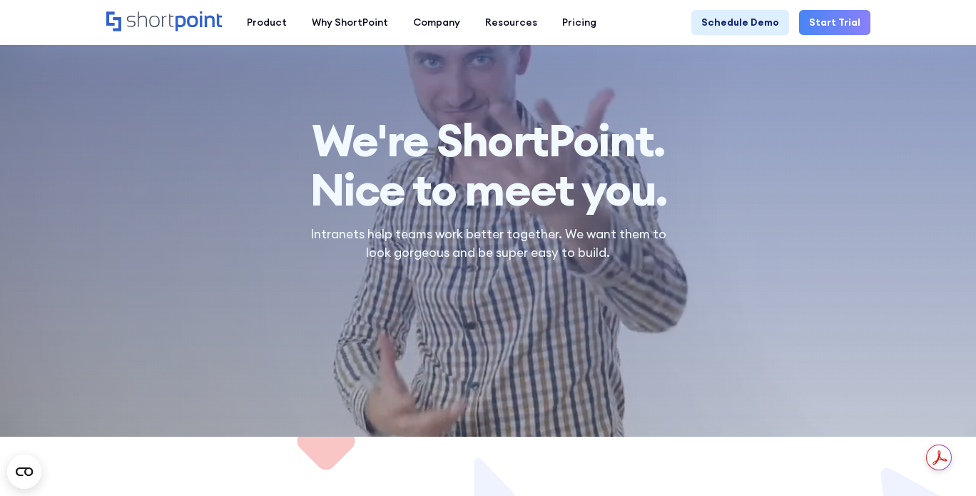
scroll to position [71, 0]
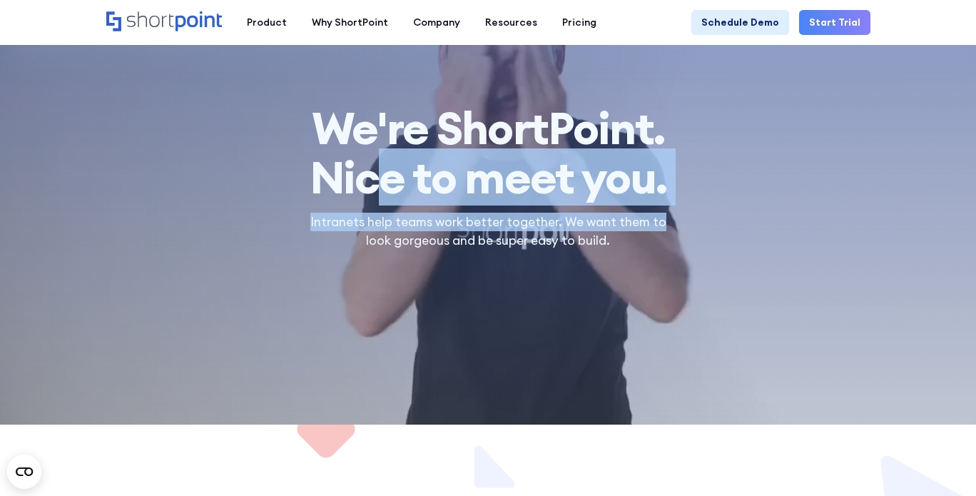
drag, startPoint x: 632, startPoint y: 233, endPoint x: 355, endPoint y: 158, distance: 286.8
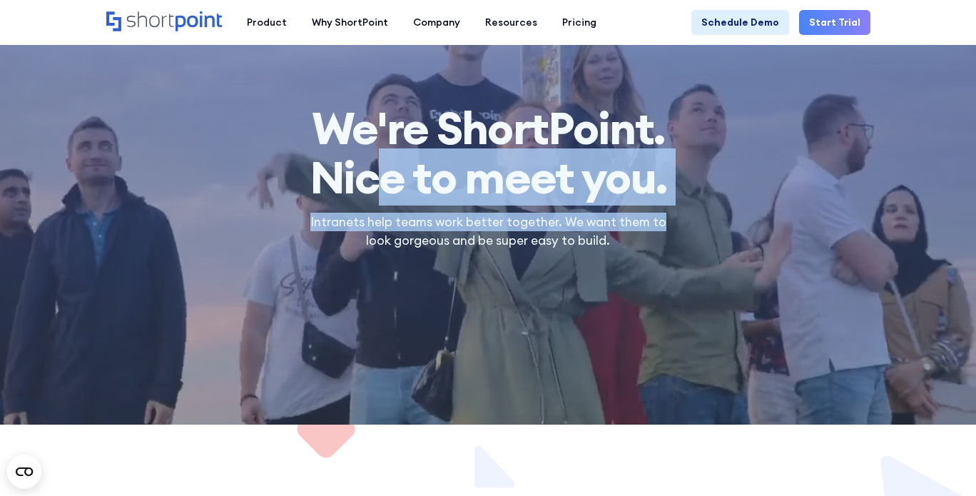
click at [356, 158] on div "We're ShortPoint. Nice to meet you. Intranets help teams work better together. …" at bounding box center [487, 176] width 371 height 146
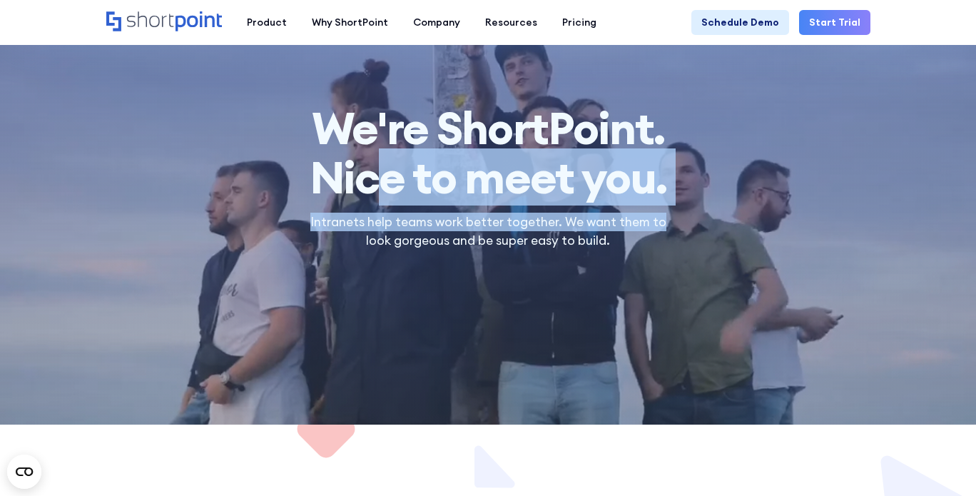
click at [355, 158] on h1 "We're ShortPoint. Nice to meet you." at bounding box center [487, 152] width 371 height 99
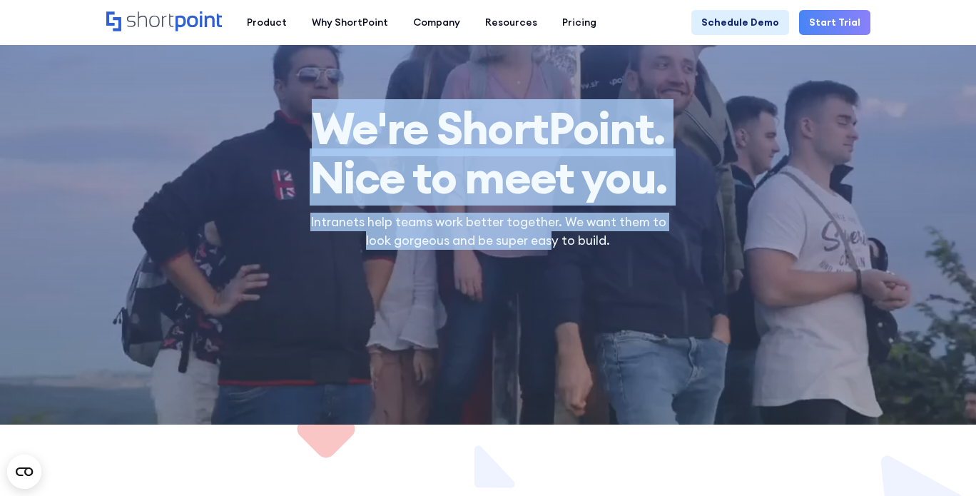
drag, startPoint x: 307, startPoint y: 136, endPoint x: 563, endPoint y: 252, distance: 281.0
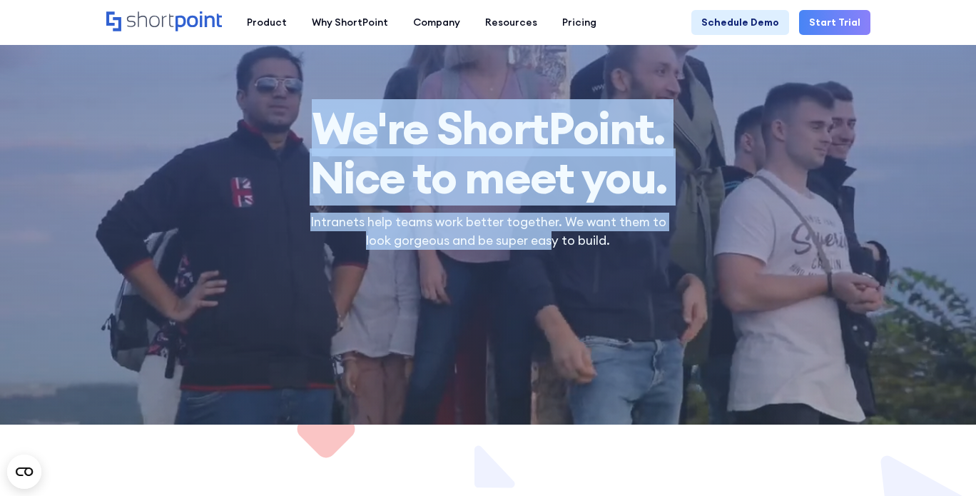
click at [563, 252] on section "We're ShortPoint. Nice to meet you. Intranets help teams work better together. …" at bounding box center [488, 177] width 976 height 496
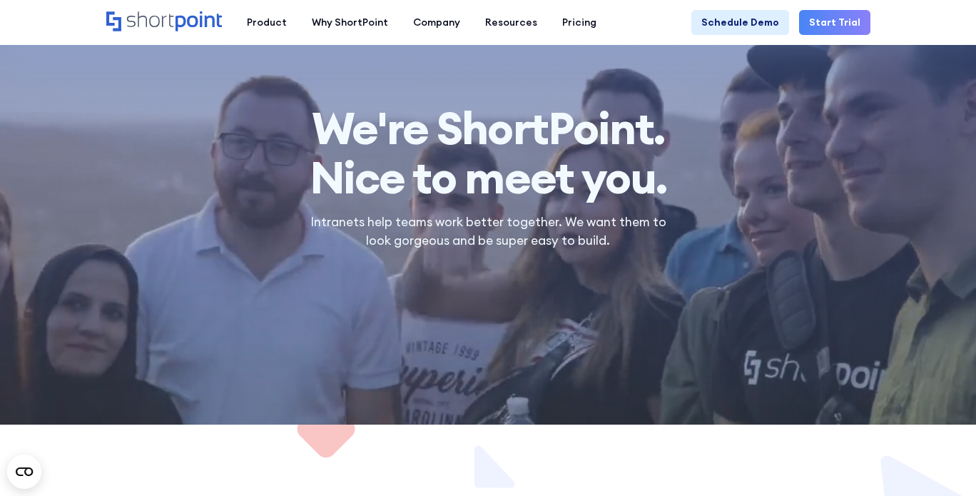
click at [414, 228] on p "Intranets help teams work better together. We want them to look gorgeous and be…" at bounding box center [487, 232] width 371 height 38
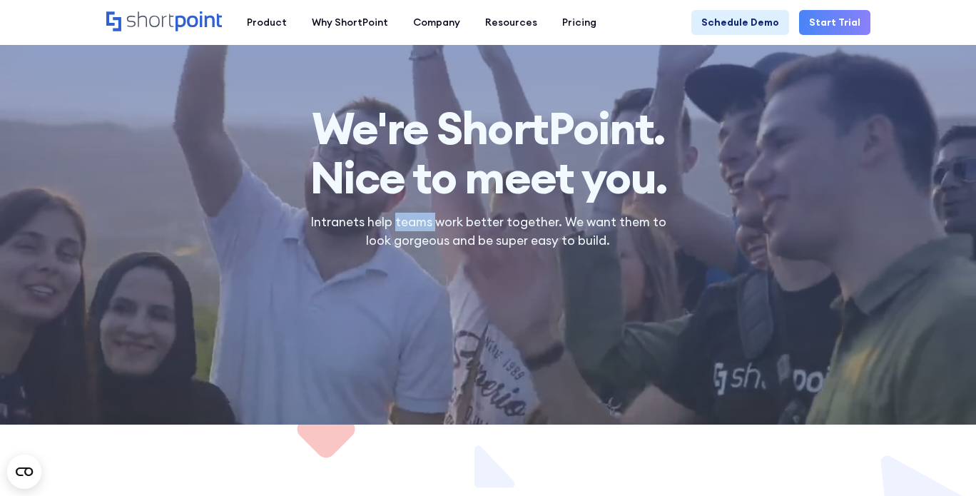
click at [414, 228] on p "Intranets help teams work better together. We want them to look gorgeous and be…" at bounding box center [487, 232] width 371 height 38
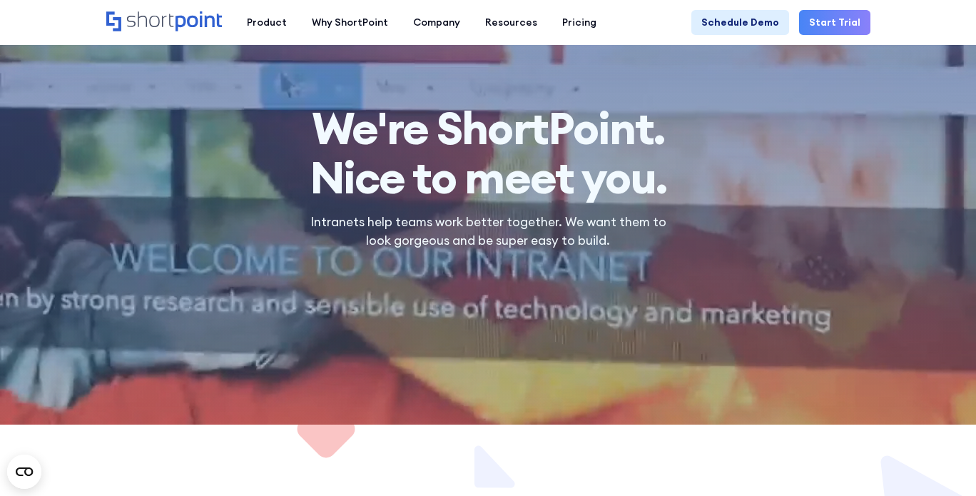
click at [448, 223] on p "Intranets help teams work better together. We want them to look gorgeous and be…" at bounding box center [487, 232] width 371 height 38
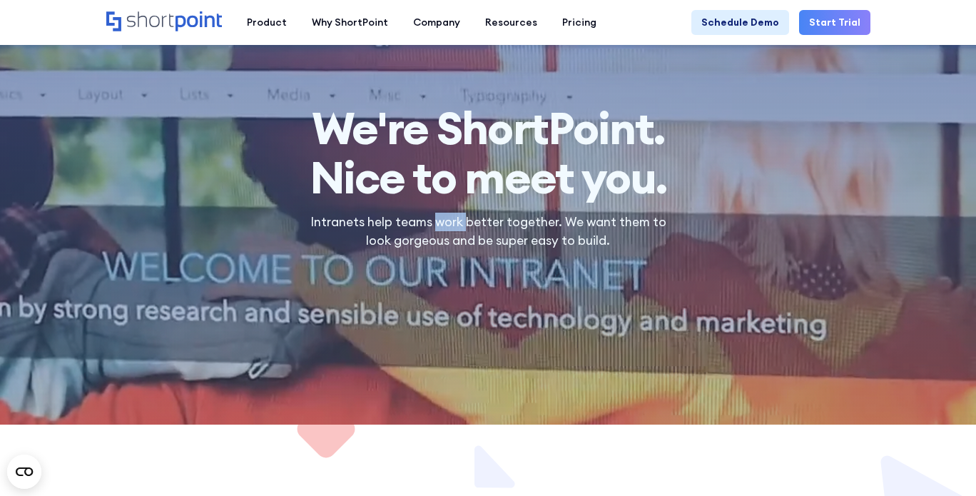
click at [448, 223] on p "Intranets help teams work better together. We want them to look gorgeous and be…" at bounding box center [487, 232] width 371 height 38
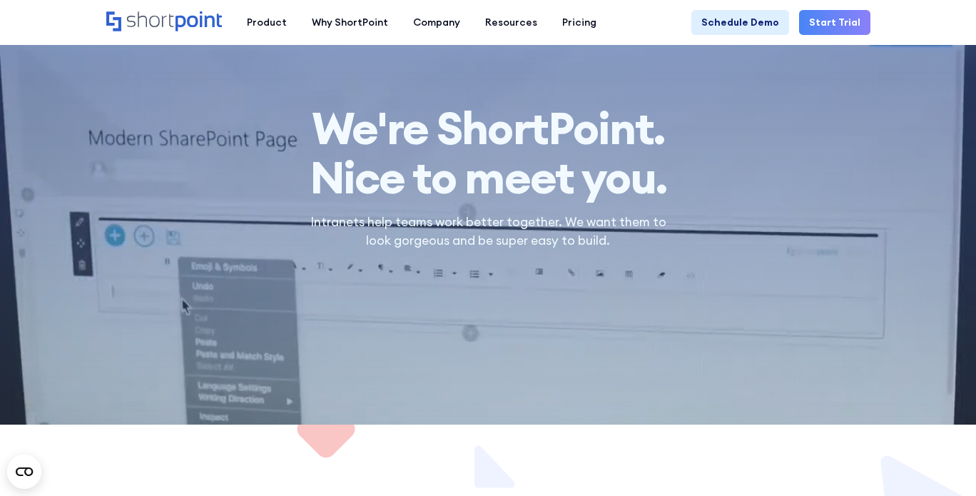
click at [497, 219] on p "Intranets help teams work better together. We want them to look gorgeous and be…" at bounding box center [487, 232] width 371 height 38
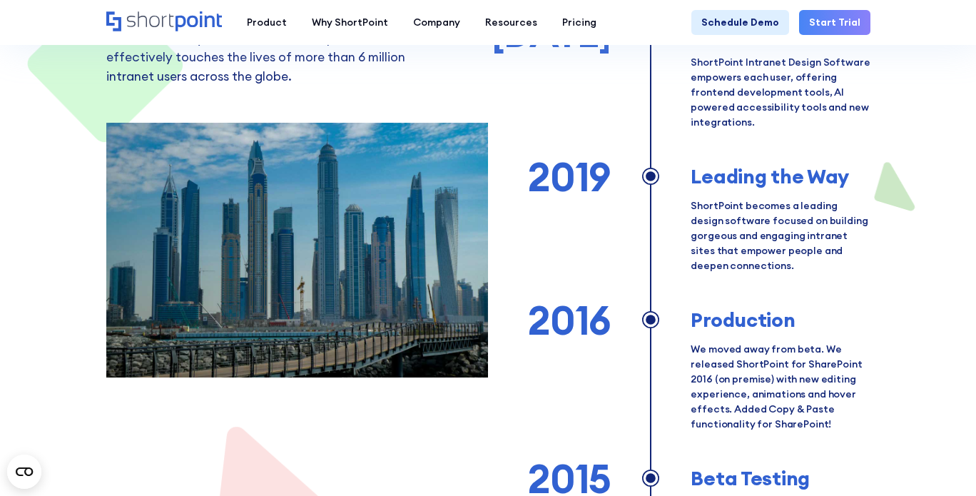
scroll to position [713, 0]
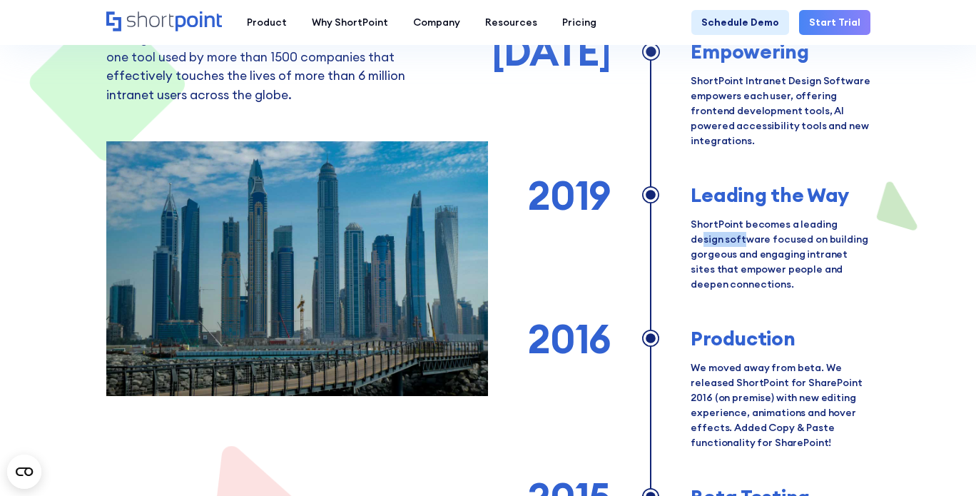
drag, startPoint x: 709, startPoint y: 238, endPoint x: 845, endPoint y: 229, distance: 136.6
click at [845, 229] on p "ShortPoint becomes a leading design software focused on building gorgeous and e…" at bounding box center [780, 254] width 179 height 75
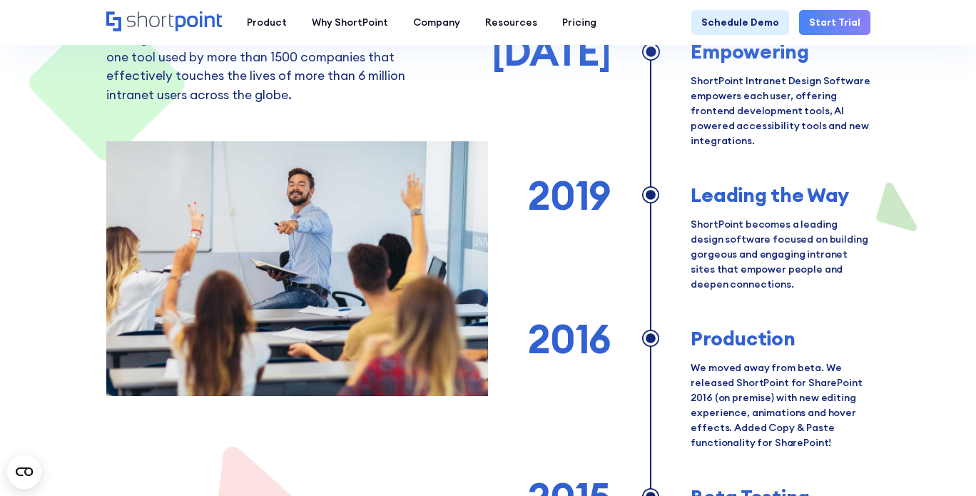
click at [812, 235] on p "ShortPoint becomes a leading design software focused on building gorgeous and e…" at bounding box center [780, 254] width 179 height 75
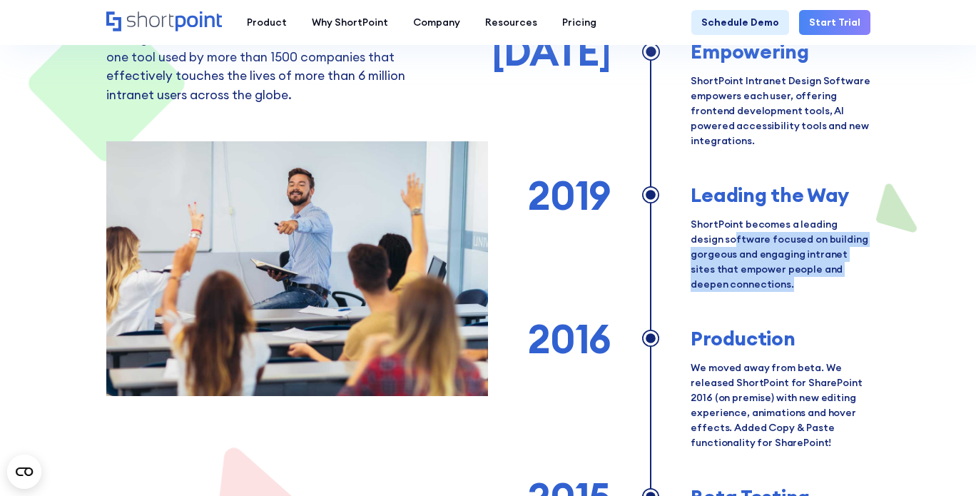
drag, startPoint x: 702, startPoint y: 242, endPoint x: 808, endPoint y: 289, distance: 115.6
click at [808, 290] on p "ShortPoint becomes a leading design software focused on building gorgeous and e…" at bounding box center [780, 254] width 179 height 75
click at [738, 265] on p "ShortPoint becomes a leading design software focused on building gorgeous and e…" at bounding box center [780, 254] width 179 height 75
drag, startPoint x: 769, startPoint y: 285, endPoint x: 692, endPoint y: 223, distance: 98.5
click at [692, 223] on p "ShortPoint becomes a leading design software focused on building gorgeous and e…" at bounding box center [780, 254] width 179 height 75
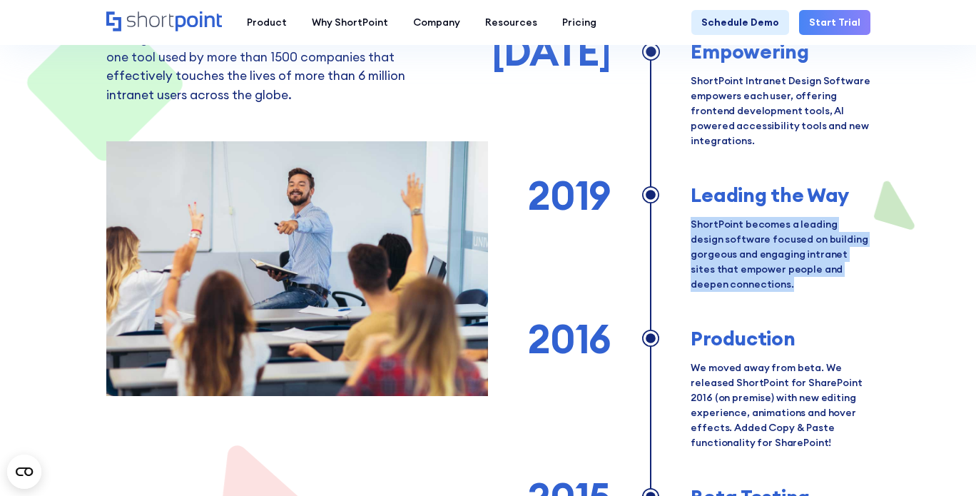
click at [692, 223] on p "ShortPoint becomes a leading design software focused on building gorgeous and e…" at bounding box center [780, 254] width 179 height 75
drag, startPoint x: 692, startPoint y: 223, endPoint x: 802, endPoint y: 282, distance: 124.5
click at [802, 282] on p "ShortPoint becomes a leading design software focused on building gorgeous and e…" at bounding box center [780, 254] width 179 height 75
click at [800, 282] on p "ShortPoint becomes a leading design software focused on building gorgeous and e…" at bounding box center [780, 254] width 179 height 75
drag, startPoint x: 726, startPoint y: 284, endPoint x: 677, endPoint y: 219, distance: 81.0
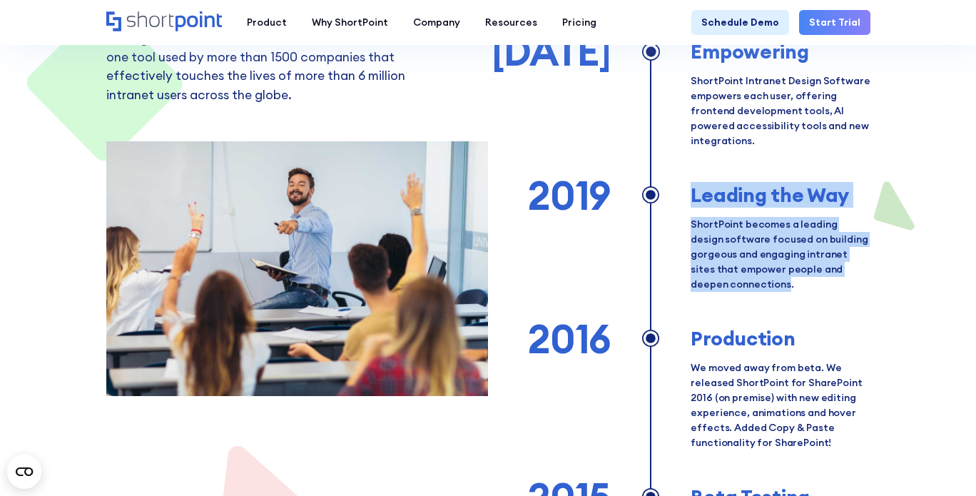
click at [677, 219] on div "The Future Always Evolving ShortPoint continues to evolve, working with our cus…" at bounding box center [488, 289] width 764 height 864
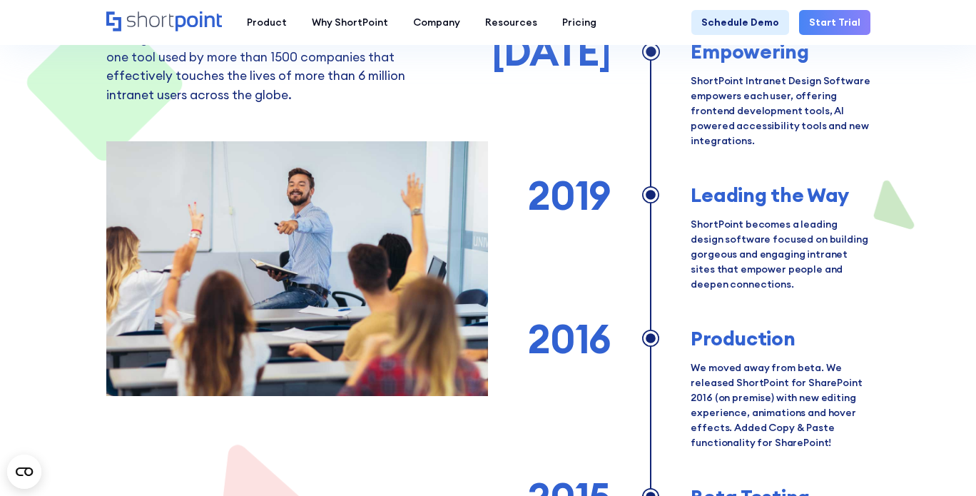
click at [678, 210] on div at bounding box center [651, 232] width 80 height 118
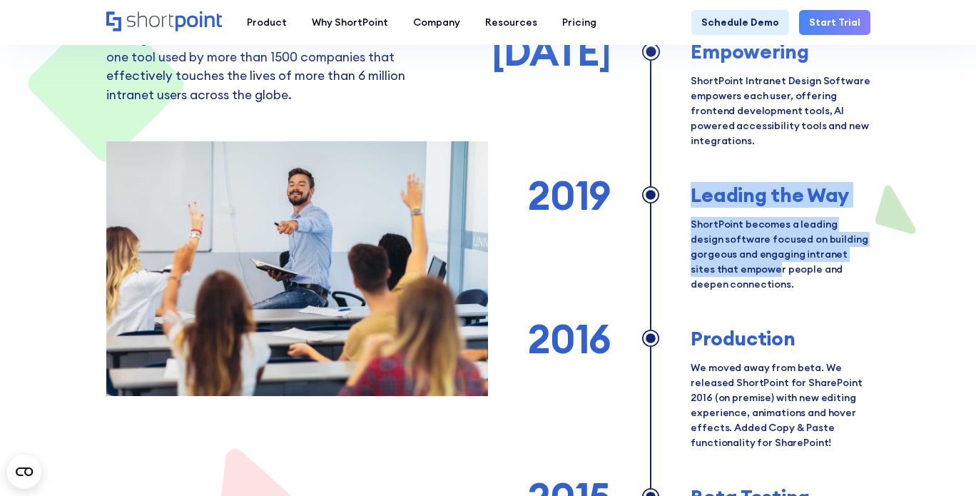
drag, startPoint x: 690, startPoint y: 189, endPoint x: 752, endPoint y: 270, distance: 102.3
click at [752, 270] on div "2019 Leading the Way ShortPoint becomes a leading design software focused on bu…" at bounding box center [699, 232] width 342 height 118
click at [752, 270] on p "ShortPoint becomes a leading design software focused on building gorgeous and e…" at bounding box center [780, 254] width 179 height 75
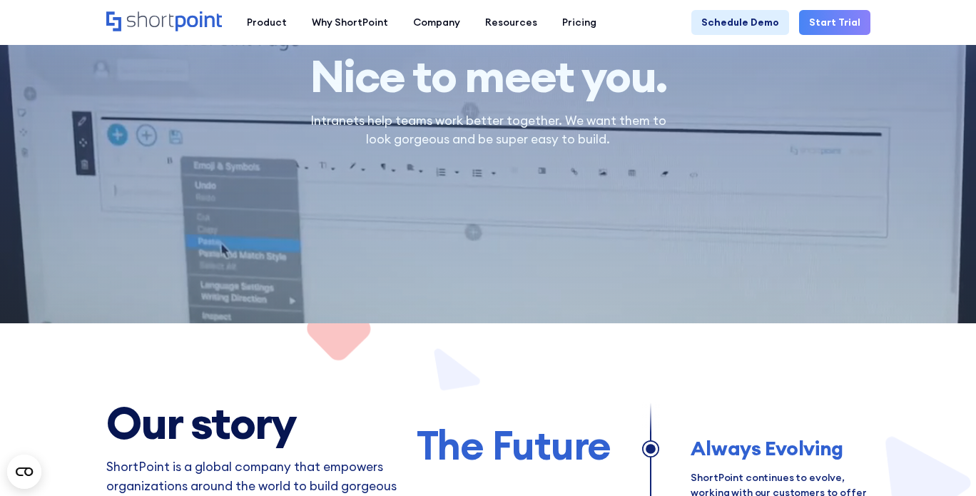
scroll to position [0, 0]
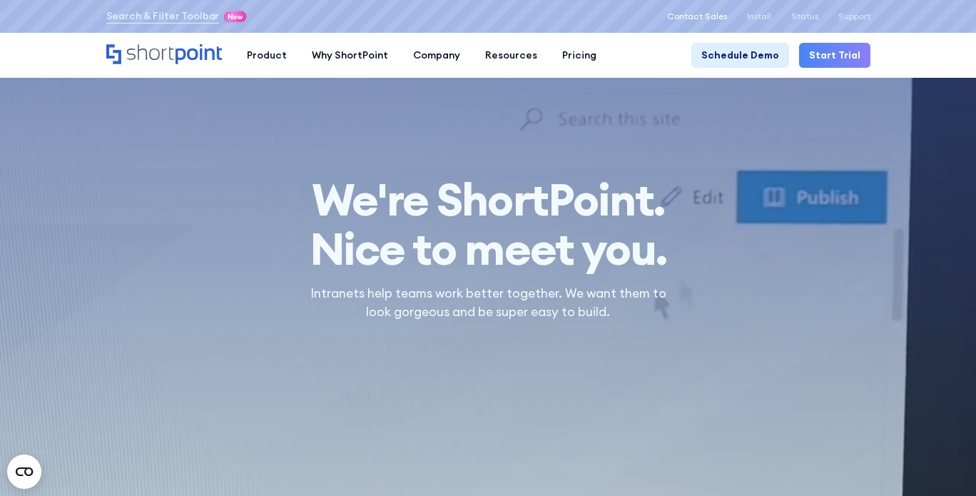
click at [703, 15] on p "Contact Sales" at bounding box center [697, 16] width 60 height 10
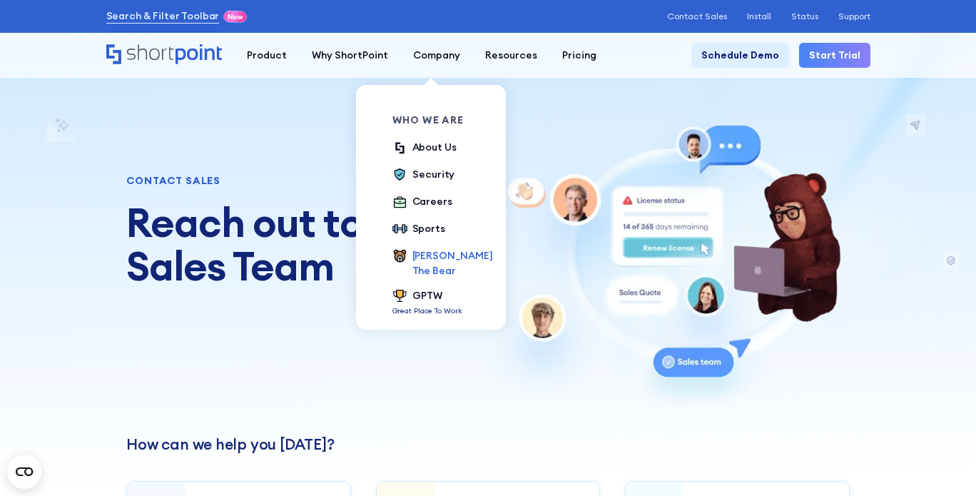
click at [430, 261] on div "[PERSON_NAME] The Bear" at bounding box center [452, 263] width 81 height 30
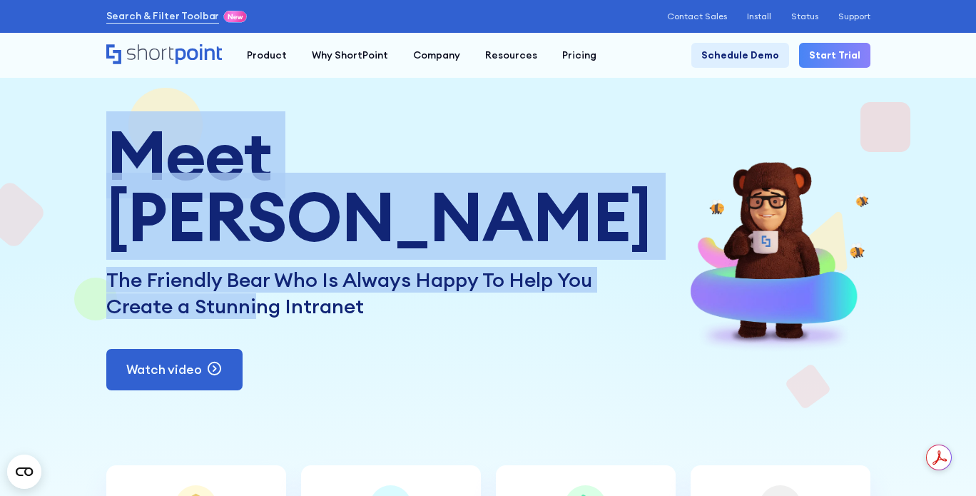
drag, startPoint x: 164, startPoint y: 250, endPoint x: 380, endPoint y: 317, distance: 225.6
click at [372, 317] on div "Meet Kevin The Friendly Bear Who Is Always Happy To Help You Create a Stunning …" at bounding box center [378, 257] width 545 height 265
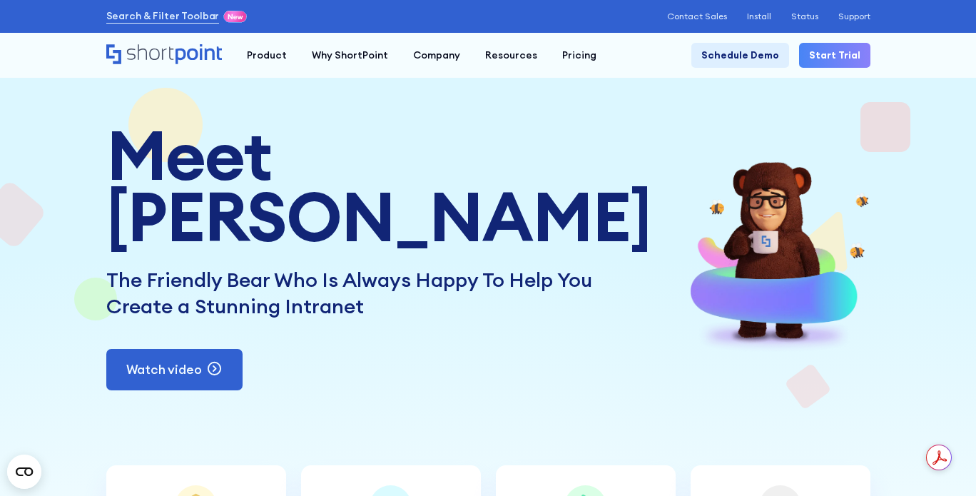
click at [380, 317] on div "The Friendly Bear Who Is Always Happy To Help You Create a Stunning Intranet" at bounding box center [378, 293] width 545 height 52
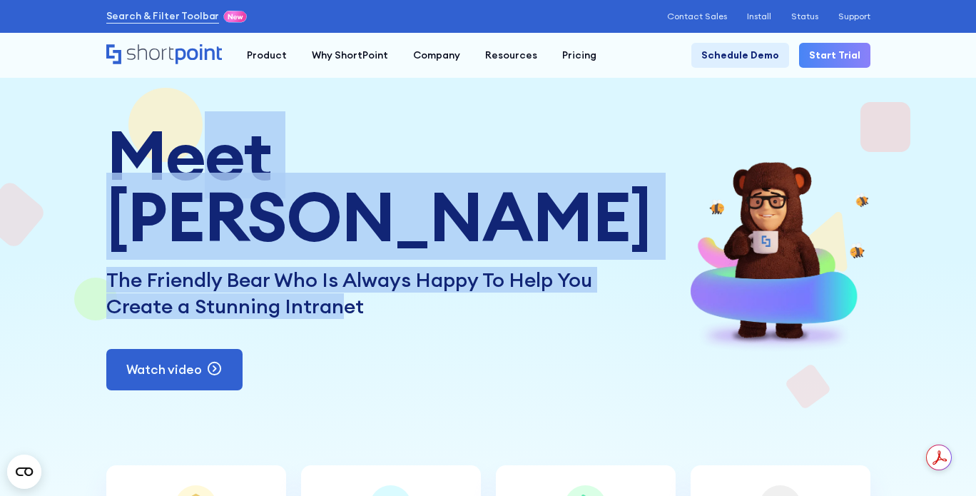
drag, startPoint x: 396, startPoint y: 311, endPoint x: 178, endPoint y: 242, distance: 229.0
click at [178, 242] on div "Meet Kevin The Friendly Bear Who Is Always Happy To Help You Create a Stunning …" at bounding box center [378, 257] width 545 height 265
click at [151, 235] on h1 "Meet Kevin" at bounding box center [378, 186] width 545 height 122
drag, startPoint x: 198, startPoint y: 273, endPoint x: 415, endPoint y: 334, distance: 225.9
click at [415, 334] on div "Meet Kevin The Friendly Bear Who Is Always Happy To Help You Create a Stunning …" at bounding box center [378, 257] width 545 height 265
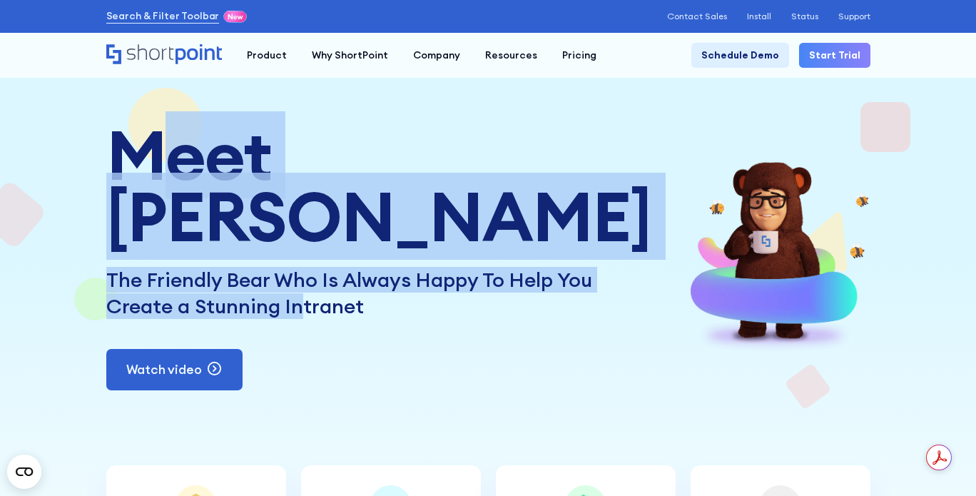
click at [415, 319] on div "The Friendly Bear Who Is Always Happy To Help You Create a Stunning Intranet" at bounding box center [378, 293] width 545 height 52
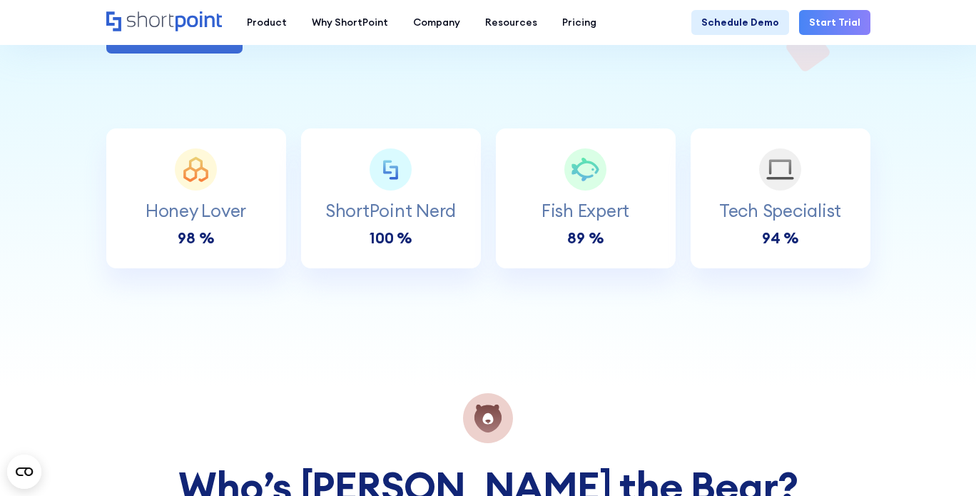
scroll to position [499, 0]
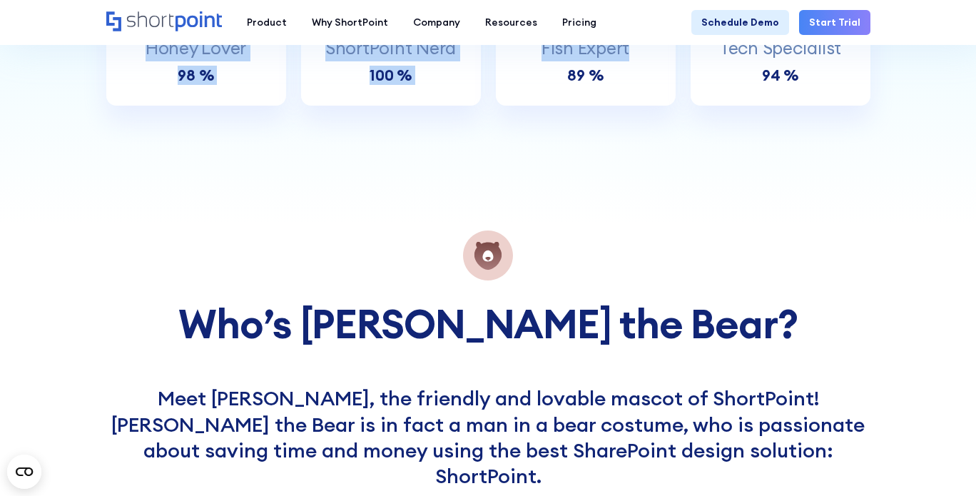
drag, startPoint x: 119, startPoint y: 148, endPoint x: 691, endPoint y: 166, distance: 572.5
click at [697, 106] on div "Honey Lover 98 % ShortPoint Nerd 100 % Fish Expert 89 % Tech Specialist 94 %" at bounding box center [488, 36] width 764 height 140
click at [634, 86] on div "Fish Expert 89 %" at bounding box center [586, 36] width 180 height 100
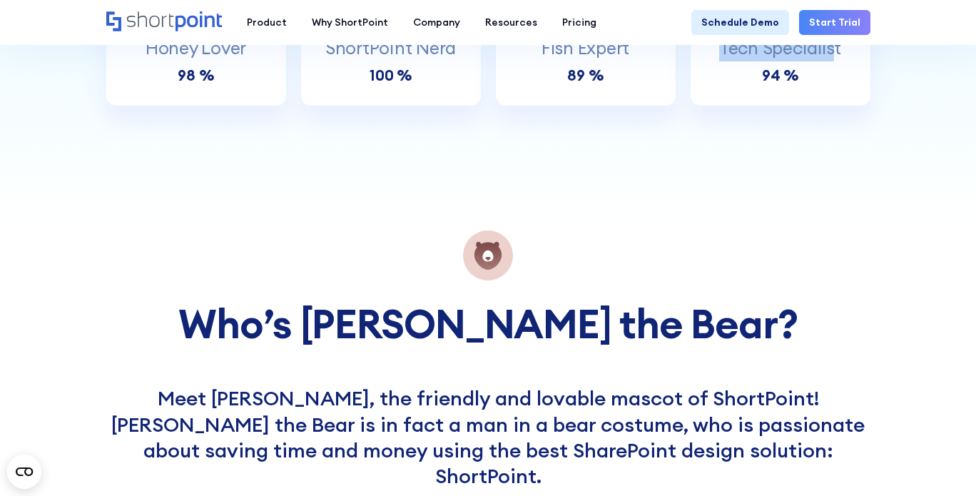
drag, startPoint x: 705, startPoint y: 144, endPoint x: 833, endPoint y: 177, distance: 131.9
click at [833, 86] on div "Tech Specialist 94 %" at bounding box center [781, 36] width 180 height 100
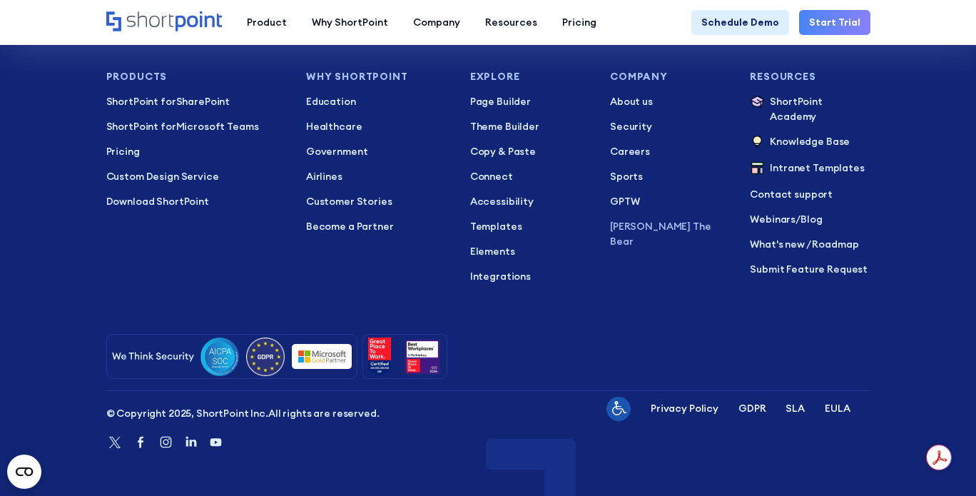
scroll to position [4580, 0]
click at [634, 109] on p "About us" at bounding box center [670, 101] width 120 height 15
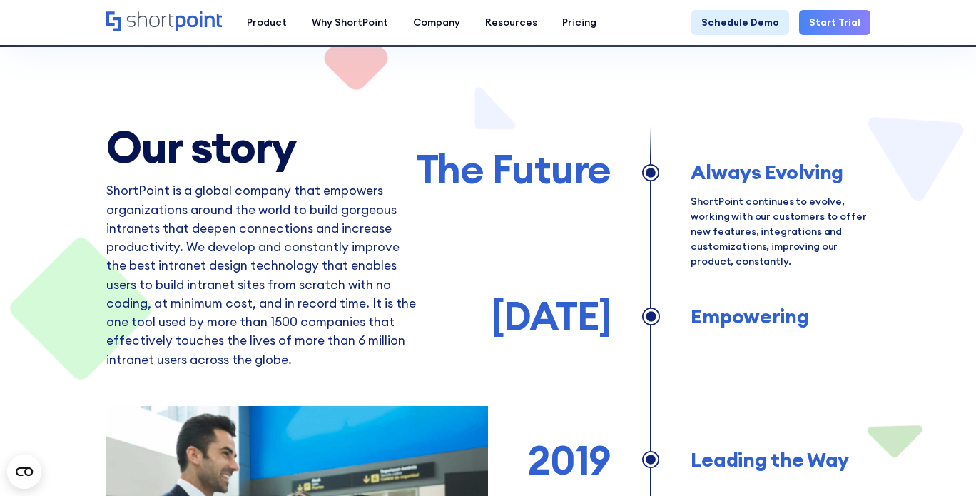
scroll to position [499, 0]
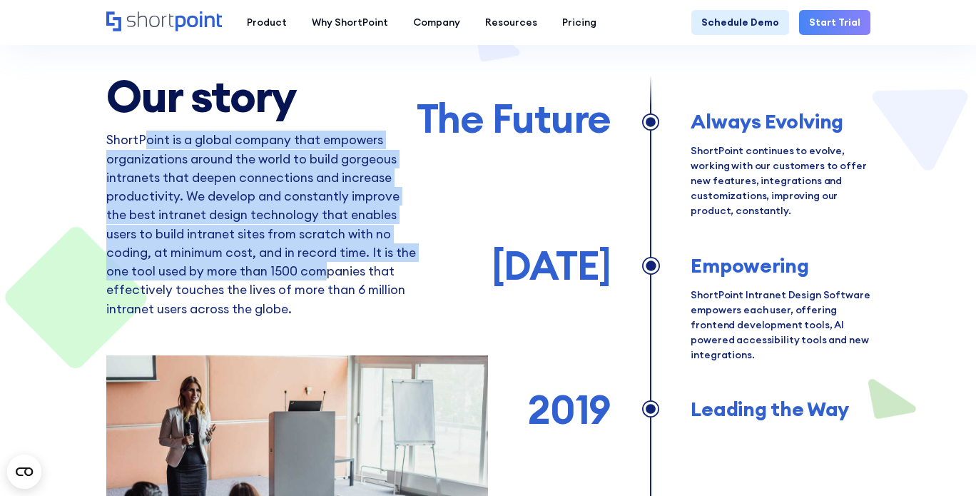
drag, startPoint x: 278, startPoint y: 193, endPoint x: 320, endPoint y: 268, distance: 85.9
click at [320, 268] on p "ShortPoint is a global company that empowers organizations around the world to …" at bounding box center [261, 243] width 310 height 225
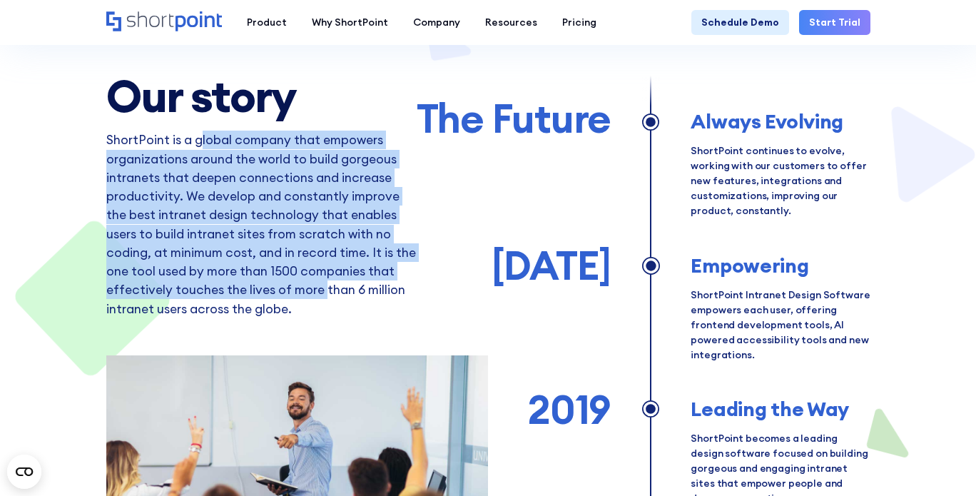
drag, startPoint x: 299, startPoint y: 290, endPoint x: 198, endPoint y: 143, distance: 177.5
click at [198, 143] on p "ShortPoint is a global company that empowers organizations around the world to …" at bounding box center [261, 243] width 310 height 225
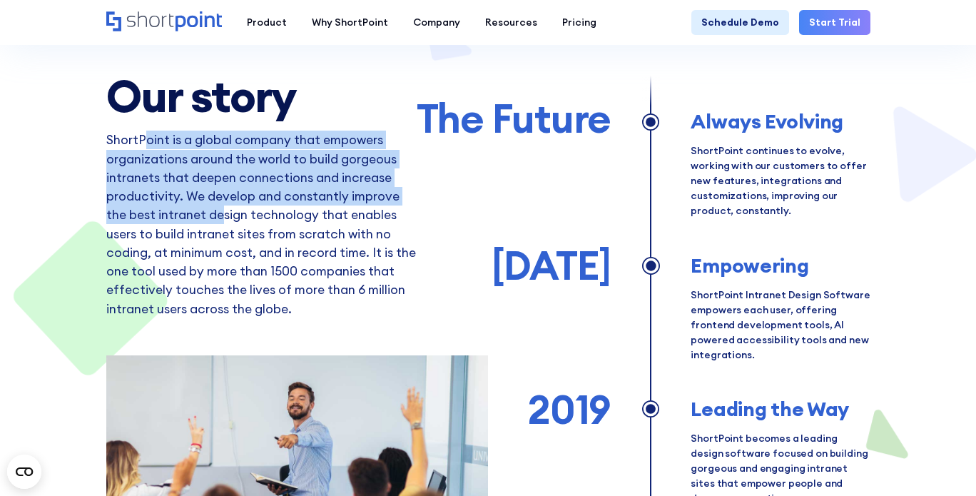
drag, startPoint x: 143, startPoint y: 142, endPoint x: 259, endPoint y: 235, distance: 148.7
click at [258, 235] on p "ShortPoint is a global company that empowers organizations around the world to …" at bounding box center [261, 243] width 310 height 225
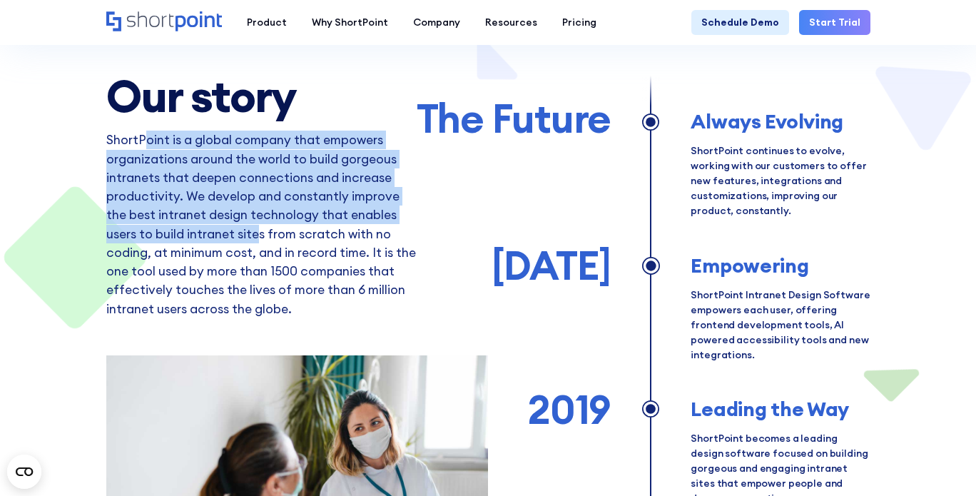
drag, startPoint x: 259, startPoint y: 235, endPoint x: 240, endPoint y: 219, distance: 24.3
click at [260, 235] on p "ShortPoint is a global company that empowers organizations around the world to …" at bounding box center [261, 243] width 310 height 225
click at [172, 186] on p "ShortPoint is a global company that empowers organizations around the world to …" at bounding box center [261, 243] width 310 height 225
click at [154, 196] on p "ShortPoint is a global company that empowers organizations around the world to …" at bounding box center [261, 243] width 310 height 225
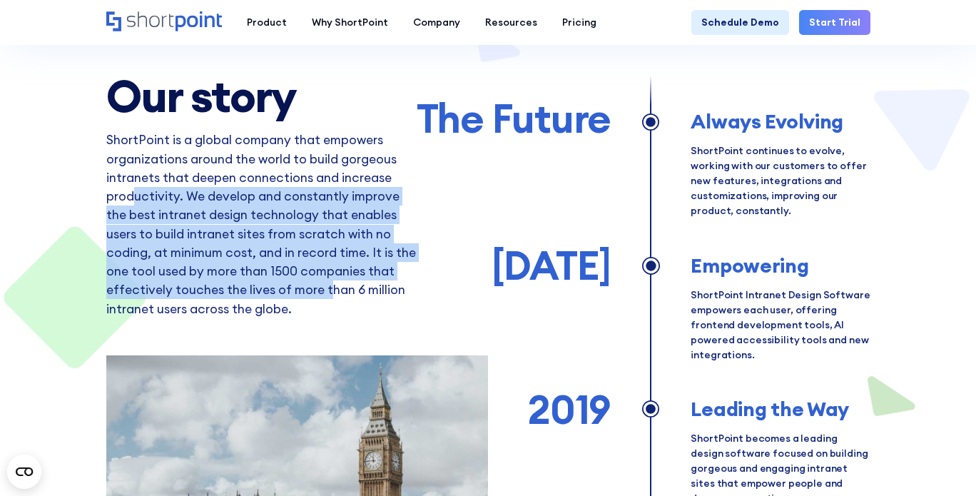
drag, startPoint x: 131, startPoint y: 202, endPoint x: 340, endPoint y: 302, distance: 231.7
click at [340, 302] on p "ShortPoint is a global company that empowers organizations around the world to …" at bounding box center [261, 243] width 310 height 225
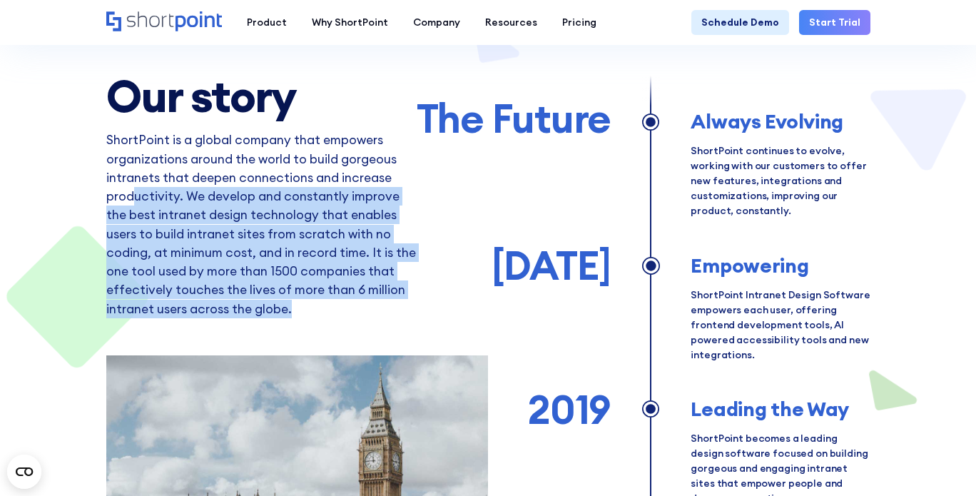
click at [342, 302] on p "ShortPoint is a global company that empowers organizations around the world to …" at bounding box center [261, 243] width 310 height 225
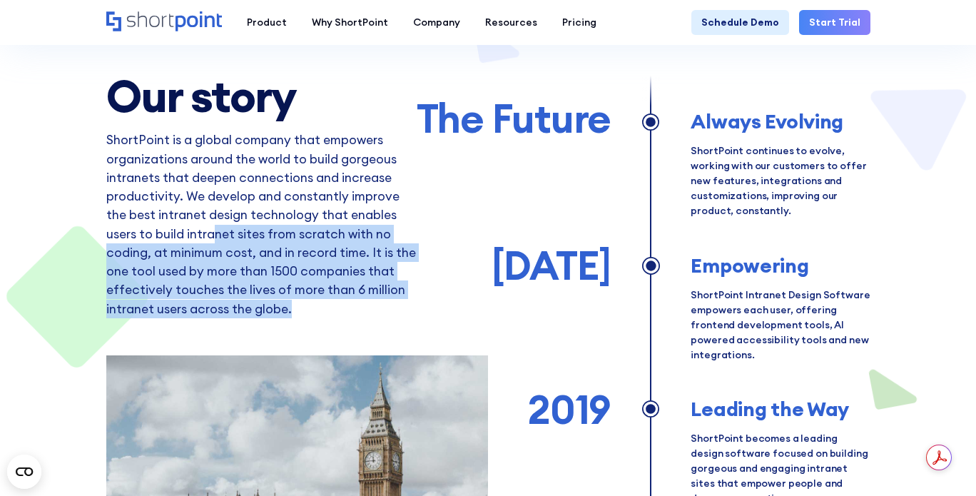
drag, startPoint x: 253, startPoint y: 292, endPoint x: 211, endPoint y: 216, distance: 86.5
click at [211, 216] on p "ShortPoint is a global company that empowers organizations around the world to …" at bounding box center [261, 243] width 310 height 225
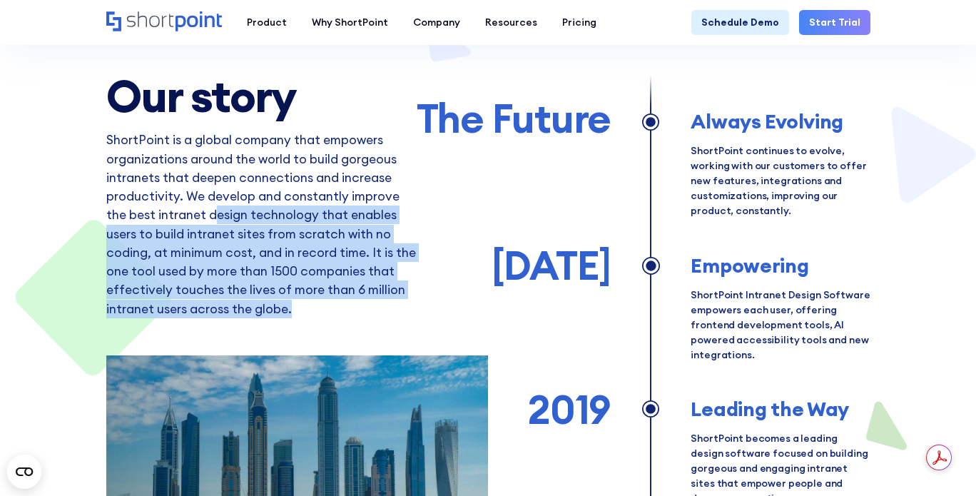
click at [211, 216] on p "ShortPoint is a global company that empowers organizations around the world to …" at bounding box center [261, 243] width 310 height 225
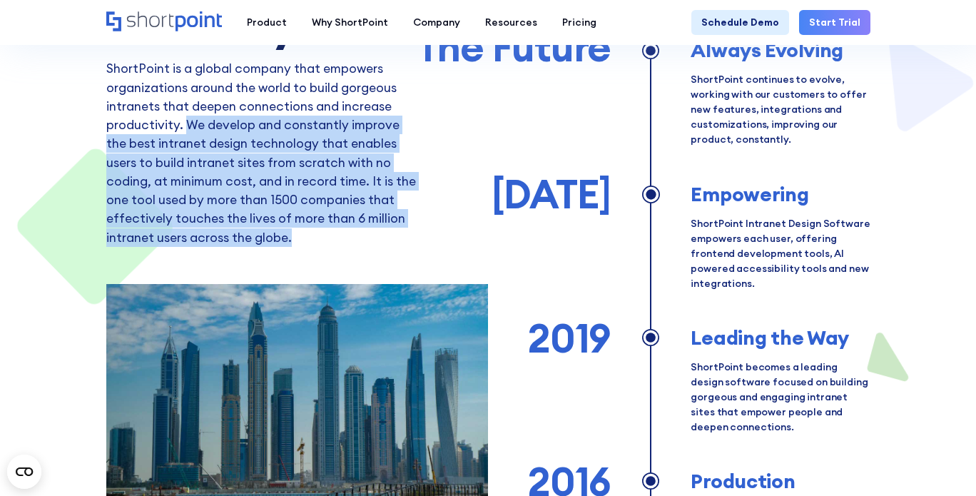
drag, startPoint x: 273, startPoint y: 192, endPoint x: 355, endPoint y: 239, distance: 94.6
click at [355, 239] on p "ShortPoint is a global company that empowers organizations around the world to …" at bounding box center [261, 171] width 310 height 225
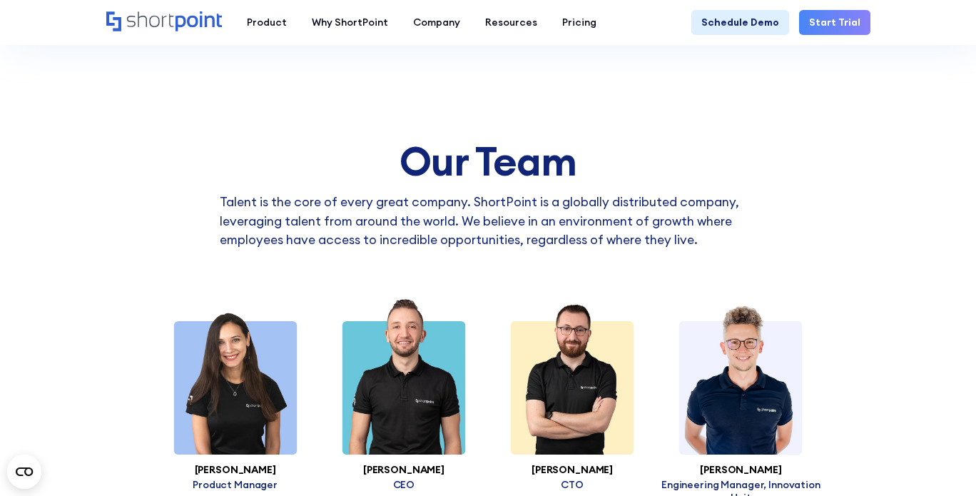
scroll to position [2426, 0]
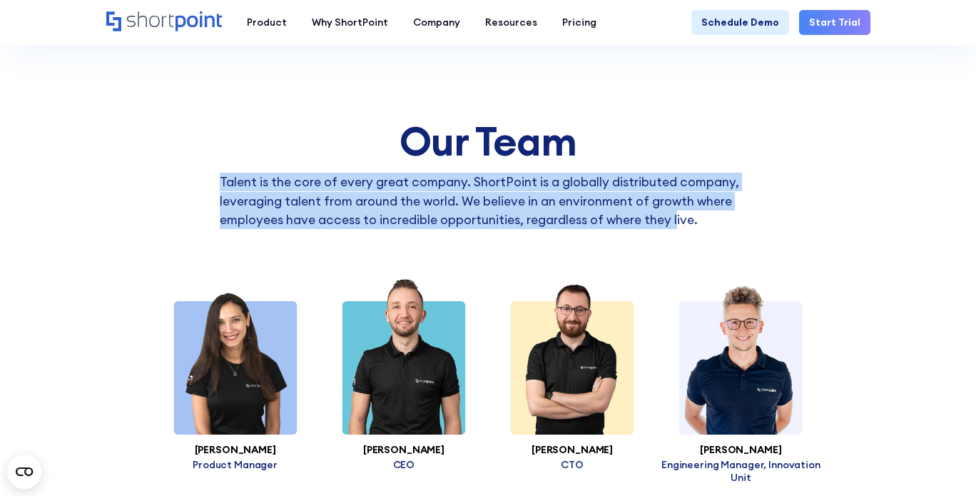
drag, startPoint x: 238, startPoint y: 173, endPoint x: 707, endPoint y: 201, distance: 470.3
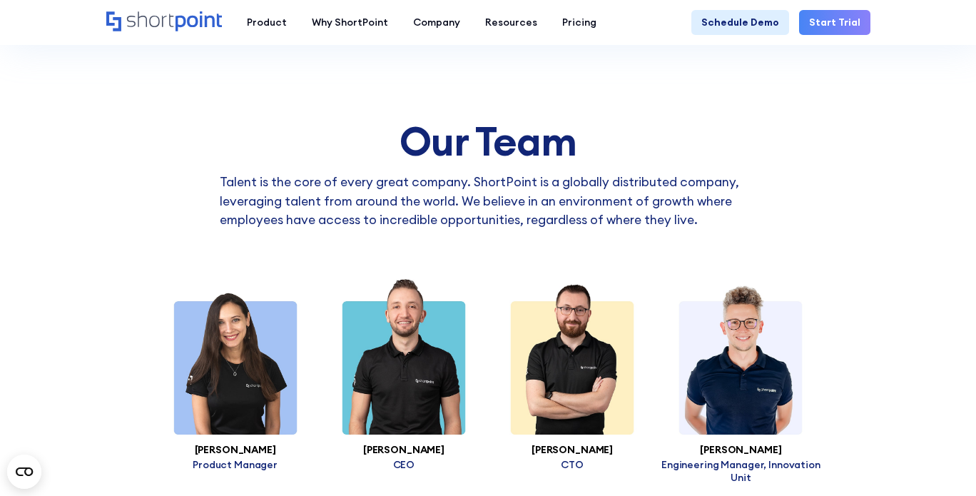
click at [720, 200] on p "Talent is the core of every great company. ShortPoint is a globally distributed…" at bounding box center [488, 201] width 537 height 56
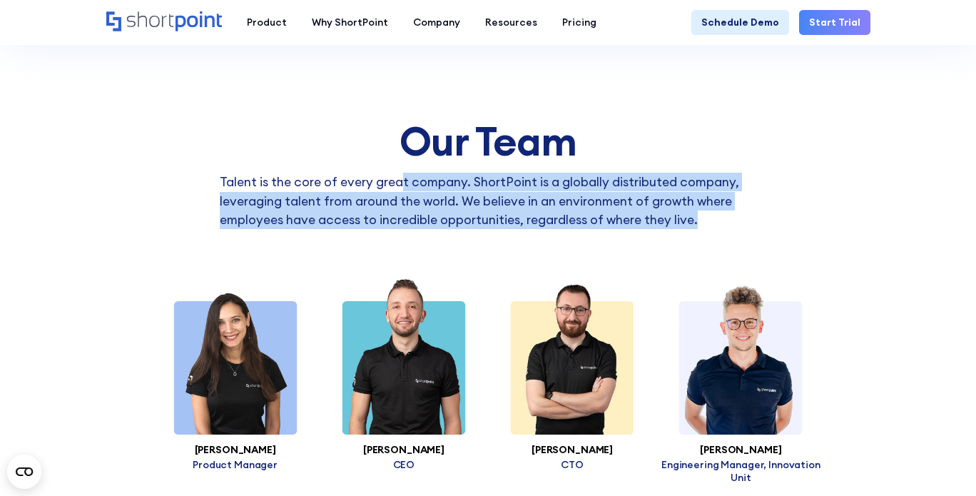
drag, startPoint x: 715, startPoint y: 199, endPoint x: 398, endPoint y: 158, distance: 319.4
click at [399, 173] on p "Talent is the core of every great company. ShortPoint is a globally distributed…" at bounding box center [488, 201] width 537 height 56
click at [398, 173] on p "Talent is the core of every great company. ShortPoint is a globally distributed…" at bounding box center [488, 201] width 537 height 56
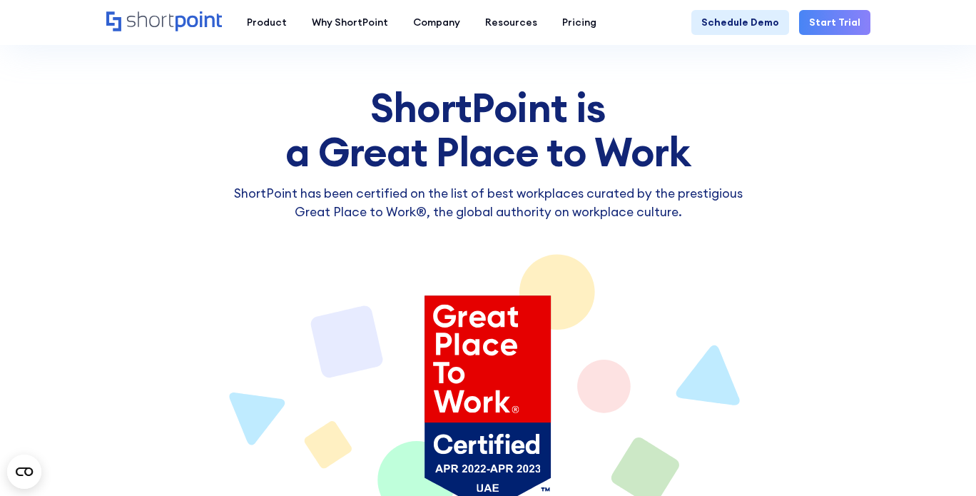
scroll to position [5493, 0]
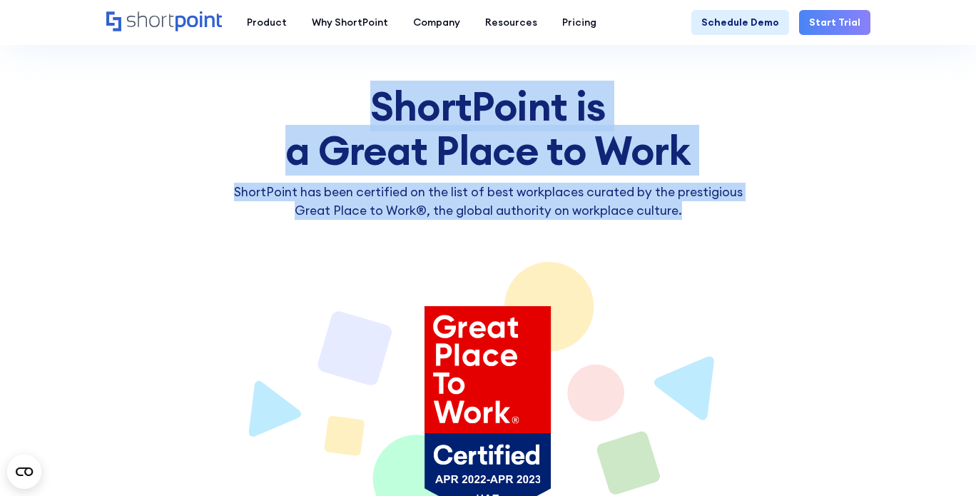
drag, startPoint x: 414, startPoint y: 101, endPoint x: 738, endPoint y: 193, distance: 336.7
click at [738, 193] on div "ShortPoint is a Great Place to Work ShortPoint has been certified on the list o…" at bounding box center [488, 152] width 537 height 136
click at [738, 193] on p "ShortPoint has been certified on the list of best workplaces curated by the pre…" at bounding box center [488, 202] width 537 height 38
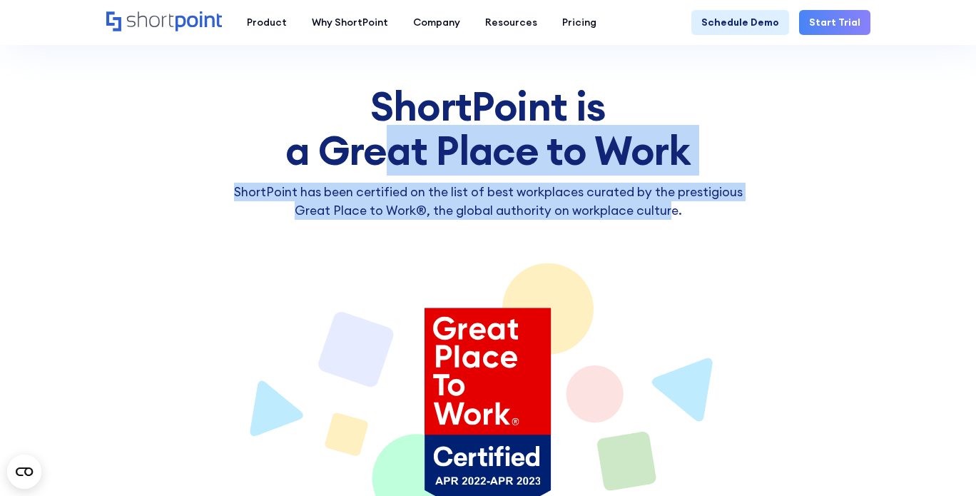
drag, startPoint x: 463, startPoint y: 131, endPoint x: 371, endPoint y: 108, distance: 94.8
click at [372, 108] on div "ShortPoint is a Great Place to Work ShortPoint has been certified on the list o…" at bounding box center [488, 152] width 537 height 136
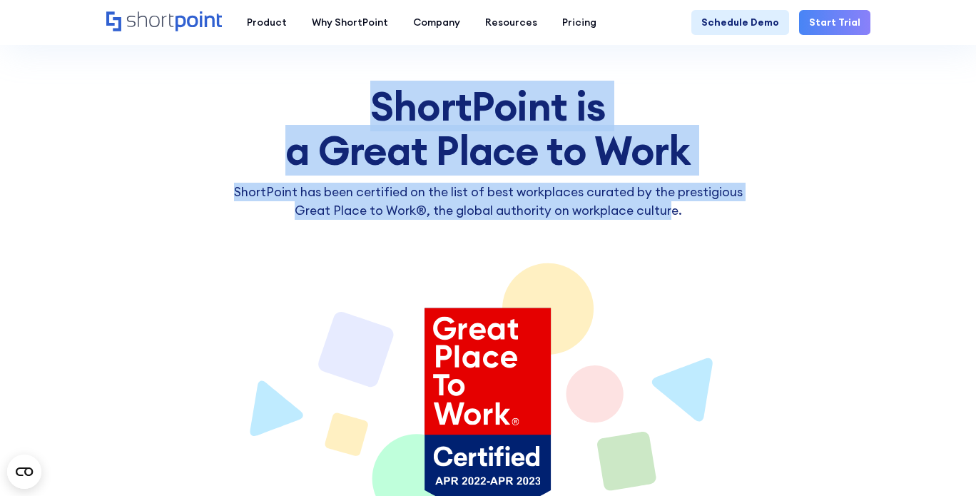
click at [371, 108] on h2 "ShortPoint is a Great Place to Work" at bounding box center [488, 128] width 537 height 88
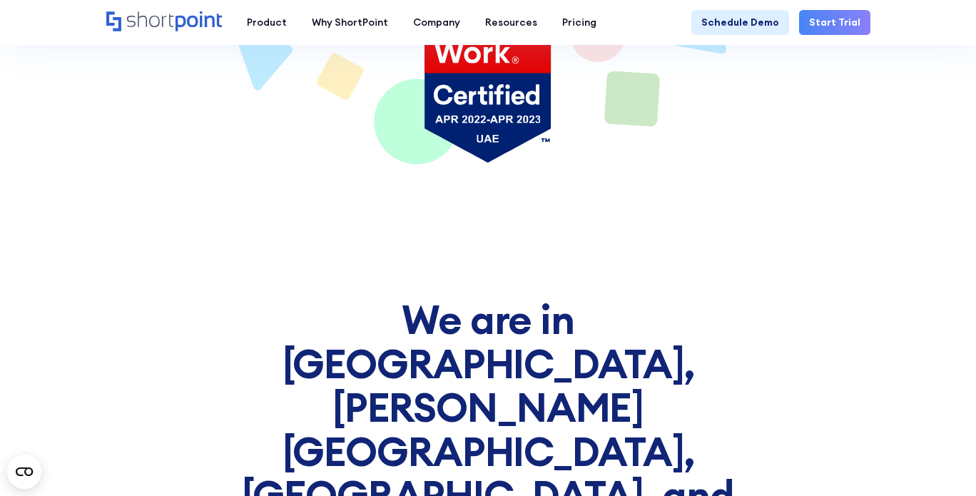
scroll to position [5993, 0]
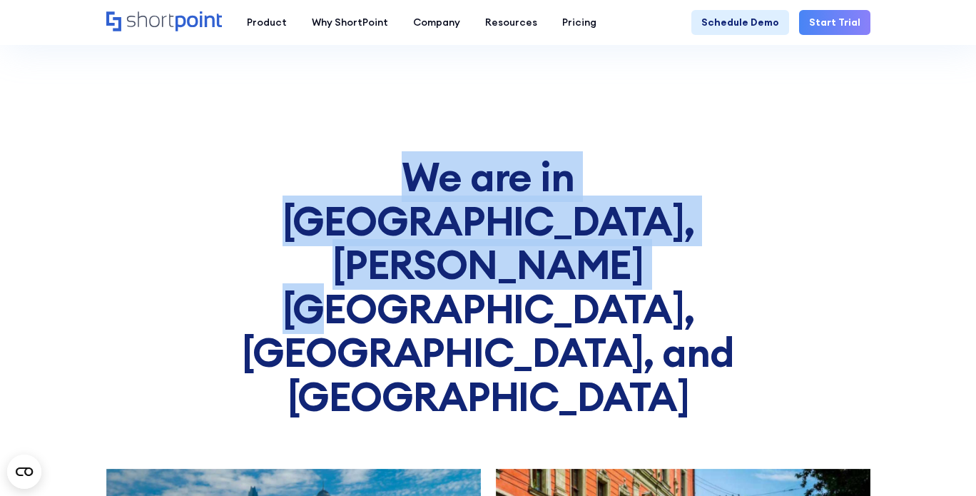
drag, startPoint x: 284, startPoint y: 157, endPoint x: 781, endPoint y: 211, distance: 500.2
click at [608, 159] on h2 "We are in Dubai, Ann Arbor, London, and Lviv" at bounding box center [488, 287] width 518 height 264
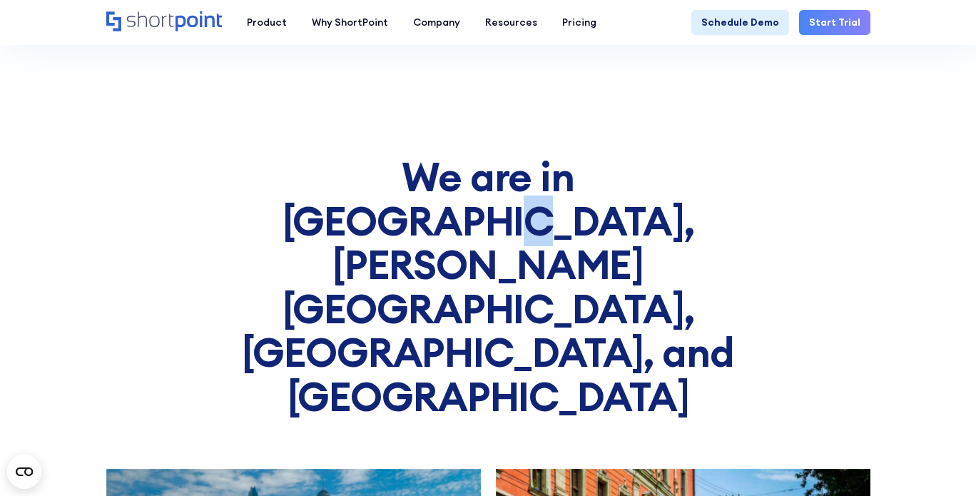
click at [608, 159] on h2 "We are in Dubai, Ann Arbor, London, and Lviv" at bounding box center [488, 287] width 518 height 264
click at [653, 155] on h2 "We are in Dubai, Ann Arbor, London, and Lviv" at bounding box center [488, 287] width 518 height 264
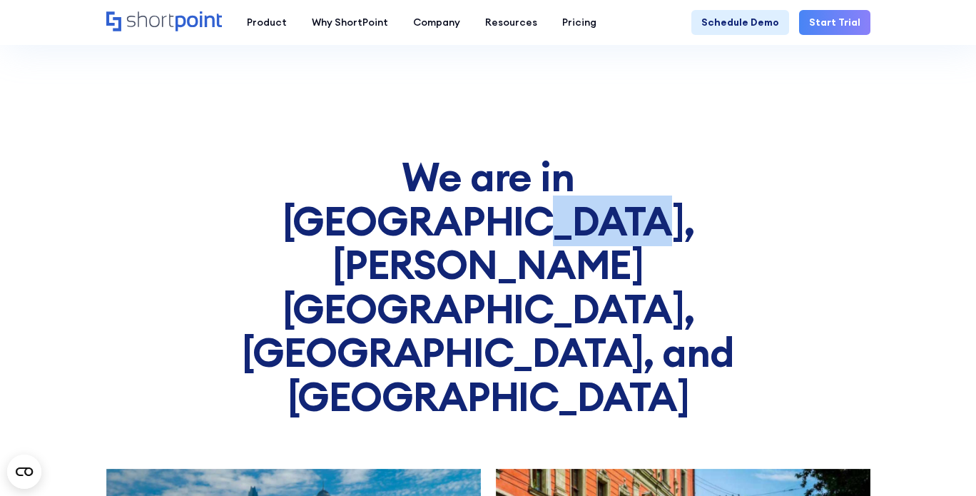
click at [653, 155] on h2 "We are in Dubai, Ann Arbor, London, and Lviv" at bounding box center [488, 287] width 518 height 264
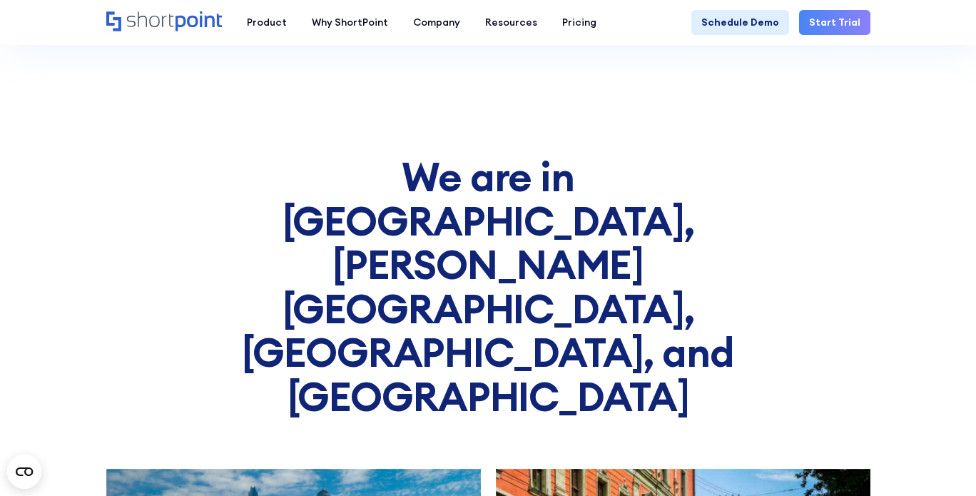
click at [579, 183] on h2 "We are in Dubai, Ann Arbor, London, and Lviv" at bounding box center [488, 287] width 518 height 264
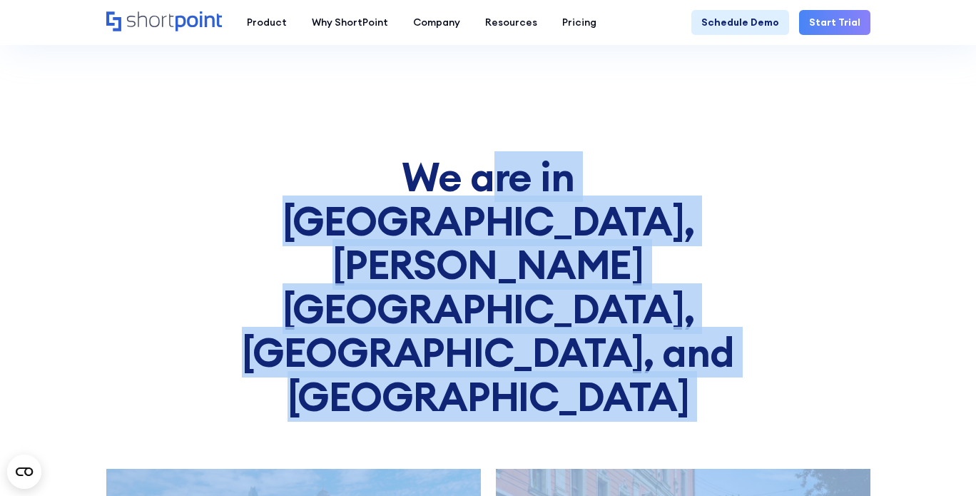
drag, startPoint x: 770, startPoint y: 228, endPoint x: 248, endPoint y: 144, distance: 528.1
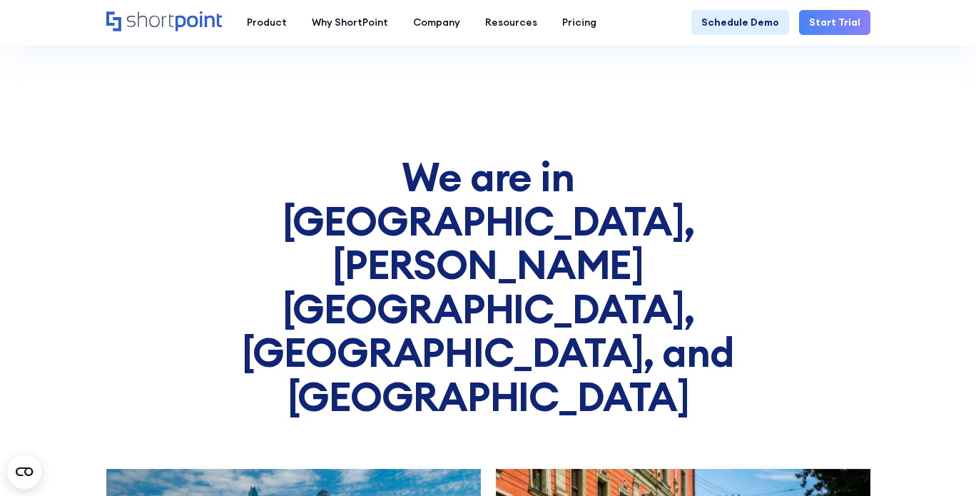
click at [248, 155] on h2 "We are in Dubai, Ann Arbor, London, and Lviv" at bounding box center [488, 287] width 518 height 264
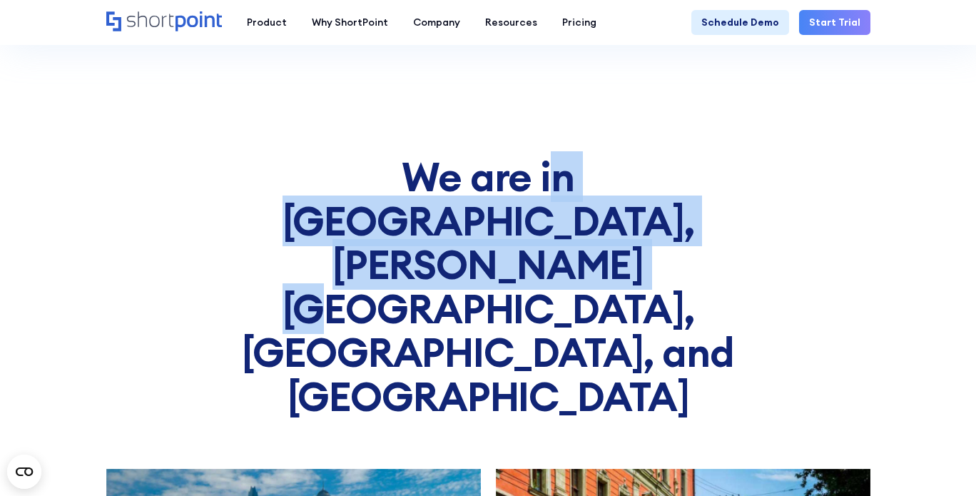
drag, startPoint x: 394, startPoint y: 159, endPoint x: 665, endPoint y: 224, distance: 278.8
click at [665, 224] on h2 "We are in Dubai, Ann Arbor, London, and Lviv" at bounding box center [488, 287] width 518 height 264
click at [666, 224] on h2 "We are in Dubai, Ann Arbor, London, and Lviv" at bounding box center [488, 287] width 518 height 264
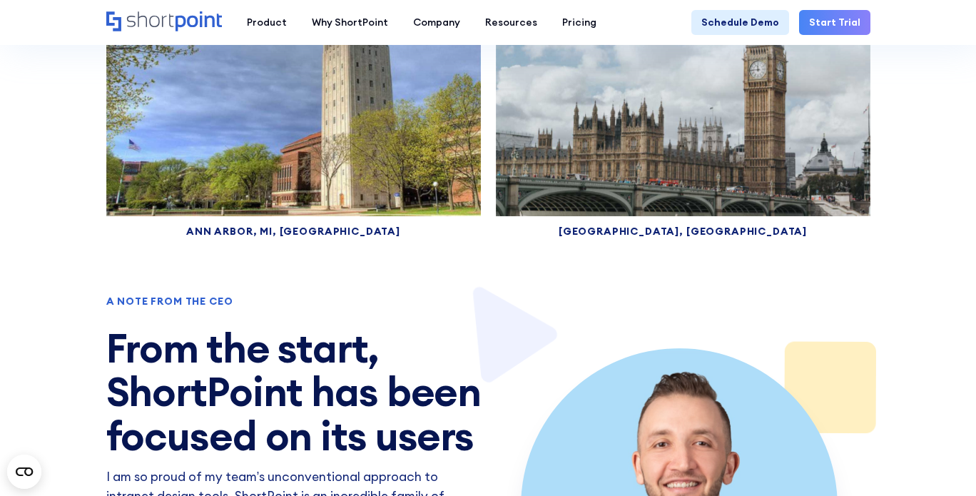
scroll to position [6777, 0]
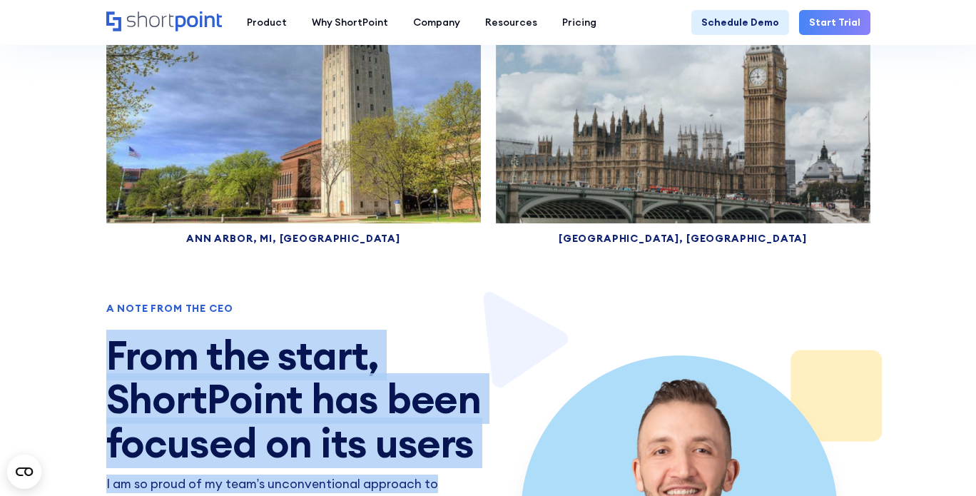
drag, startPoint x: 121, startPoint y: 179, endPoint x: 474, endPoint y: 280, distance: 366.7
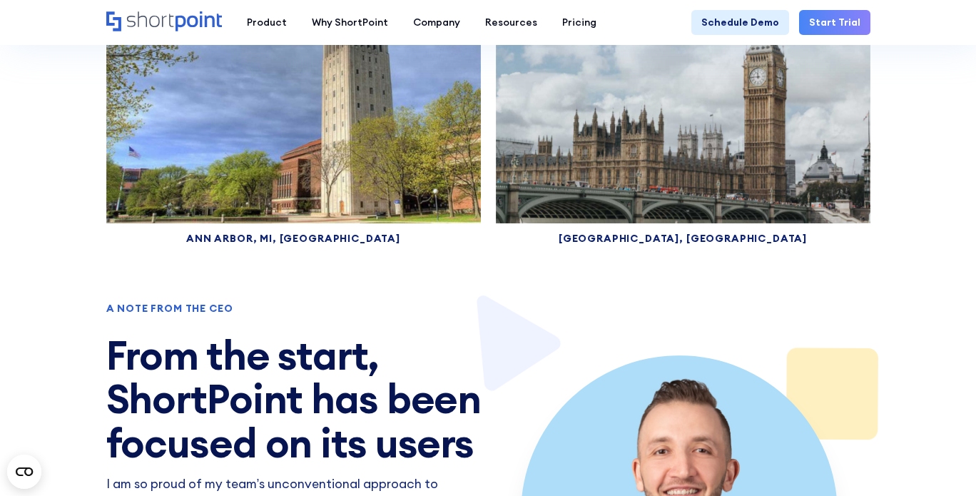
click at [204, 333] on h2 "From the start, ShortPoint has been focused on its users" at bounding box center [297, 399] width 382 height 132
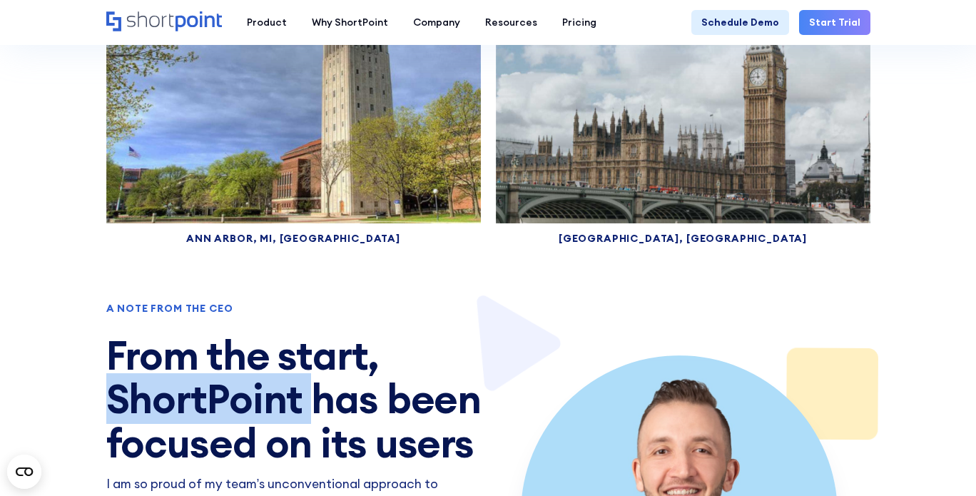
click at [204, 333] on h2 "From the start, ShortPoint has been focused on its users" at bounding box center [297, 399] width 382 height 132
click at [287, 333] on h2 "From the start, ShortPoint has been focused on its users" at bounding box center [297, 399] width 382 height 132
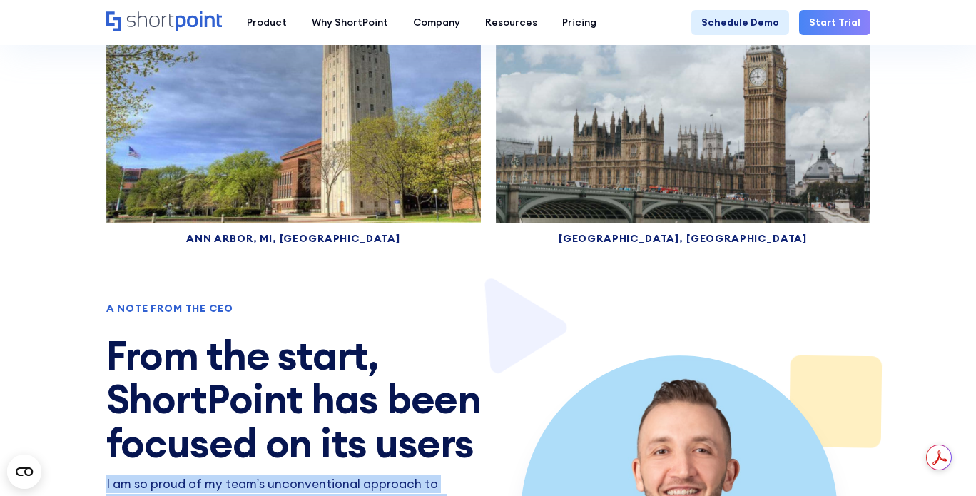
drag, startPoint x: 195, startPoint y: 320, endPoint x: 385, endPoint y: 429, distance: 219.5
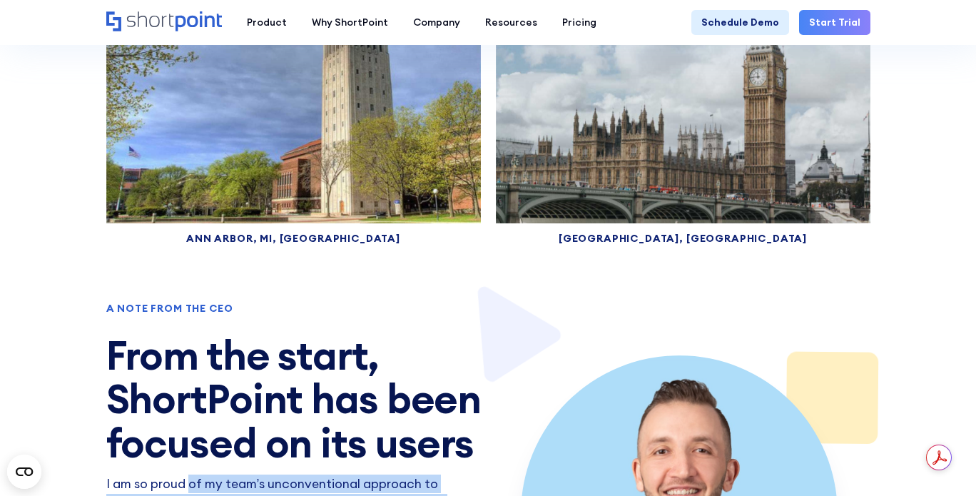
drag, startPoint x: 381, startPoint y: 434, endPoint x: 191, endPoint y: 293, distance: 236.1
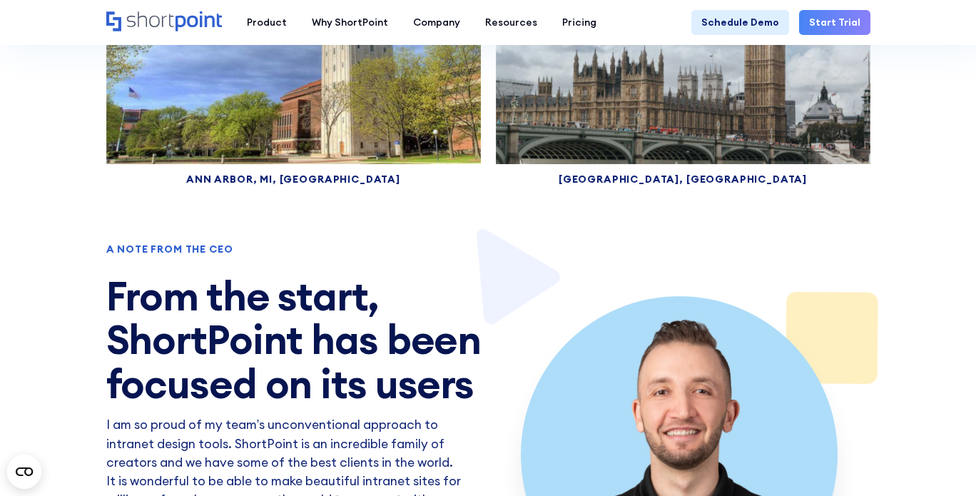
scroll to position [6849, 0]
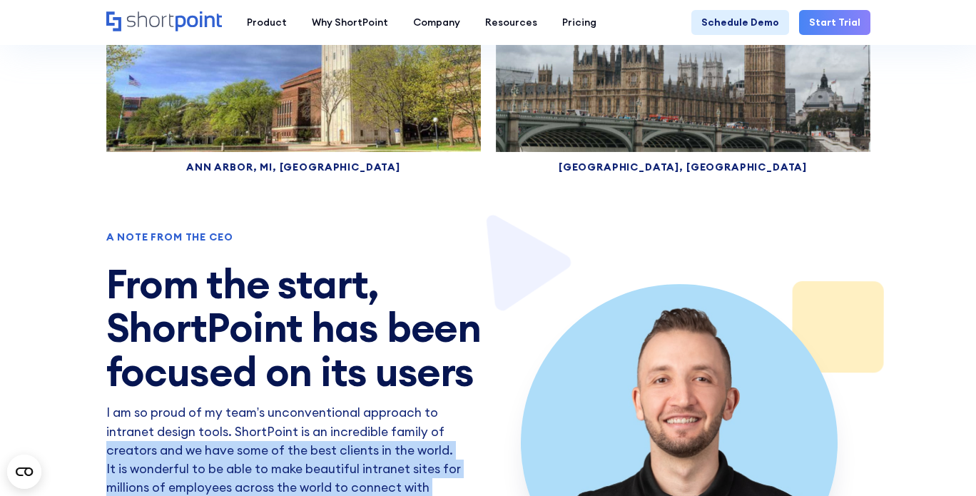
drag, startPoint x: 111, startPoint y: 265, endPoint x: 419, endPoint y: 347, distance: 318.4
click at [419, 347] on section "A note from the CEO From the start, ShortPoint has been focused on its users I …" at bounding box center [488, 443] width 976 height 422
click at [419, 403] on p "I am so proud of my team’s unconventional approach to intranet design tools. Sh…" at bounding box center [284, 478] width 356 height 150
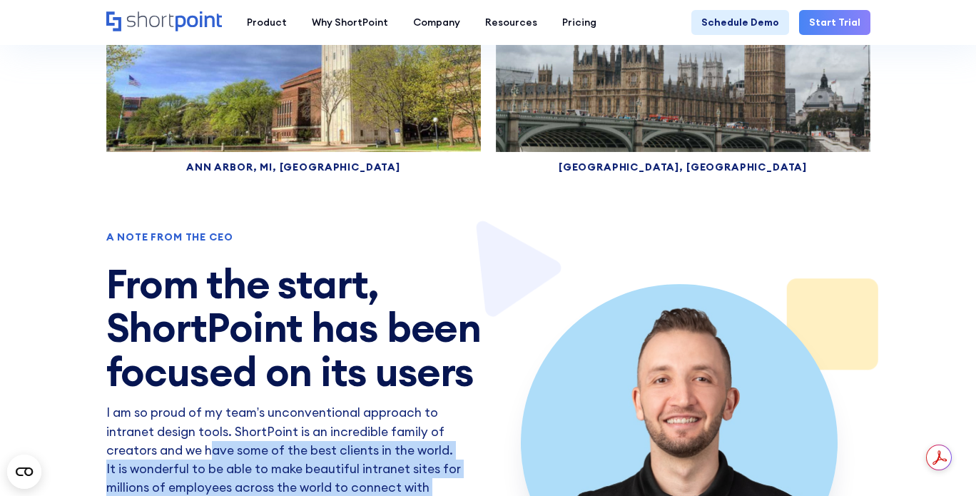
drag, startPoint x: 384, startPoint y: 363, endPoint x: 209, endPoint y: 252, distance: 207.2
click at [209, 252] on div "A note from the CEO From the start, ShortPoint has been focused on its users I …" at bounding box center [297, 443] width 382 height 422
click at [209, 403] on p "I am so proud of my team’s unconventional approach to intranet design tools. Sh…" at bounding box center [284, 478] width 356 height 150
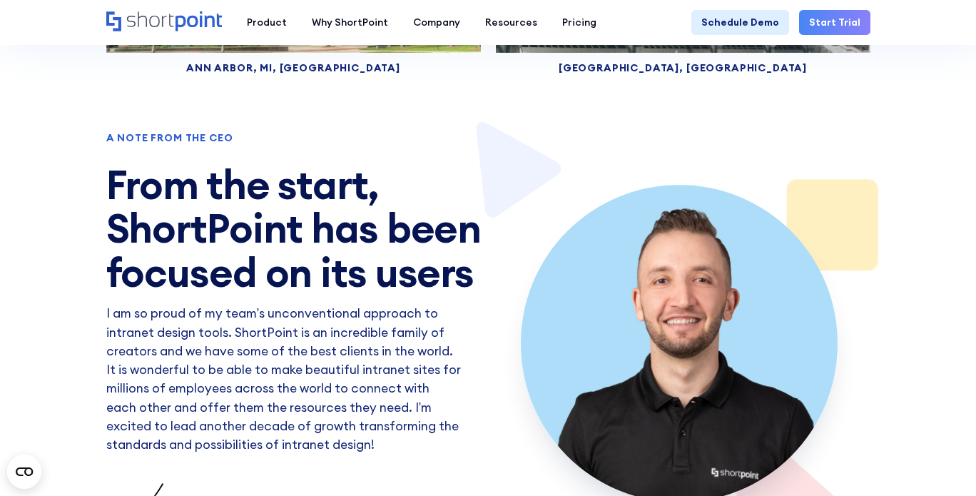
scroll to position [6991, 0]
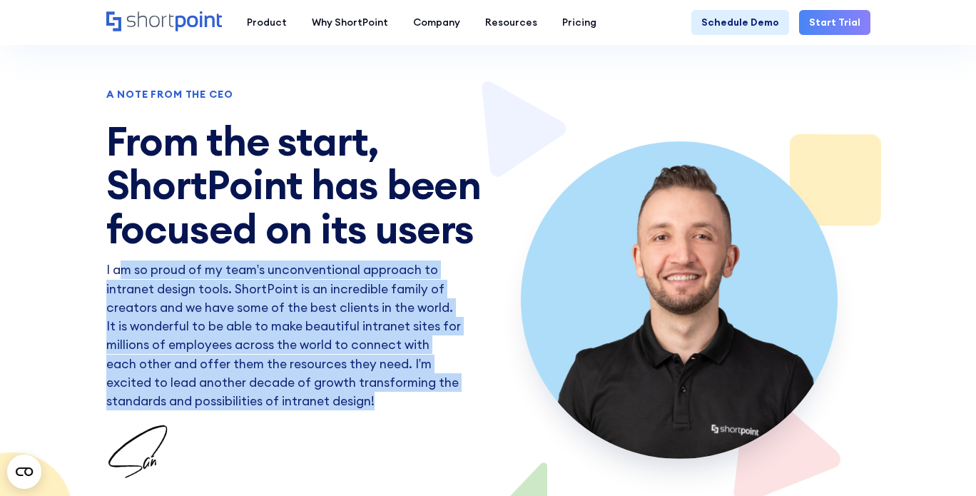
drag, startPoint x: 130, startPoint y: 91, endPoint x: 328, endPoint y: 215, distance: 234.0
click at [327, 260] on p "I am so proud of my team’s unconventional approach to intranet design tools. Sh…" at bounding box center [284, 335] width 356 height 150
click at [328, 260] on p "I am so proud of my team’s unconventional approach to intranet design tools. Sh…" at bounding box center [284, 335] width 356 height 150
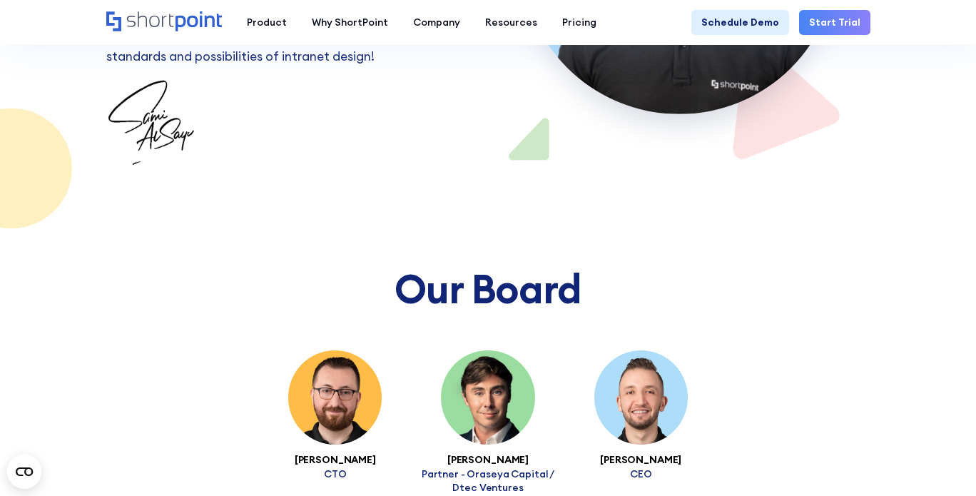
scroll to position [7348, 0]
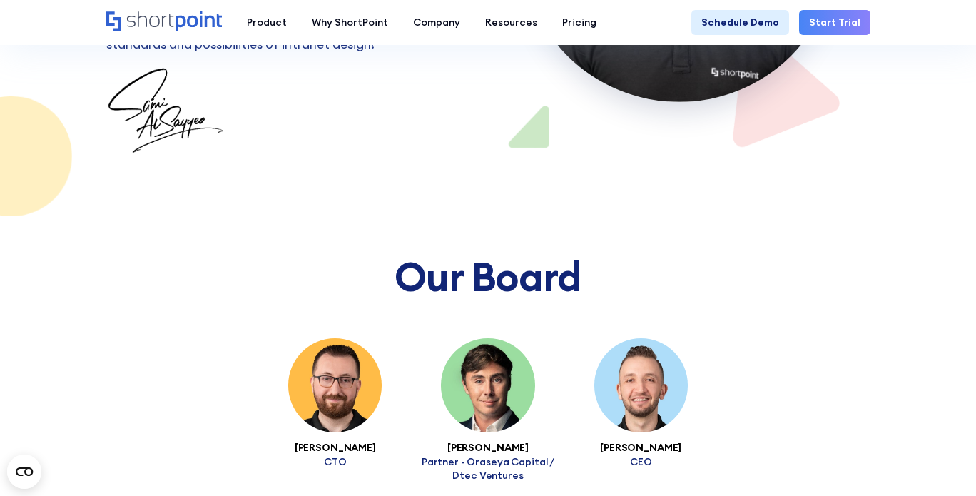
click at [363, 442] on h3 "Anas Nakawa" at bounding box center [335, 447] width 153 height 11
click at [322, 442] on h3 "Anas Nakawa" at bounding box center [335, 447] width 153 height 11
click at [345, 338] on img at bounding box center [334, 384] width 93 height 93
drag, startPoint x: 493, startPoint y: 266, endPoint x: 548, endPoint y: 286, distance: 58.5
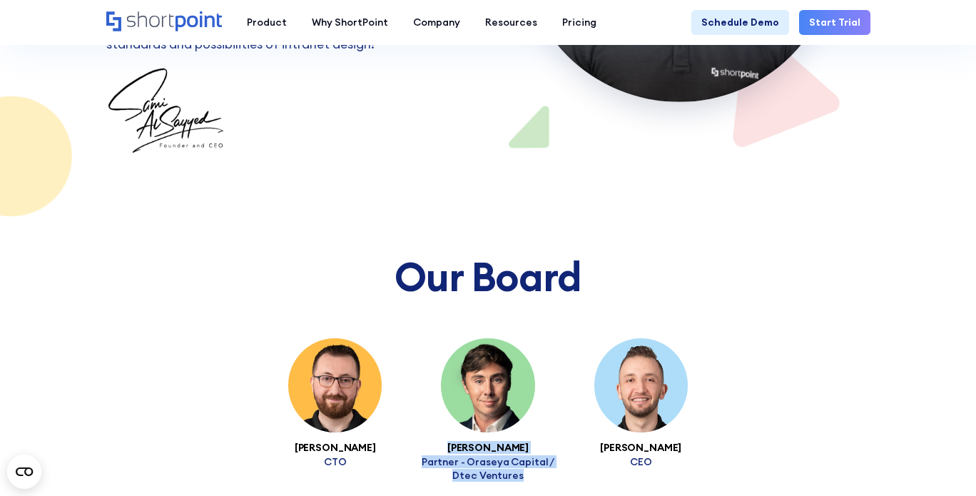
click at [548, 338] on div "Julien Plouzeau Partner - Oraseya Capital / Dtec Ventures" at bounding box center [488, 409] width 153 height 143
click at [548, 455] on p "Partner - Oraseya Capital / Dtec Ventures" at bounding box center [488, 468] width 153 height 26
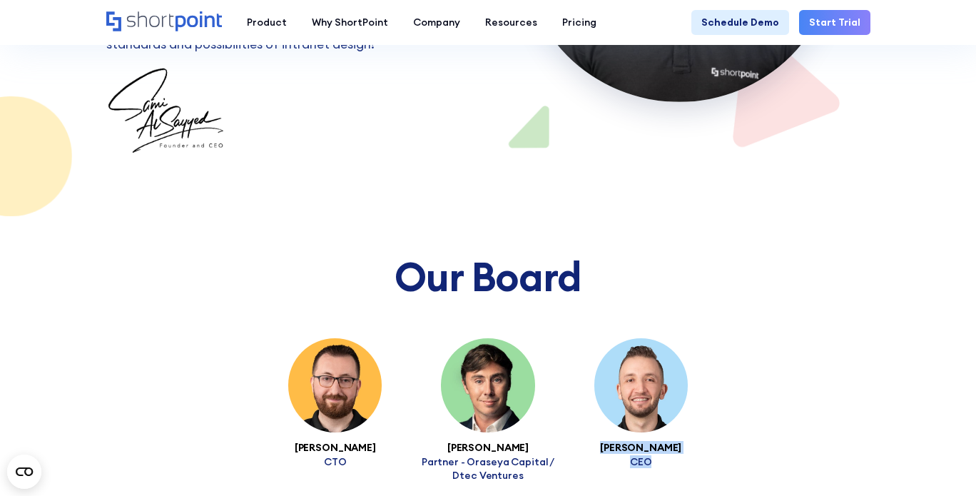
drag, startPoint x: 683, startPoint y: 264, endPoint x: 694, endPoint y: 270, distance: 12.5
click at [693, 338] on div "Sami AlSayyed CEO" at bounding box center [640, 409] width 153 height 143
click at [699, 455] on p "CEO" at bounding box center [640, 461] width 153 height 13
drag, startPoint x: 639, startPoint y: 253, endPoint x: 593, endPoint y: 245, distance: 46.3
click at [593, 338] on div "Sami AlSayyed CEO" at bounding box center [640, 409] width 153 height 143
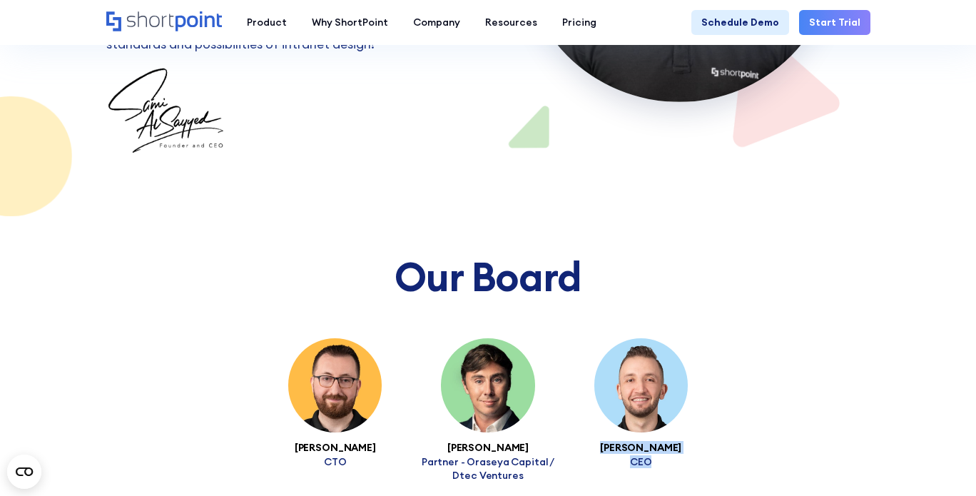
click at [593, 338] on div "Sami AlSayyed CEO" at bounding box center [640, 409] width 153 height 143
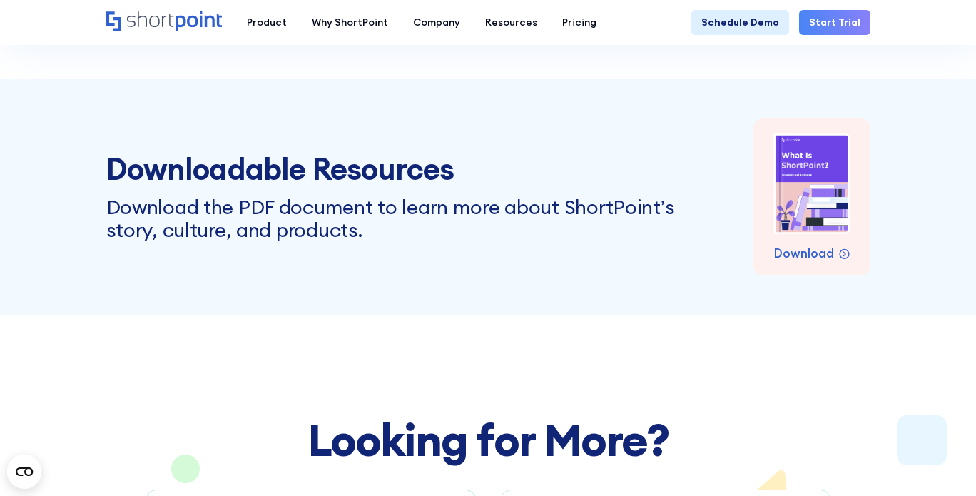
scroll to position [8347, 0]
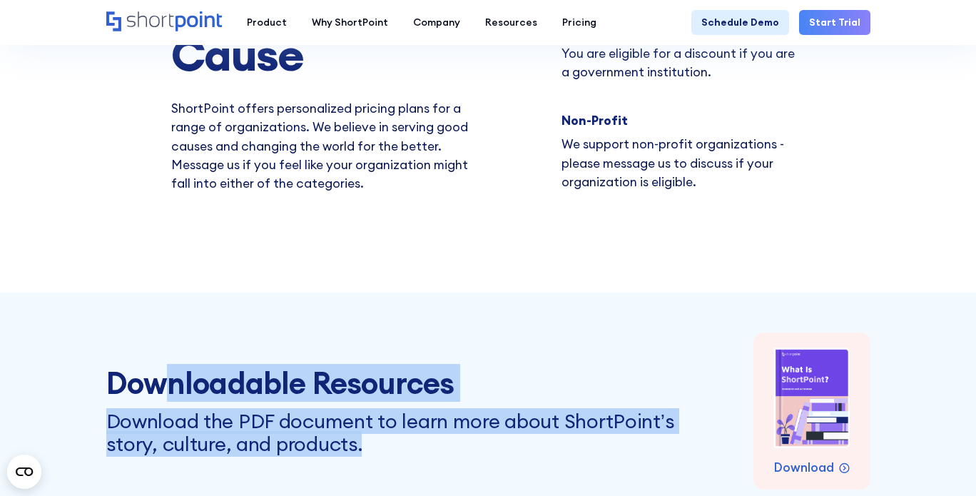
drag, startPoint x: 425, startPoint y: 260, endPoint x: 461, endPoint y: 279, distance: 40.2
click at [461, 332] on div "Downloadable Resources Download the PDF document to learn more about ShortPoint…" at bounding box center [488, 410] width 764 height 157
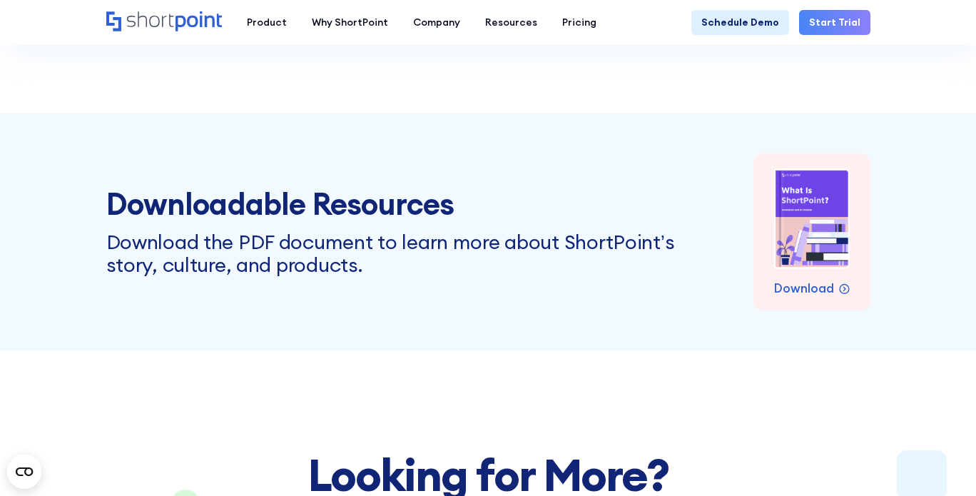
scroll to position [8561, 0]
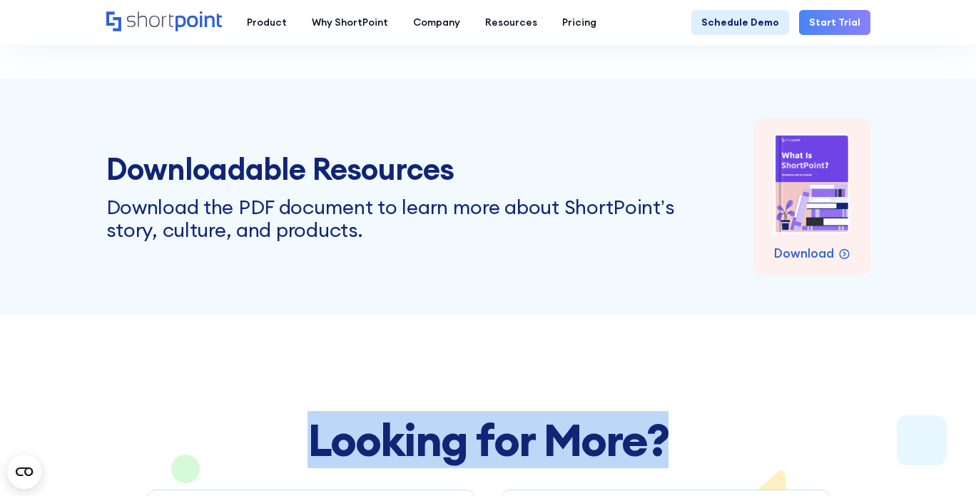
drag, startPoint x: 681, startPoint y: 252, endPoint x: 708, endPoint y: 252, distance: 26.4
click at [708, 415] on h2 "Looking for More?" at bounding box center [488, 439] width 764 height 49
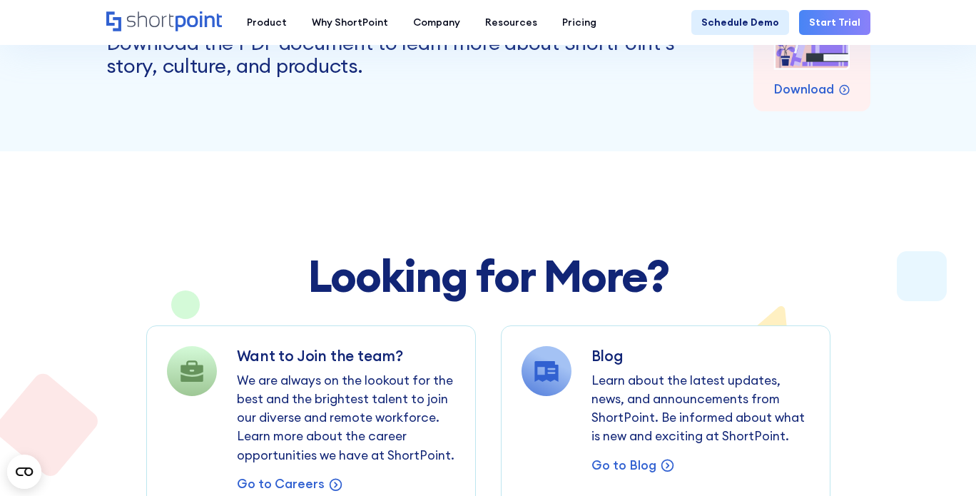
scroll to position [8704, 0]
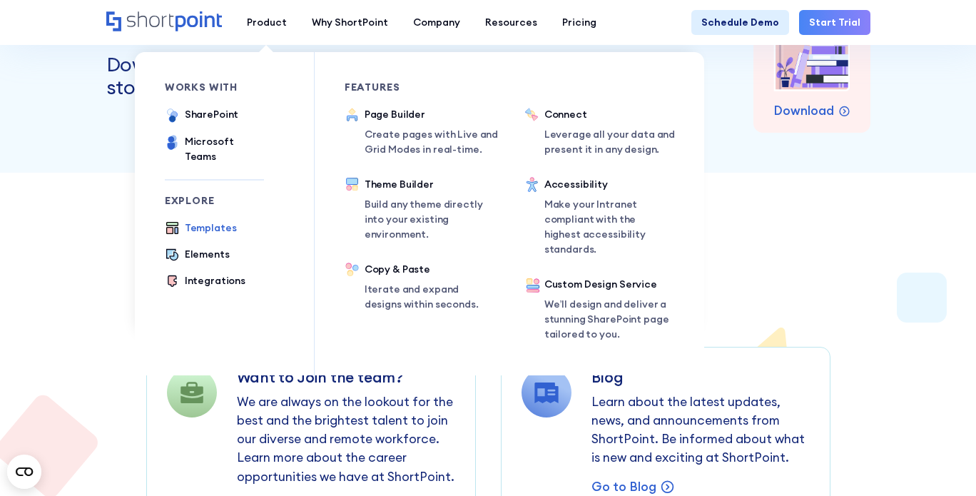
click at [206, 220] on div "Templates" at bounding box center [211, 227] width 52 height 15
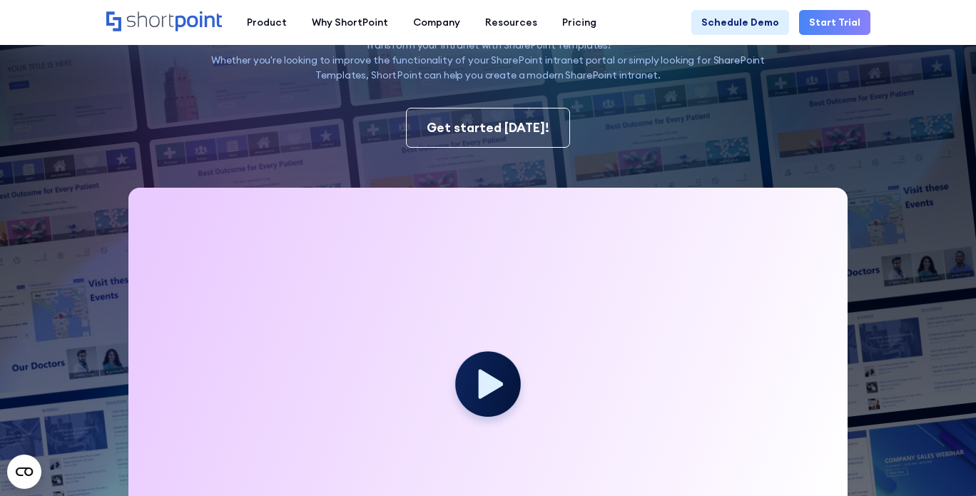
scroll to position [428, 0]
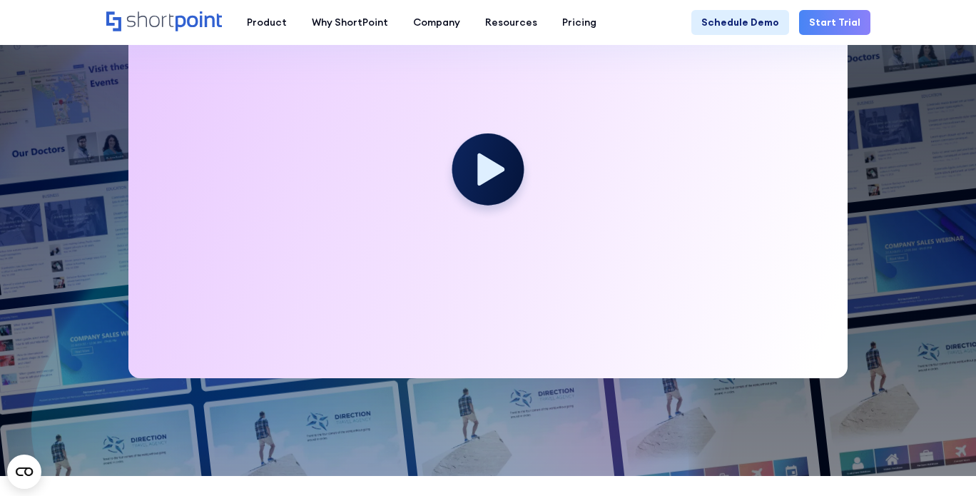
click at [487, 167] on icon at bounding box center [490, 169] width 27 height 32
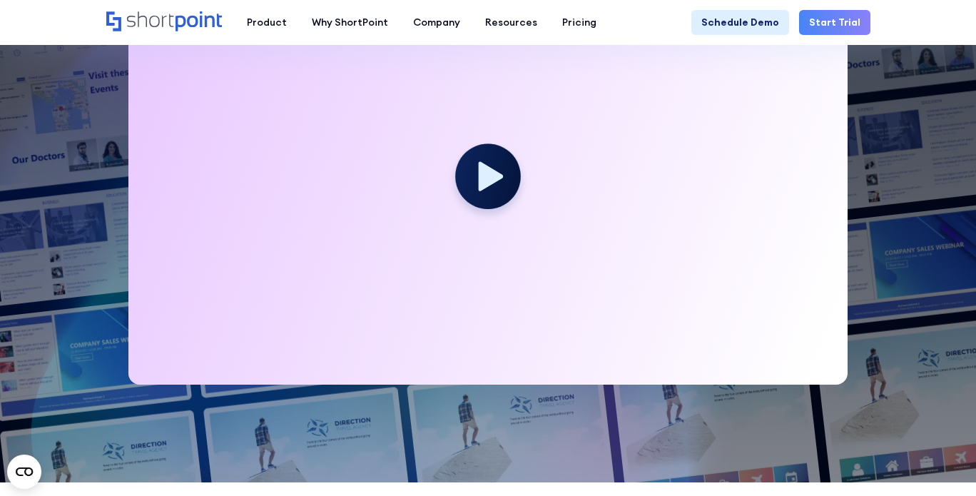
scroll to position [357, 0]
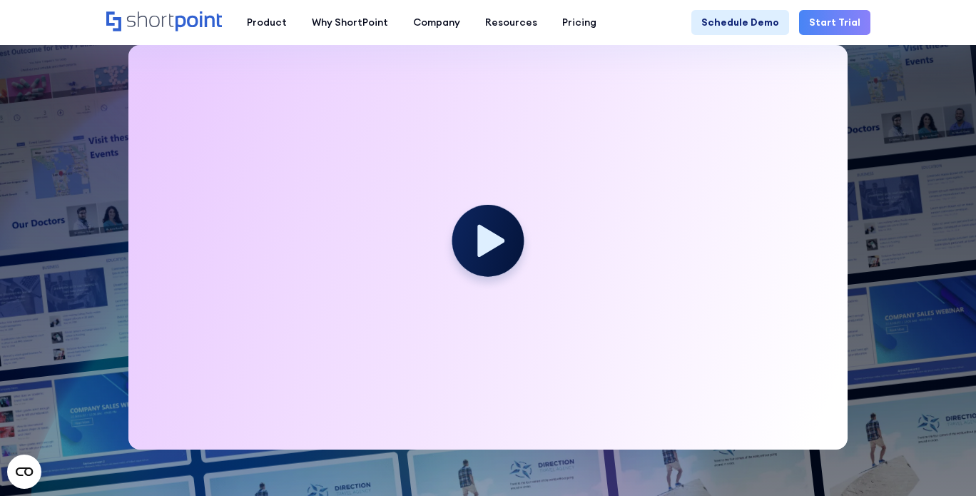
click at [489, 245] on icon at bounding box center [490, 241] width 27 height 32
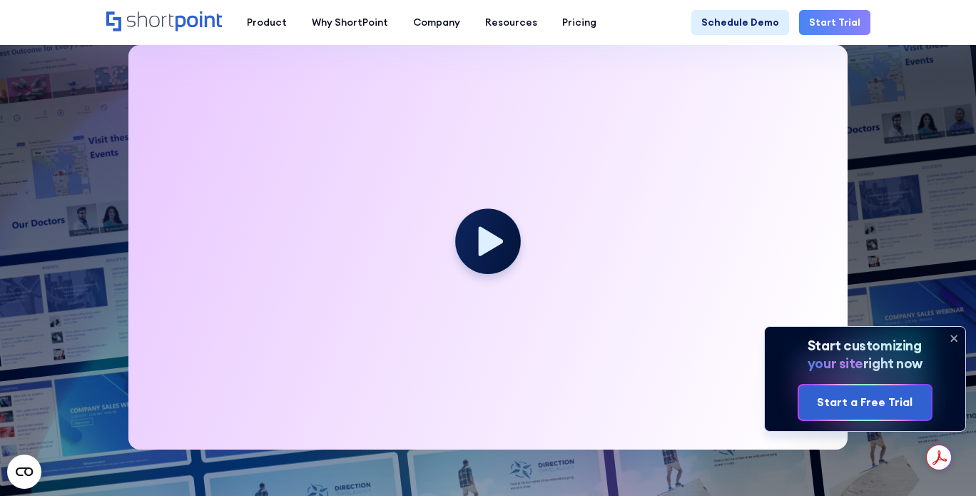
click at [957, 337] on icon at bounding box center [953, 338] width 23 height 23
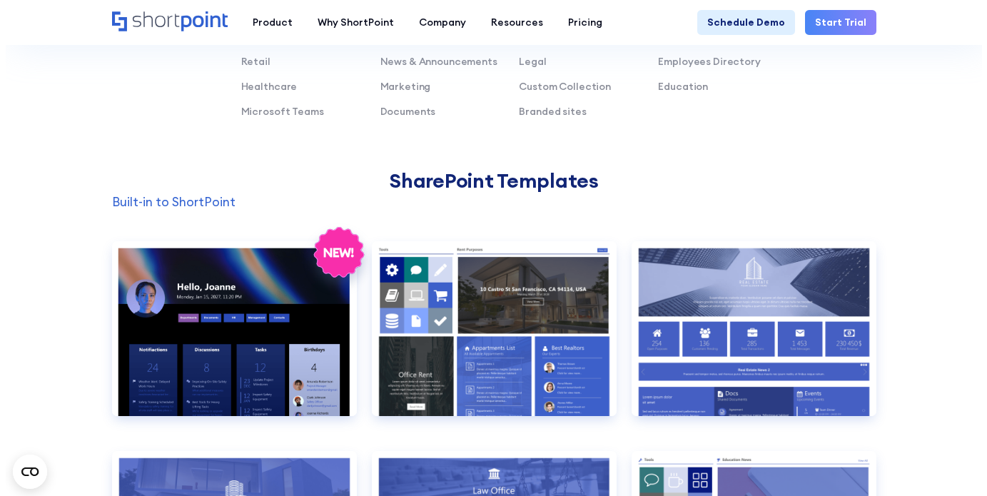
scroll to position [1070, 0]
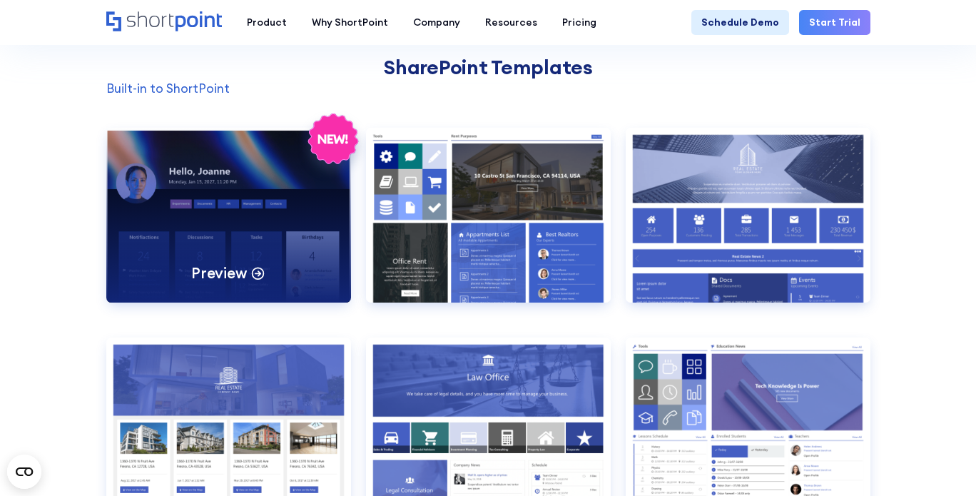
click at [236, 270] on p "Preview" at bounding box center [219, 272] width 56 height 19
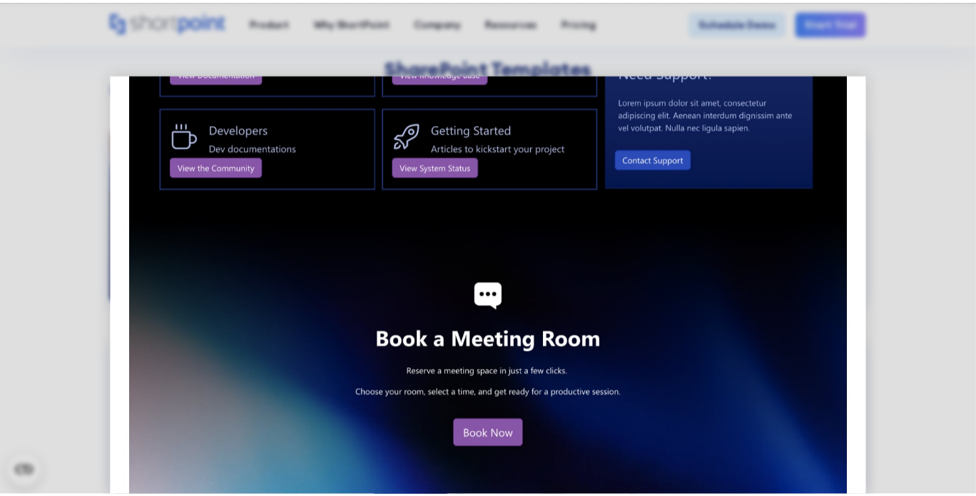
scroll to position [1524, 0]
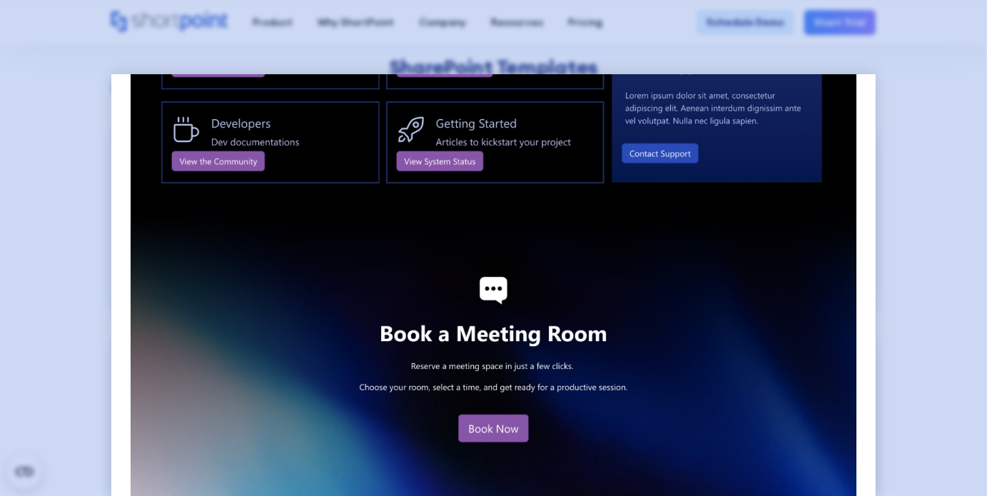
click at [15, 190] on div at bounding box center [493, 248] width 987 height 496
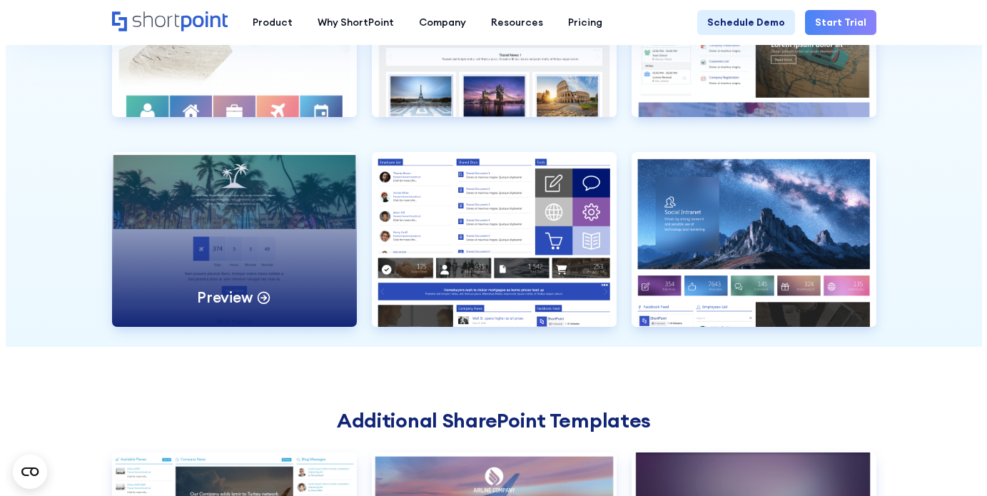
scroll to position [3210, 0]
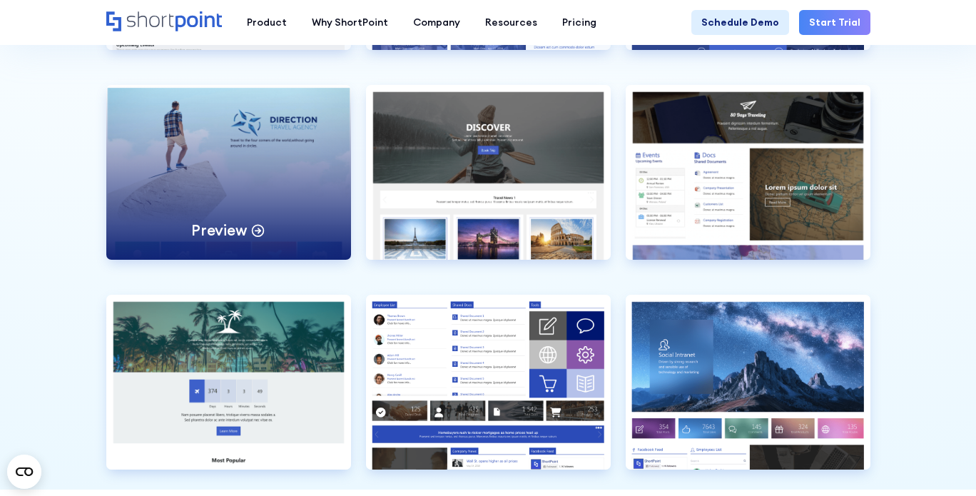
click at [260, 172] on div "Preview" at bounding box center [228, 172] width 245 height 175
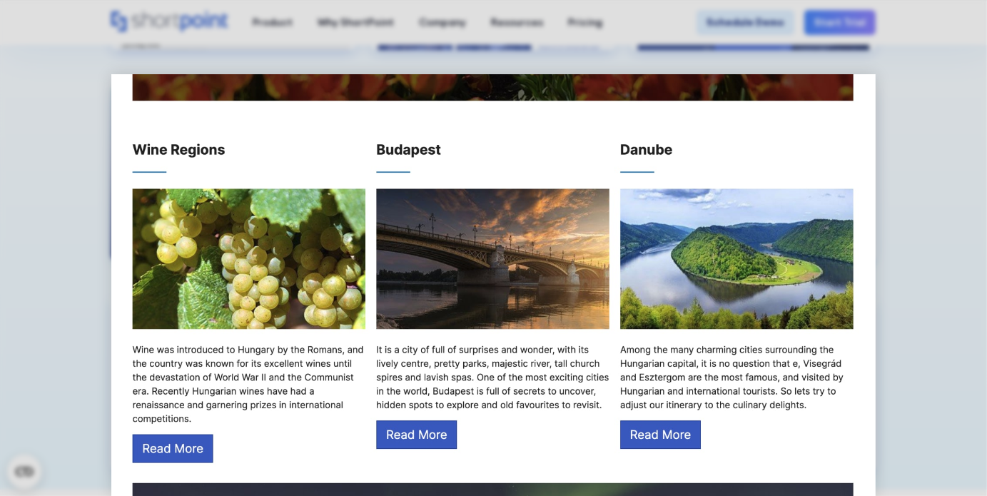
scroll to position [1206, 0]
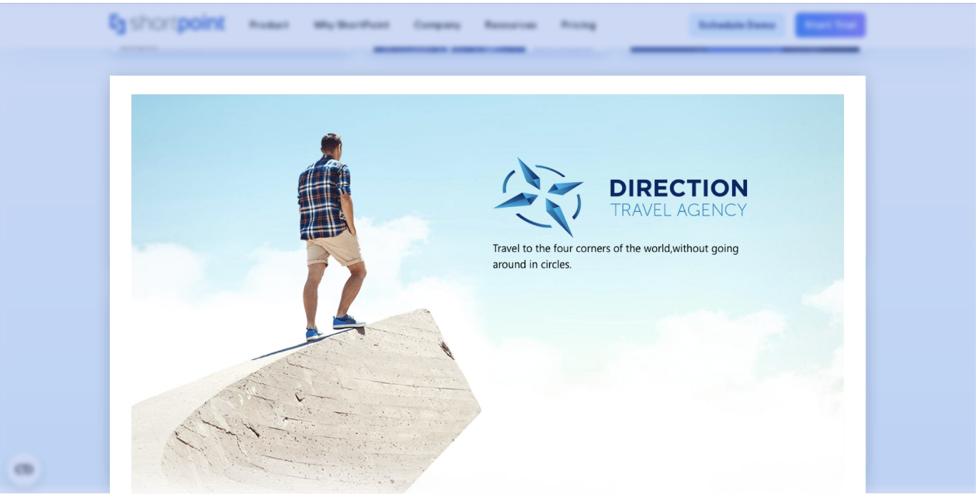
scroll to position [0, 0]
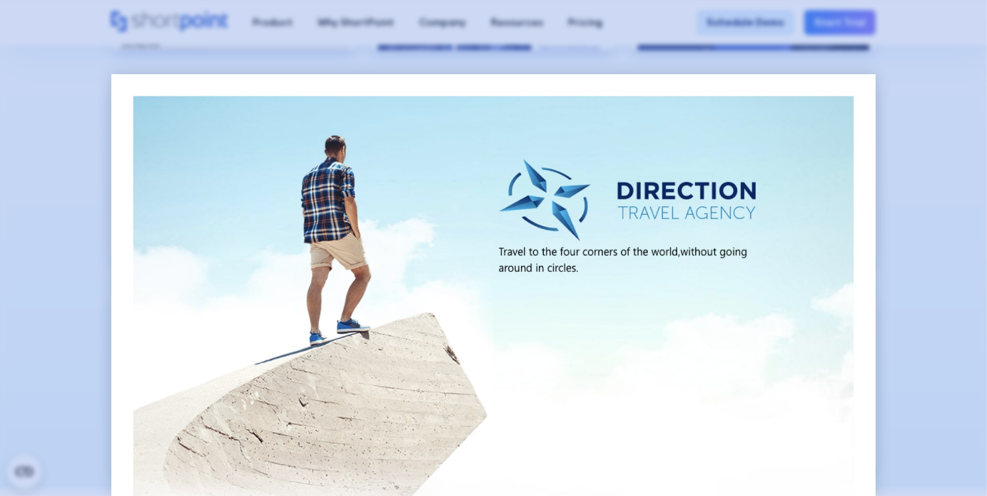
click at [36, 200] on div at bounding box center [493, 248] width 987 height 496
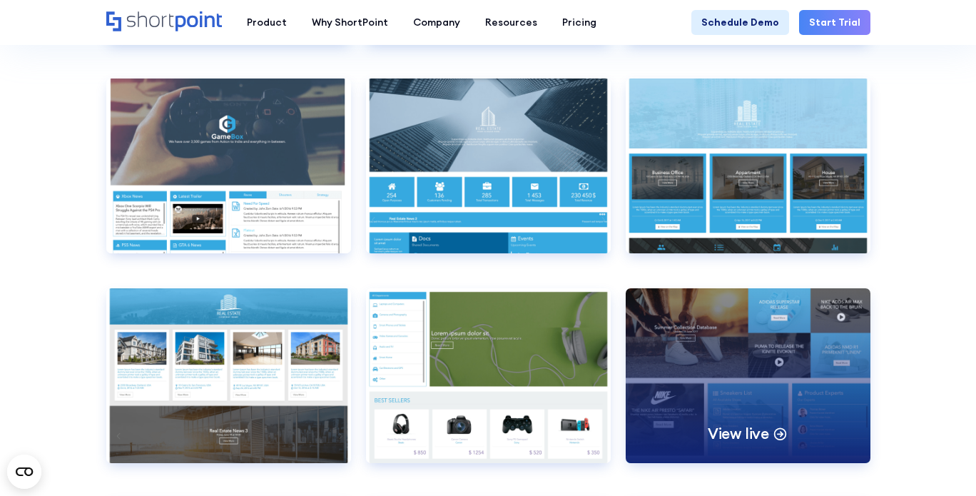
scroll to position [7420, 0]
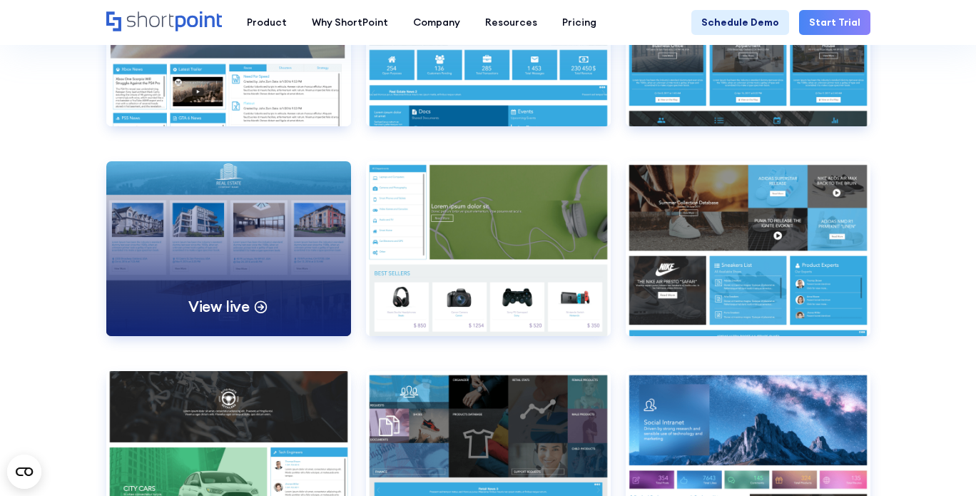
click at [208, 249] on div "View live" at bounding box center [228, 248] width 245 height 175
